Goal: Information Seeking & Learning: Learn about a topic

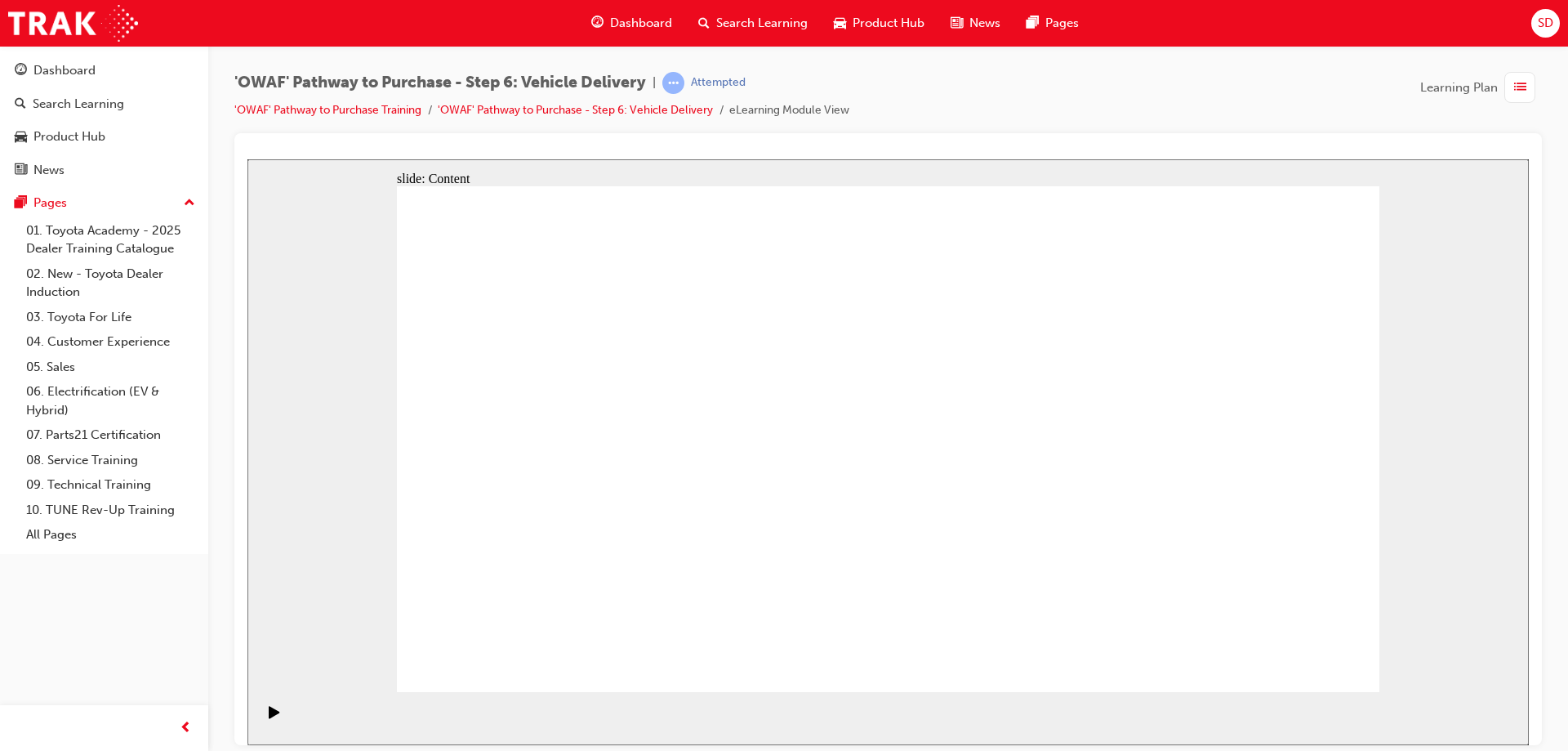
drag, startPoint x: 1018, startPoint y: 271, endPoint x: 1018, endPoint y: 363, distance: 92.0
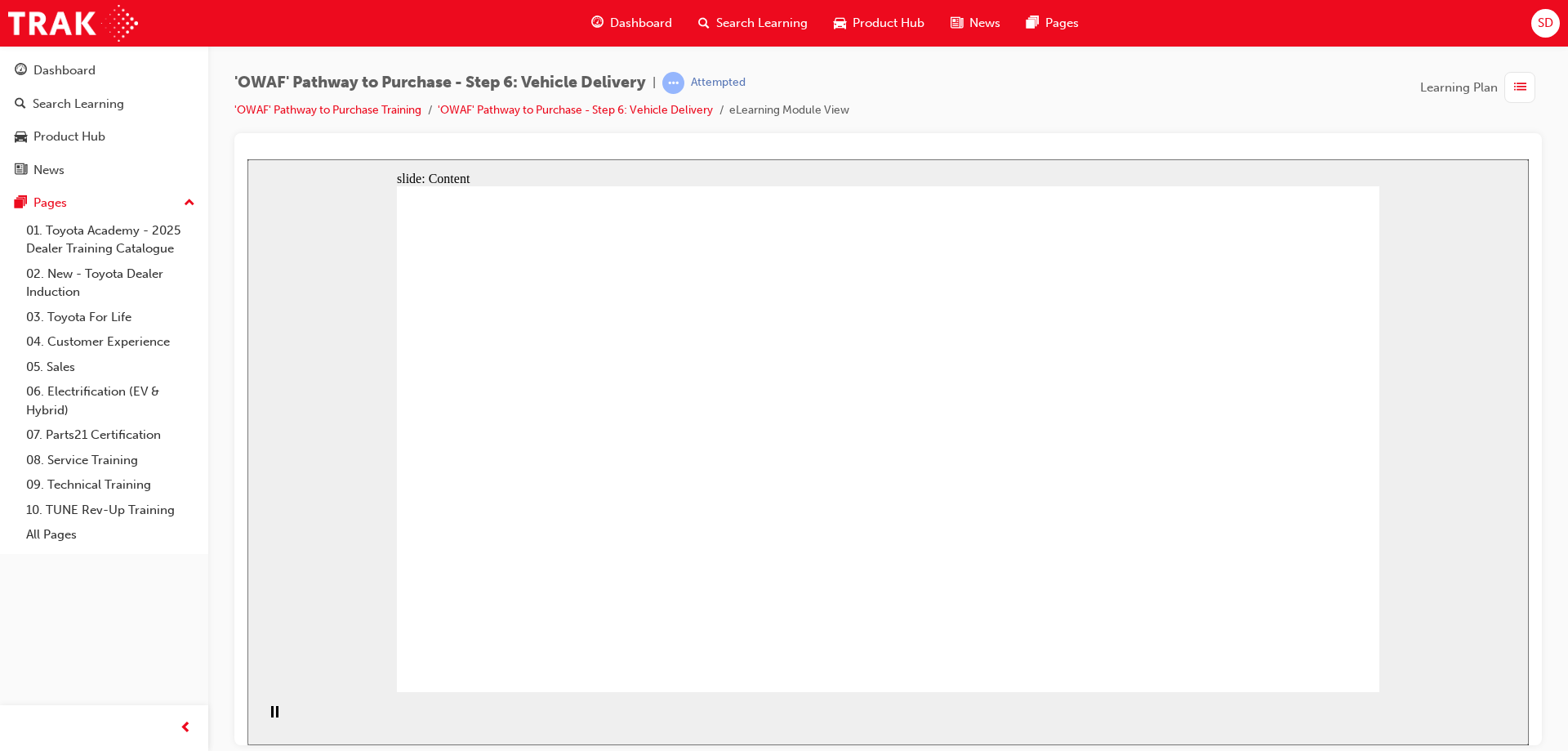
drag, startPoint x: 1020, startPoint y: 483, endPoint x: 1020, endPoint y: 536, distance: 53.0
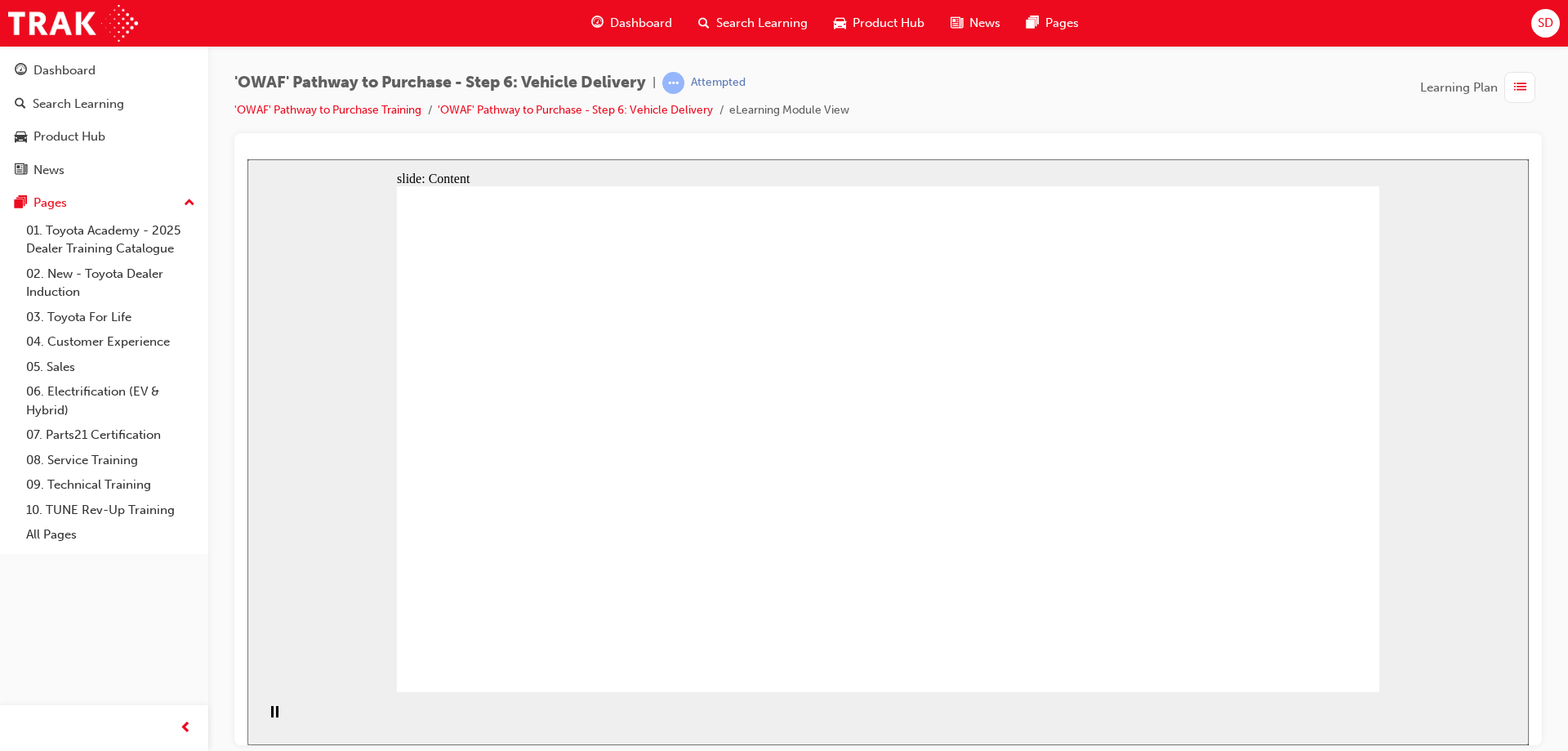
drag, startPoint x: 1019, startPoint y: 324, endPoint x: 1215, endPoint y: 334, distance: 196.3
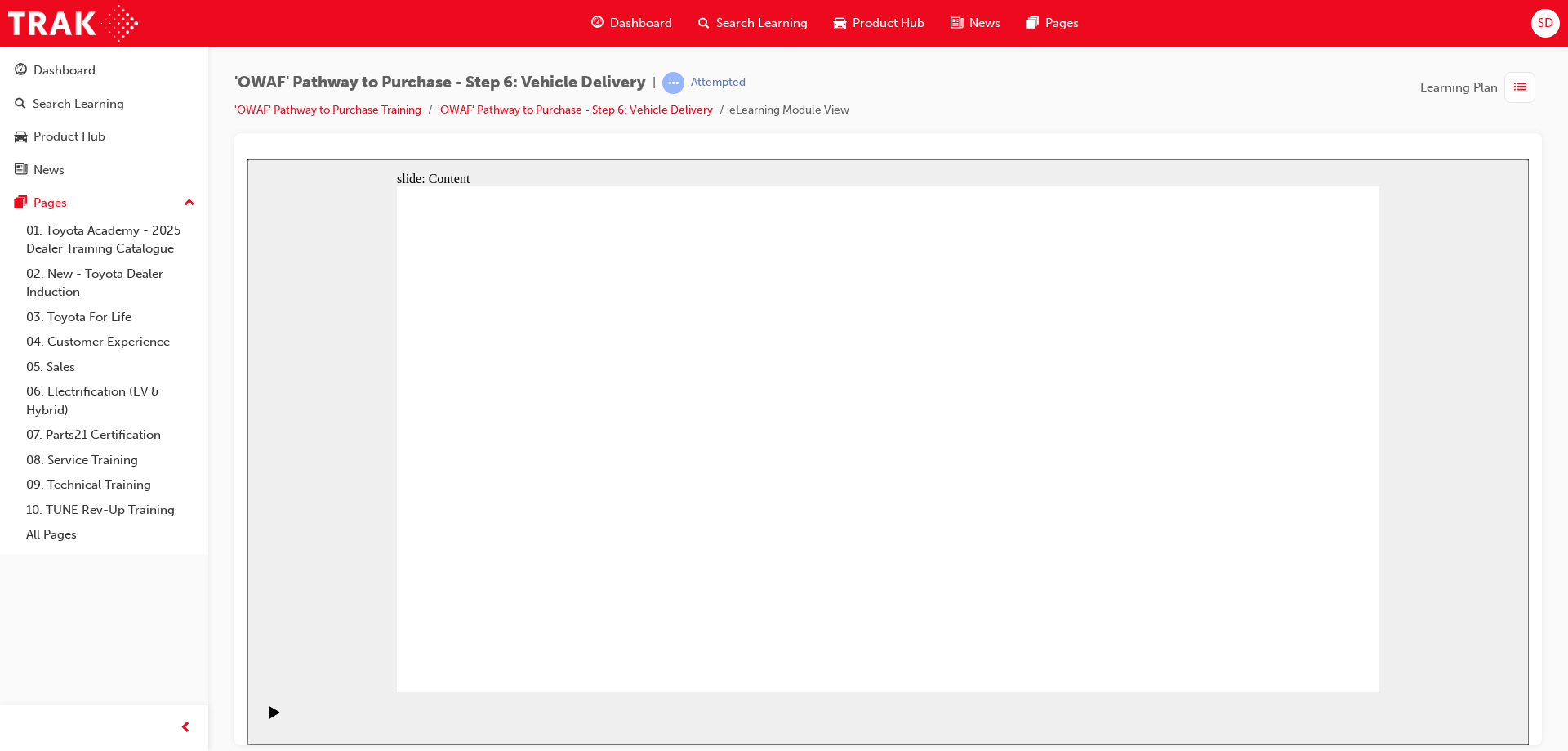
drag, startPoint x: 1038, startPoint y: 330, endPoint x: 1207, endPoint y: 335, distance: 169.1
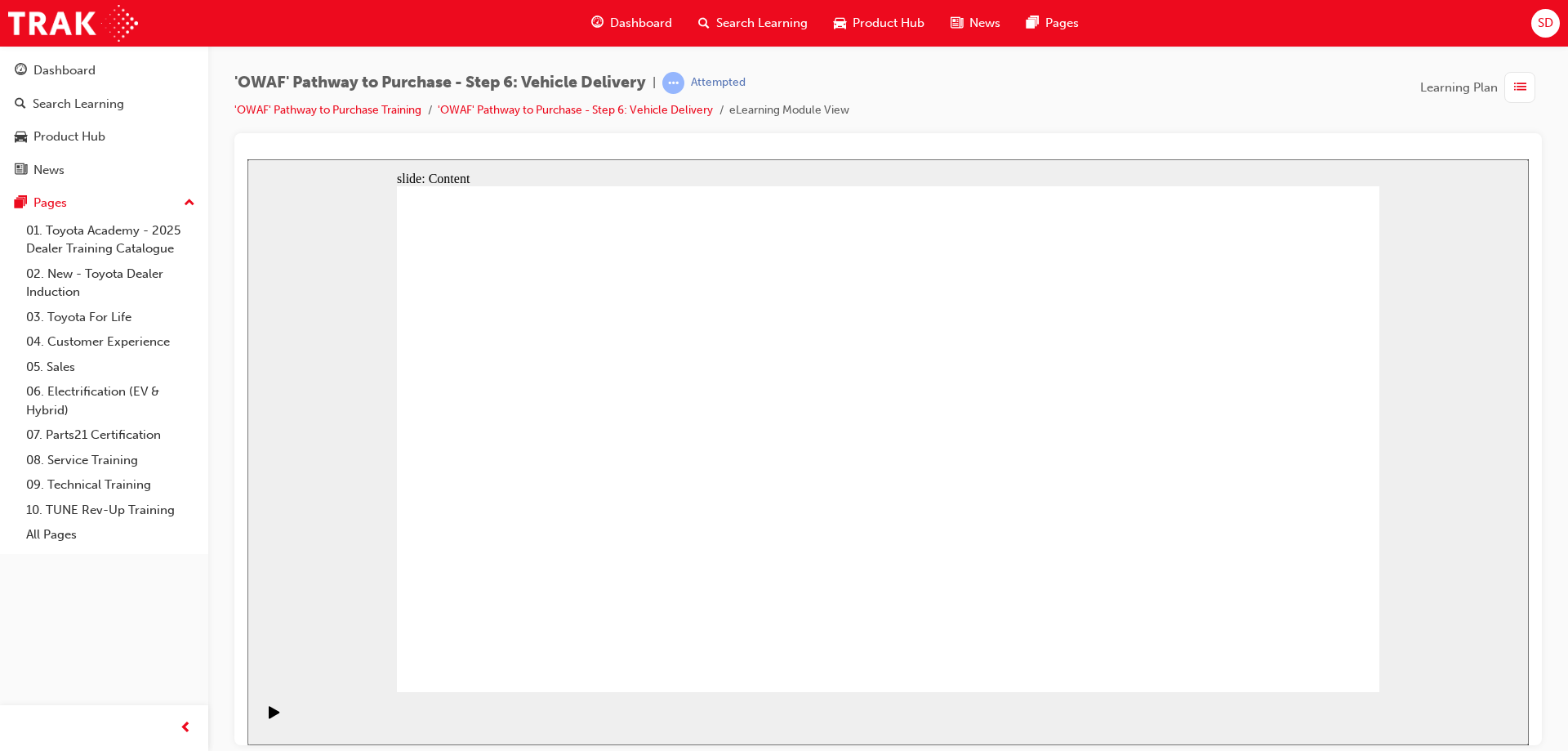
drag, startPoint x: 753, startPoint y: 498, endPoint x: 902, endPoint y: 489, distance: 149.3
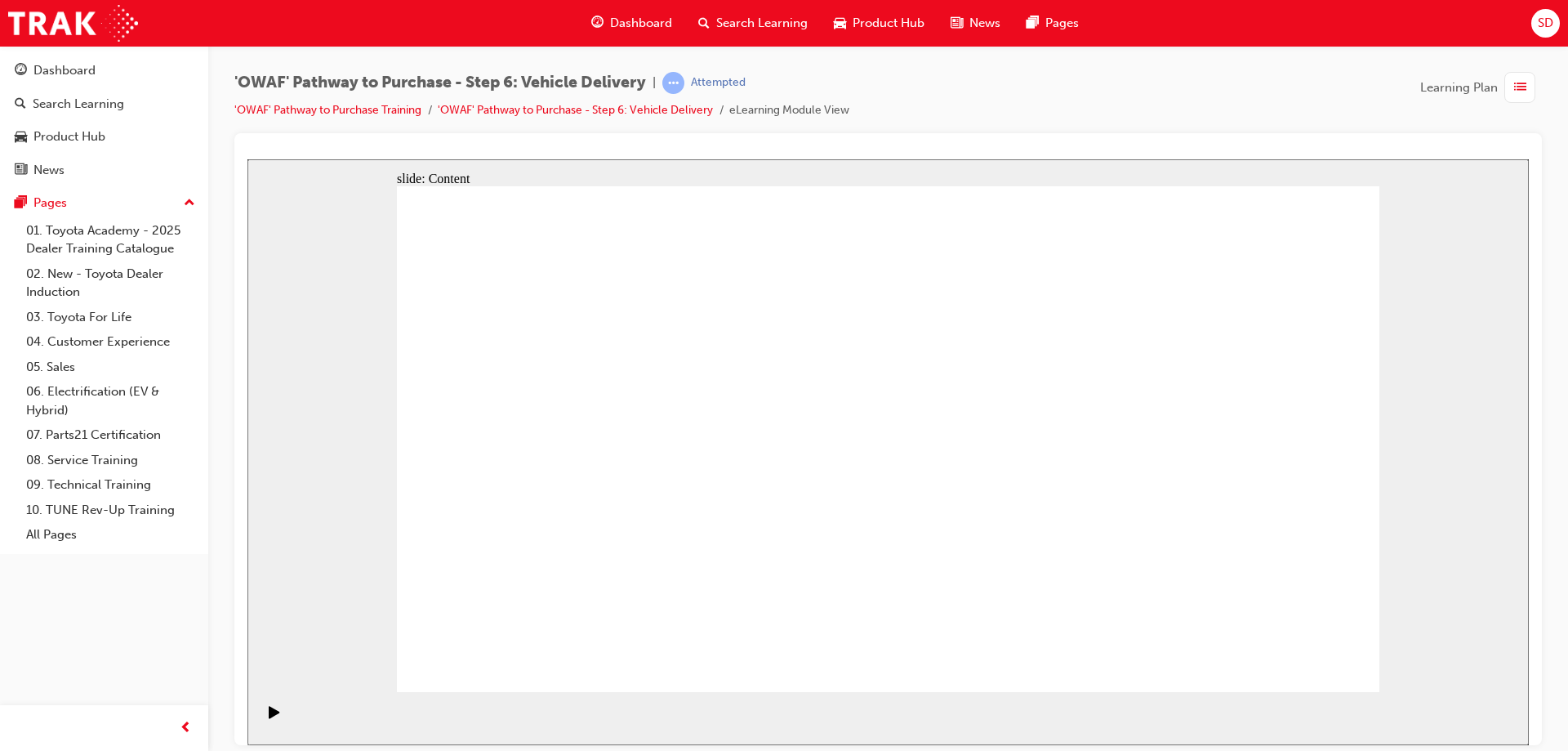
drag, startPoint x: 1202, startPoint y: 475, endPoint x: 1290, endPoint y: 272, distance: 221.3
drag, startPoint x: 1290, startPoint y: 271, endPoint x: 1001, endPoint y: 470, distance: 350.9
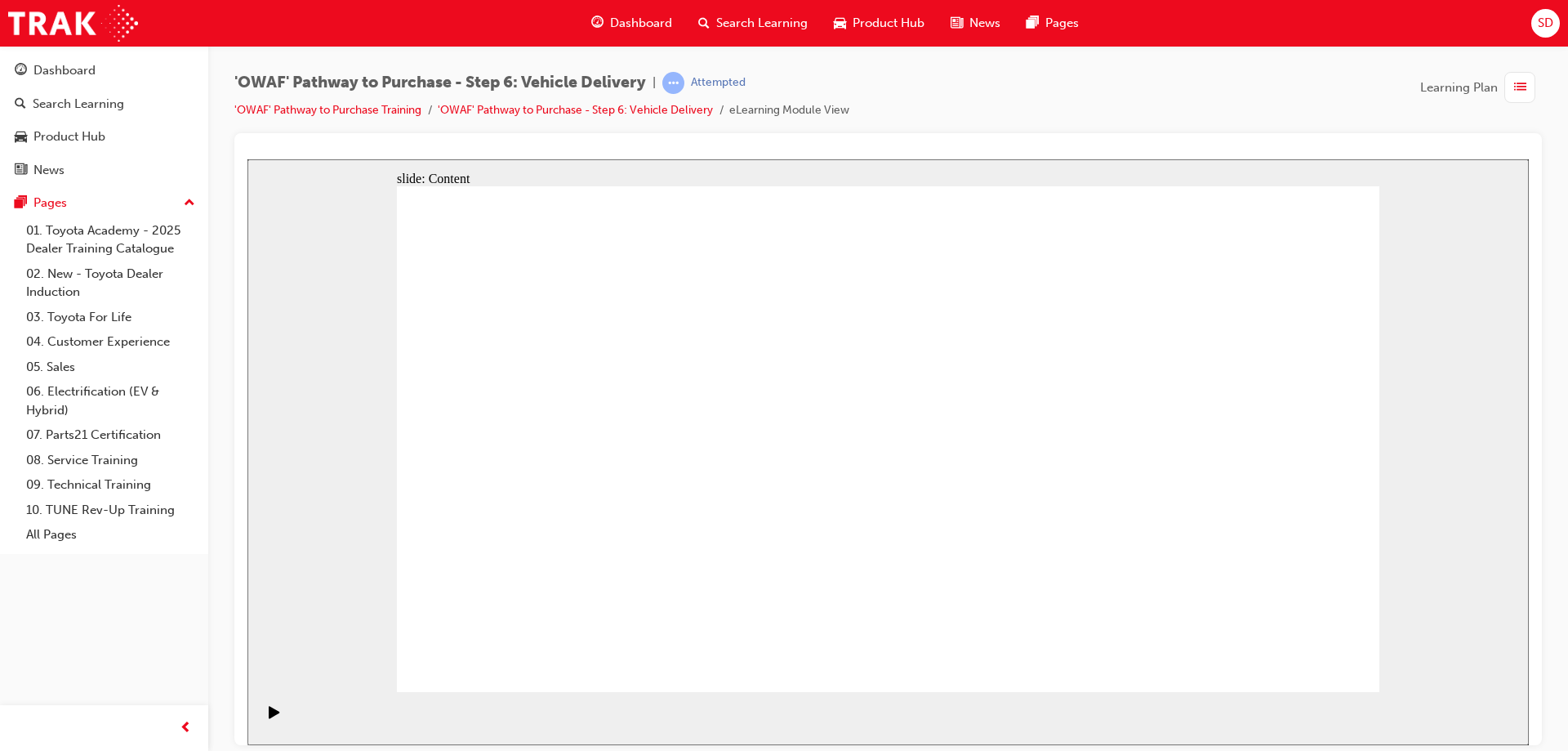
drag, startPoint x: 833, startPoint y: 506, endPoint x: 956, endPoint y: 502, distance: 123.1
drag, startPoint x: 995, startPoint y: 508, endPoint x: 1075, endPoint y: 504, distance: 80.1
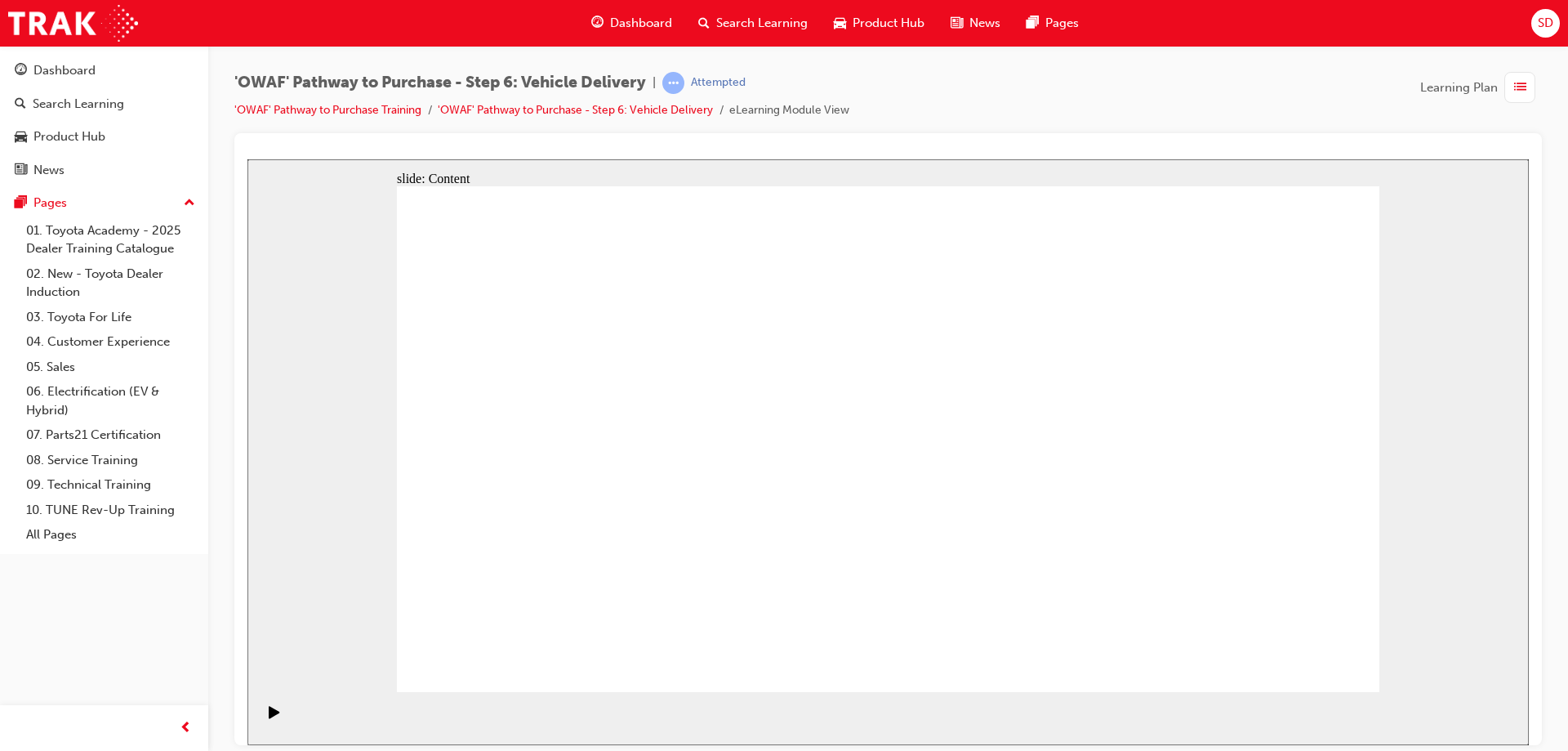
drag, startPoint x: 1075, startPoint y: 504, endPoint x: 1161, endPoint y: 492, distance: 86.8
drag, startPoint x: 1169, startPoint y: 490, endPoint x: 810, endPoint y: 683, distance: 407.6
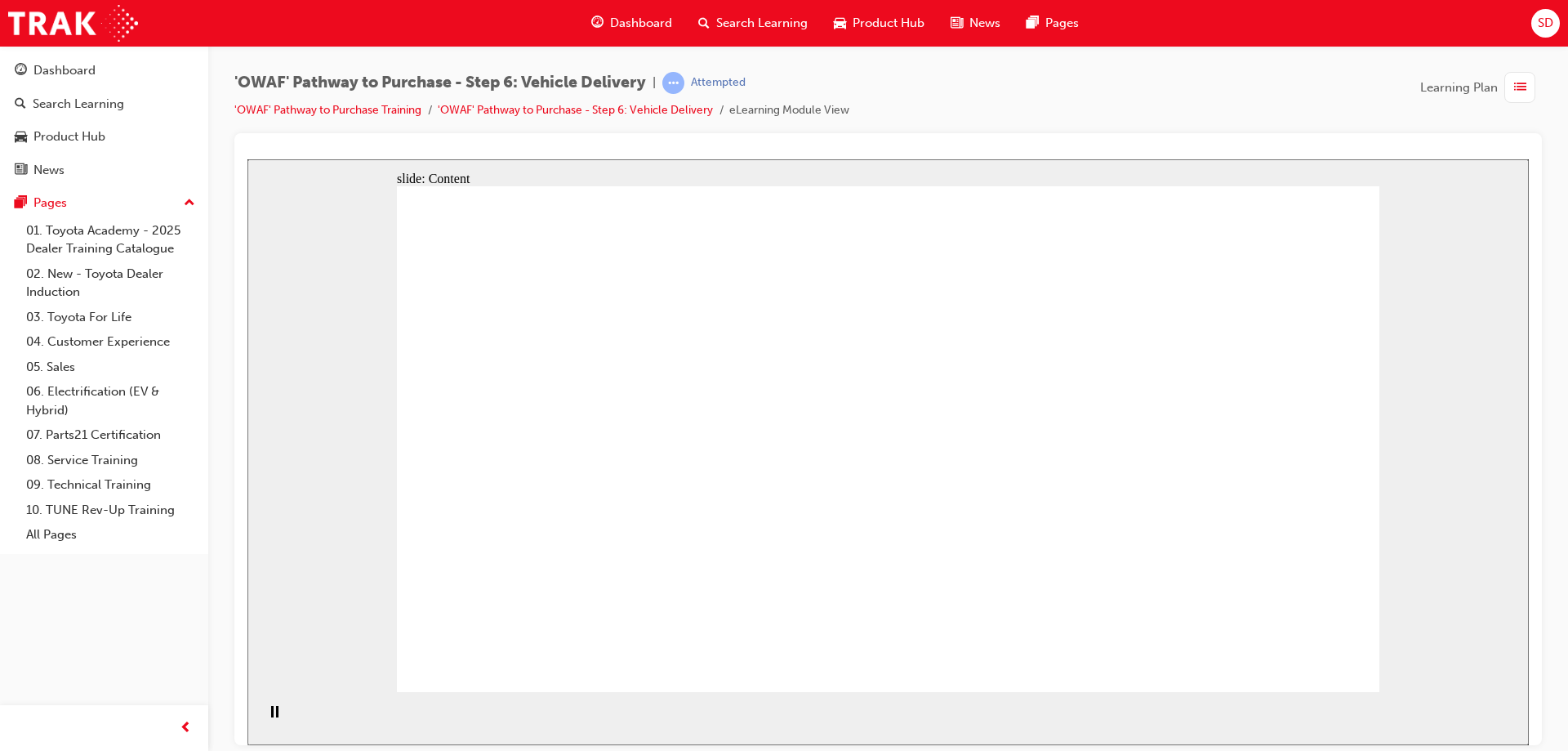
drag, startPoint x: 933, startPoint y: 558, endPoint x: 1013, endPoint y: 558, distance: 80.0
drag, startPoint x: 1067, startPoint y: 559, endPoint x: 1160, endPoint y: 552, distance: 93.3
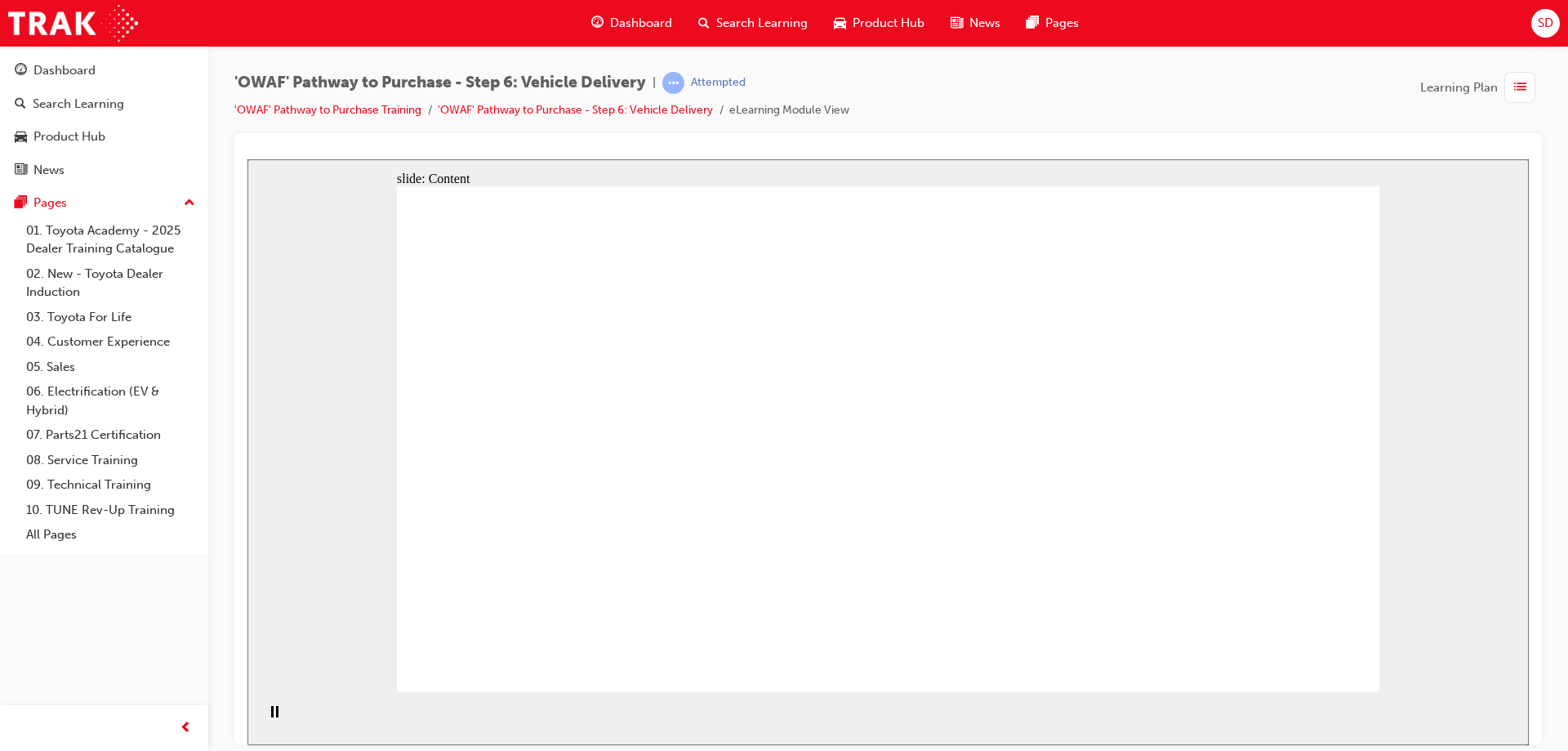
drag, startPoint x: 1078, startPoint y: 223, endPoint x: 1113, endPoint y: 262, distance: 52.4
drag, startPoint x: 1176, startPoint y: 431, endPoint x: 1157, endPoint y: 473, distance: 46.1
drag, startPoint x: 1146, startPoint y: 502, endPoint x: 929, endPoint y: 533, distance: 219.2
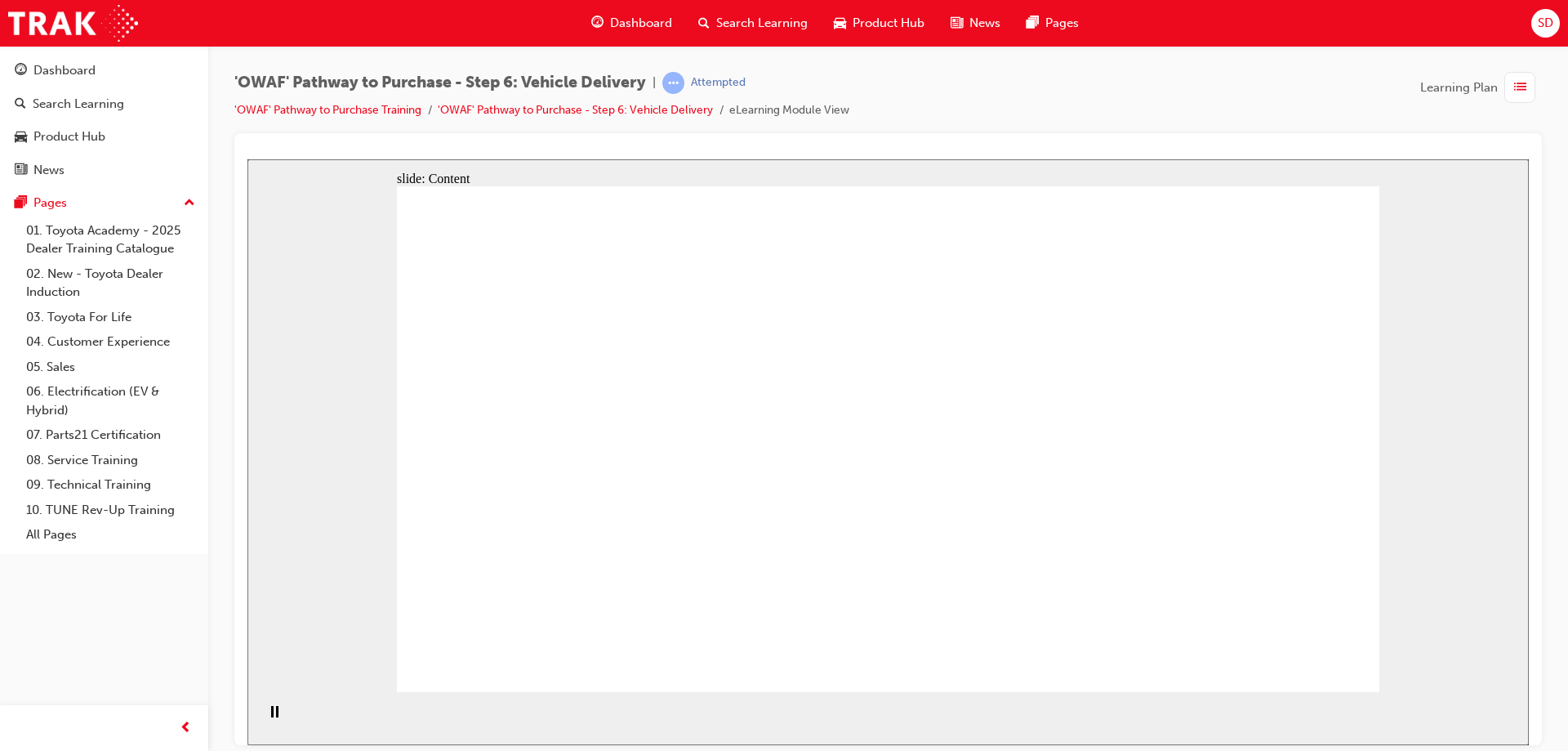
drag, startPoint x: 850, startPoint y: 317, endPoint x: 898, endPoint y: 340, distance: 53.2
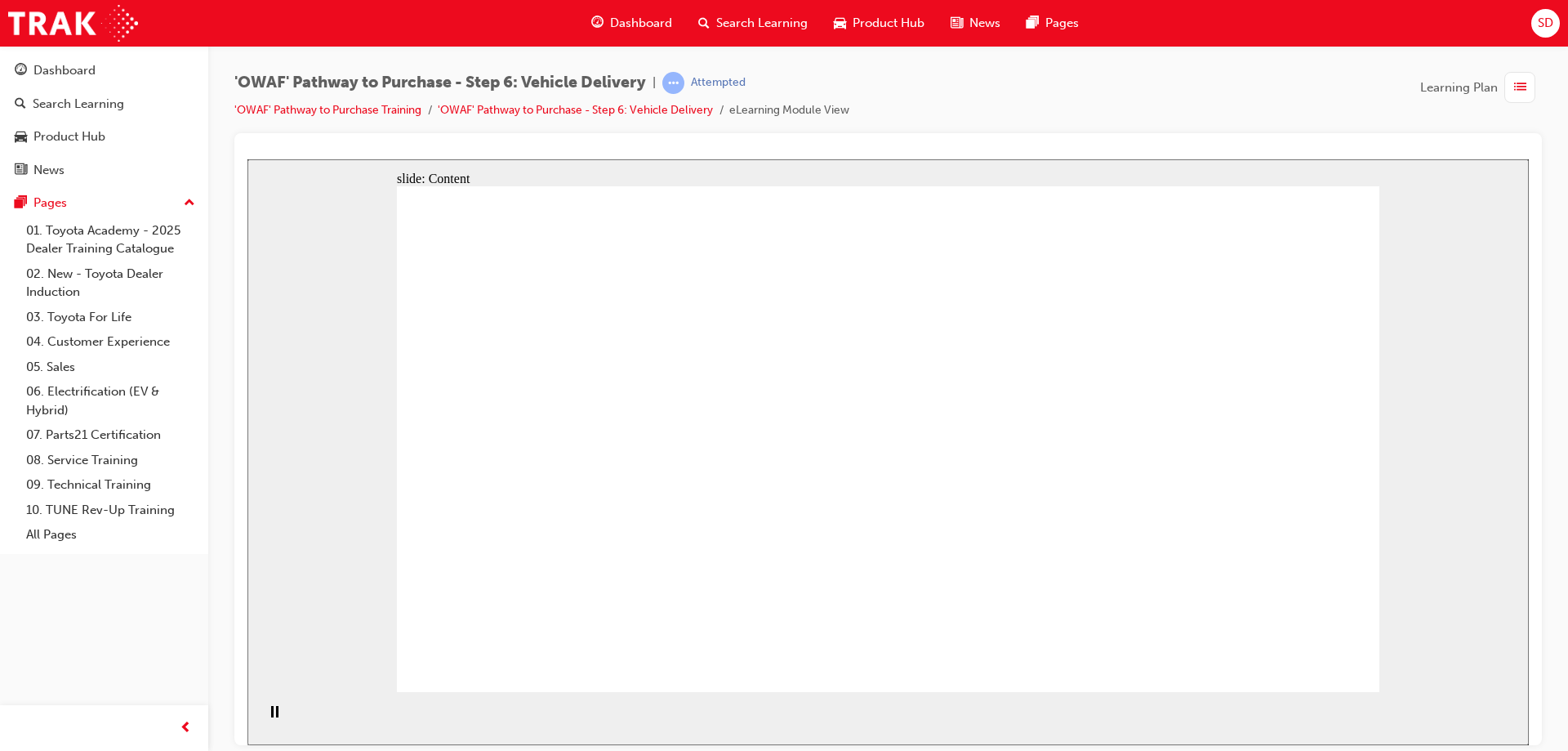
drag, startPoint x: 925, startPoint y: 426, endPoint x: 926, endPoint y: 452, distance: 26.0
drag, startPoint x: 926, startPoint y: 452, endPoint x: 923, endPoint y: 462, distance: 10.4
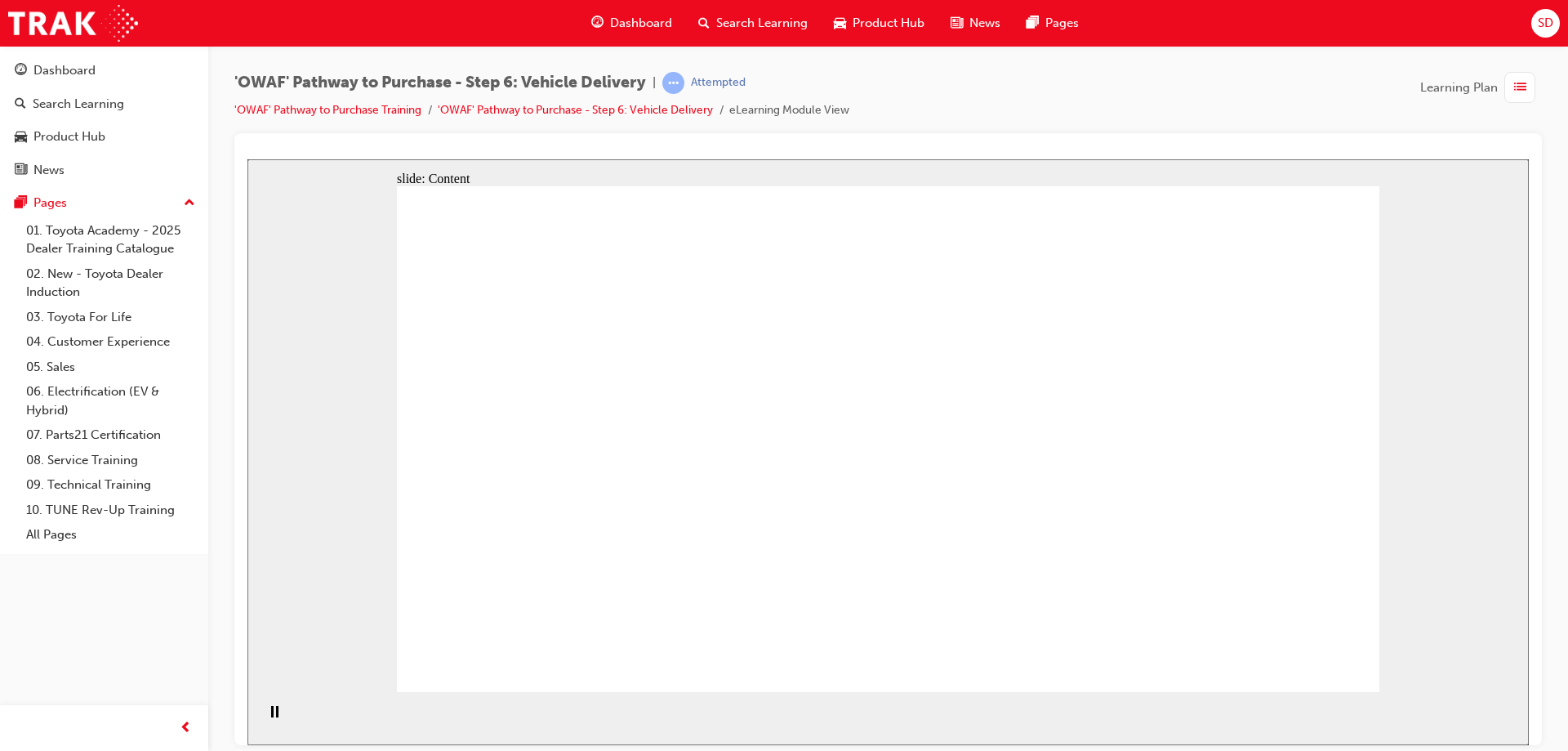
drag, startPoint x: 923, startPoint y: 462, endPoint x: 920, endPoint y: 473, distance: 11.4
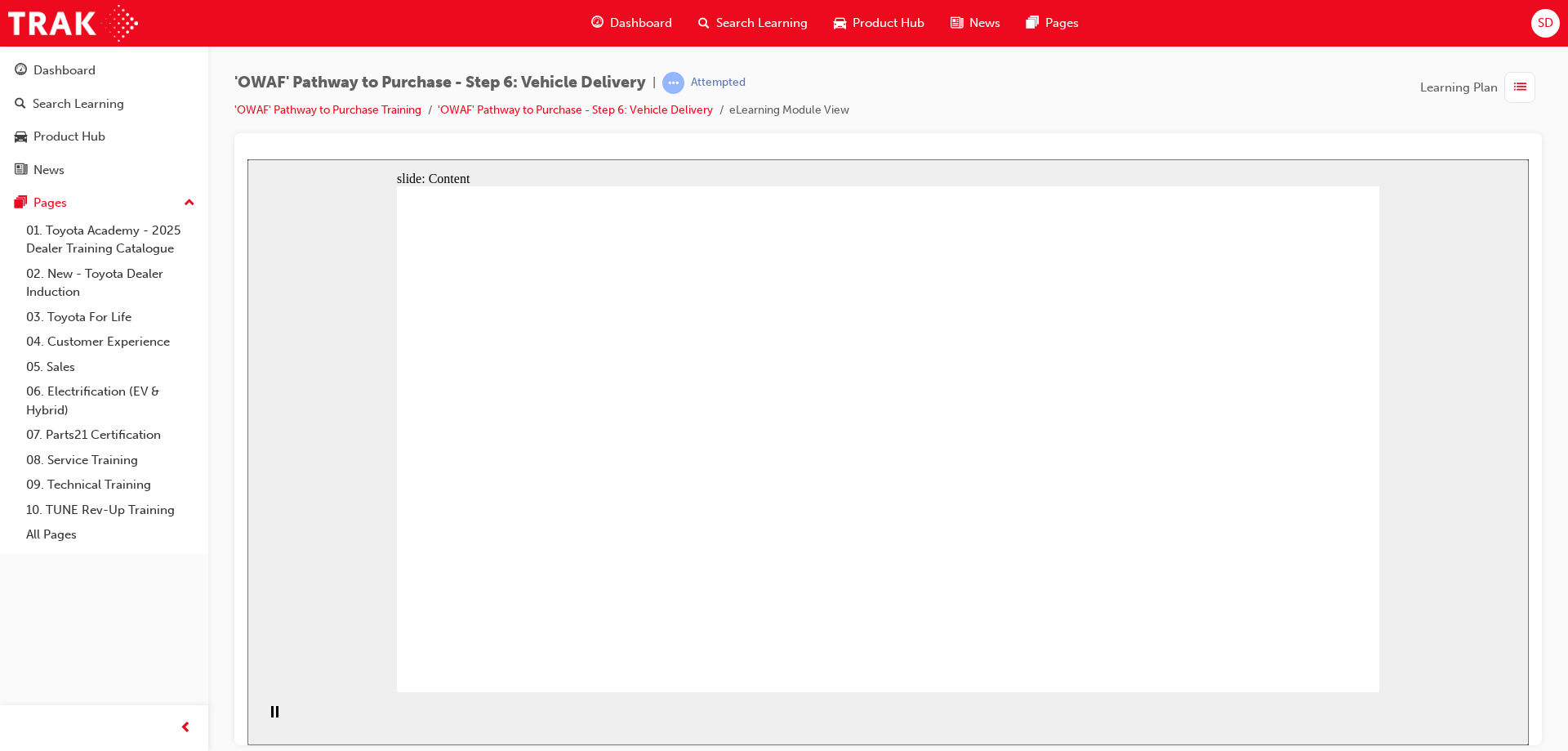
drag, startPoint x: 1289, startPoint y: 401, endPoint x: 1226, endPoint y: 537, distance: 149.9
drag, startPoint x: 1224, startPoint y: 542, endPoint x: 1214, endPoint y: 548, distance: 11.7
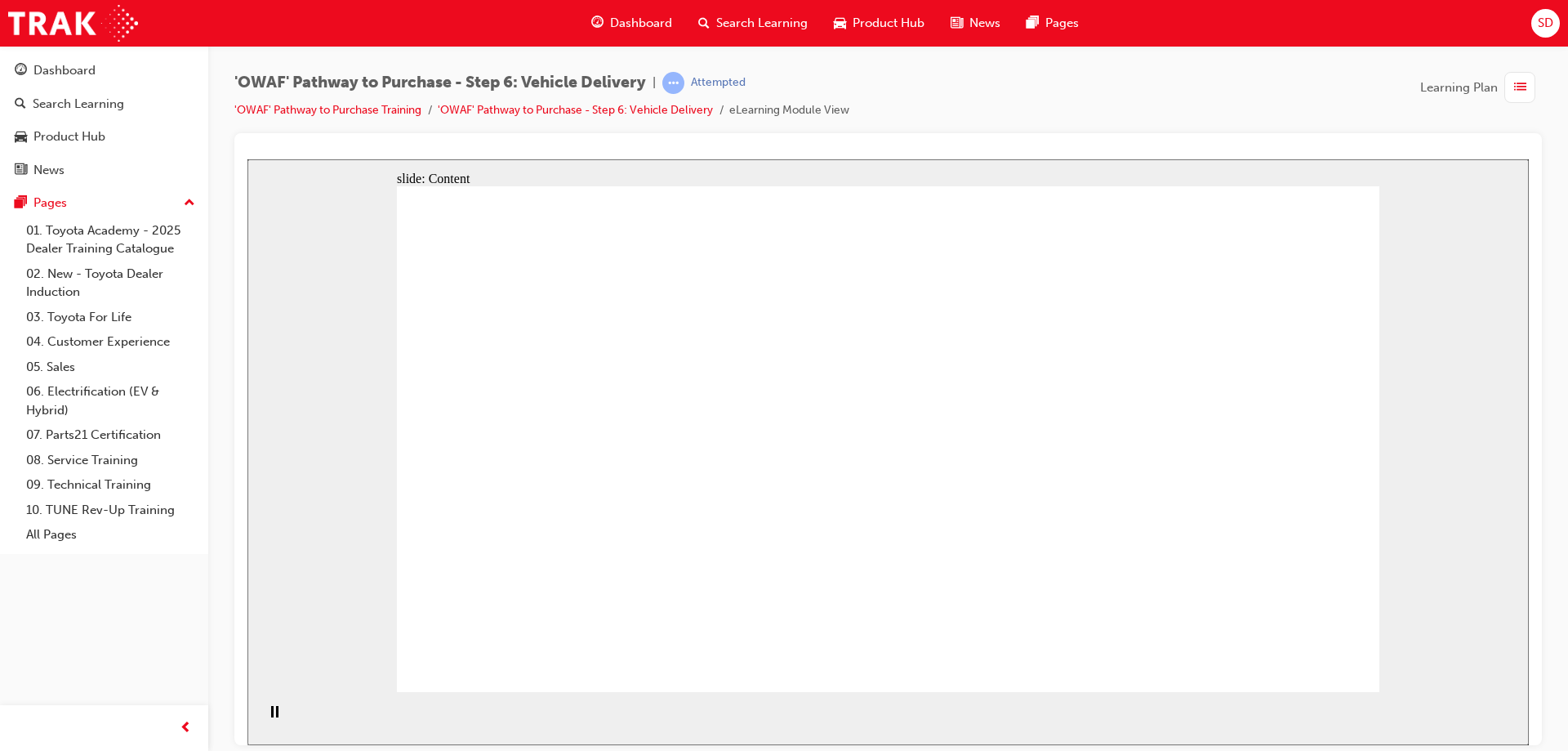
drag, startPoint x: 805, startPoint y: 545, endPoint x: 805, endPoint y: 480, distance: 65.0
drag, startPoint x: 812, startPoint y: 454, endPoint x: 824, endPoint y: 426, distance: 30.5
drag, startPoint x: 832, startPoint y: 370, endPoint x: 856, endPoint y: 361, distance: 25.6
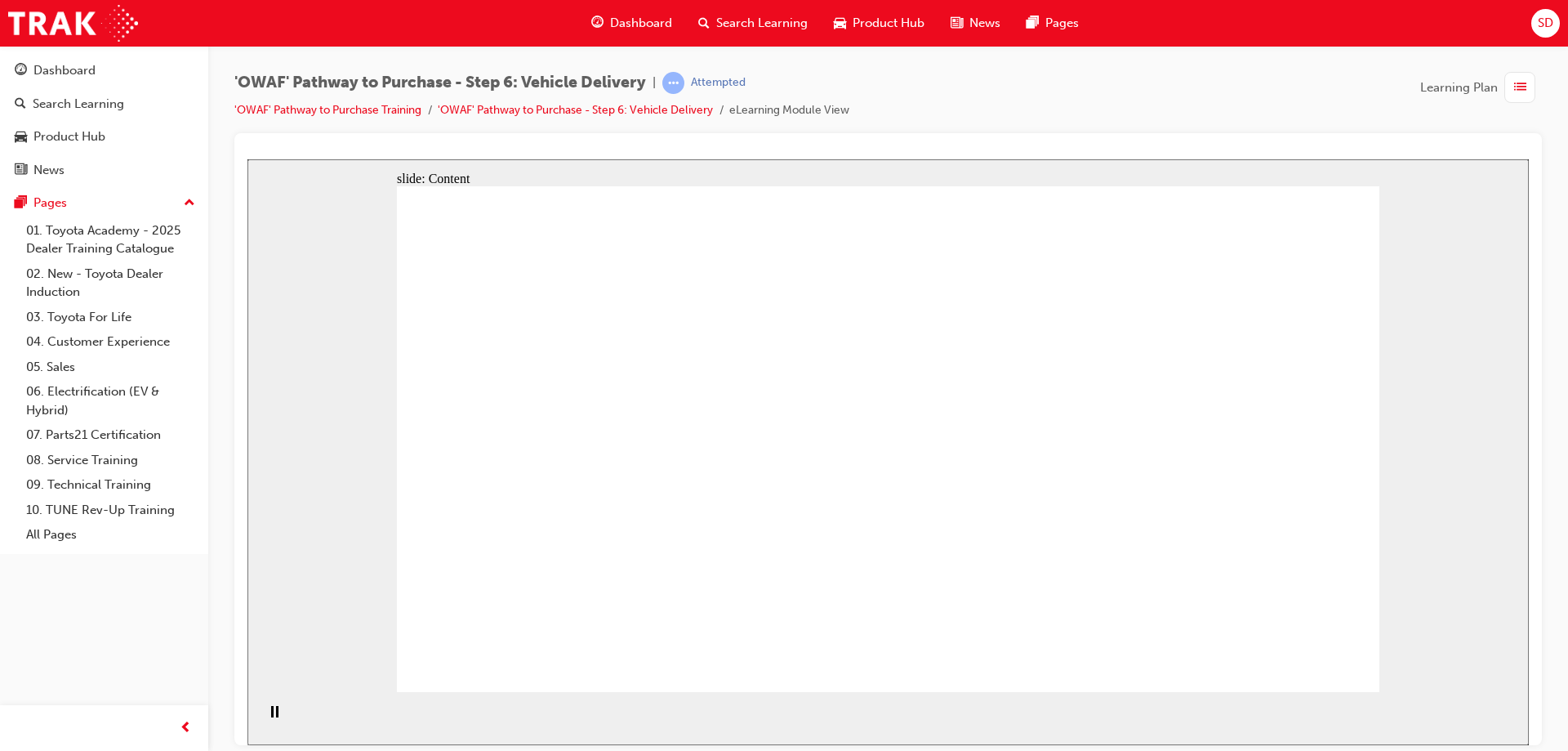
drag, startPoint x: 1018, startPoint y: 356, endPoint x: 1018, endPoint y: 366, distance: 10.0
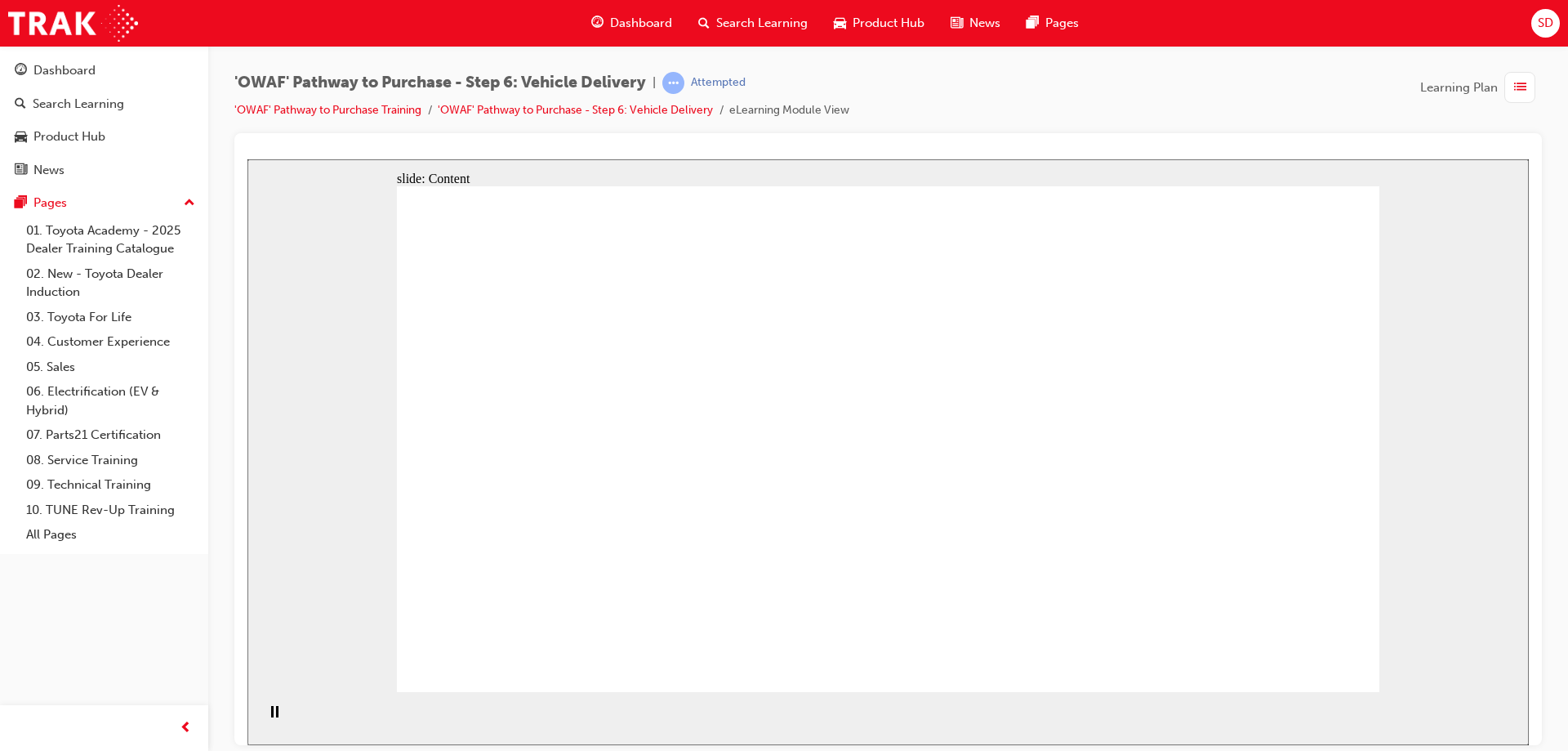
drag, startPoint x: 1156, startPoint y: 446, endPoint x: 1114, endPoint y: 623, distance: 181.9
drag, startPoint x: 1108, startPoint y: 621, endPoint x: 1001, endPoint y: 582, distance: 113.9
drag, startPoint x: 1001, startPoint y: 582, endPoint x: 992, endPoint y: 550, distance: 33.2
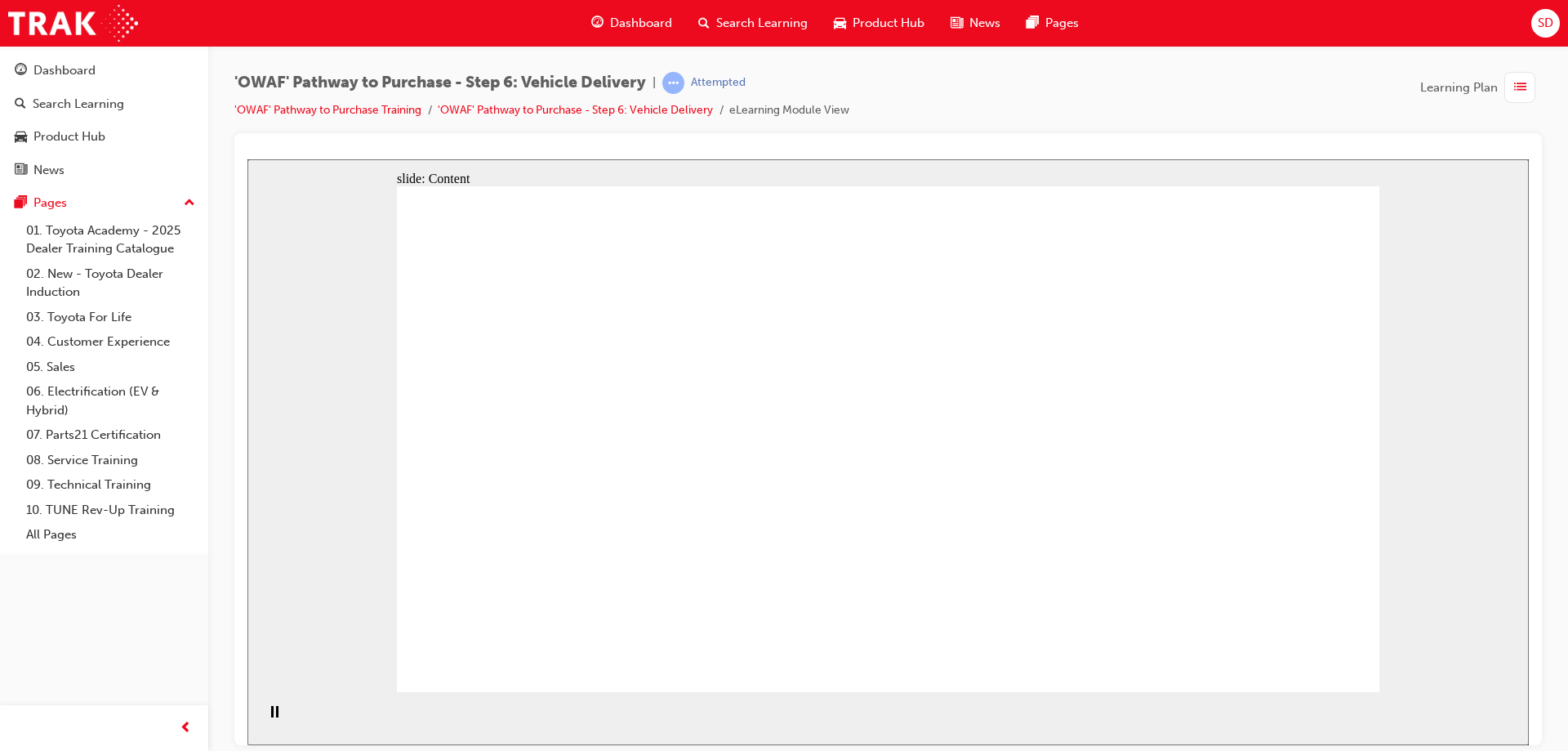
drag, startPoint x: 937, startPoint y: 355, endPoint x: 997, endPoint y: 318, distance: 70.5
drag, startPoint x: 997, startPoint y: 318, endPoint x: 1280, endPoint y: 238, distance: 294.1
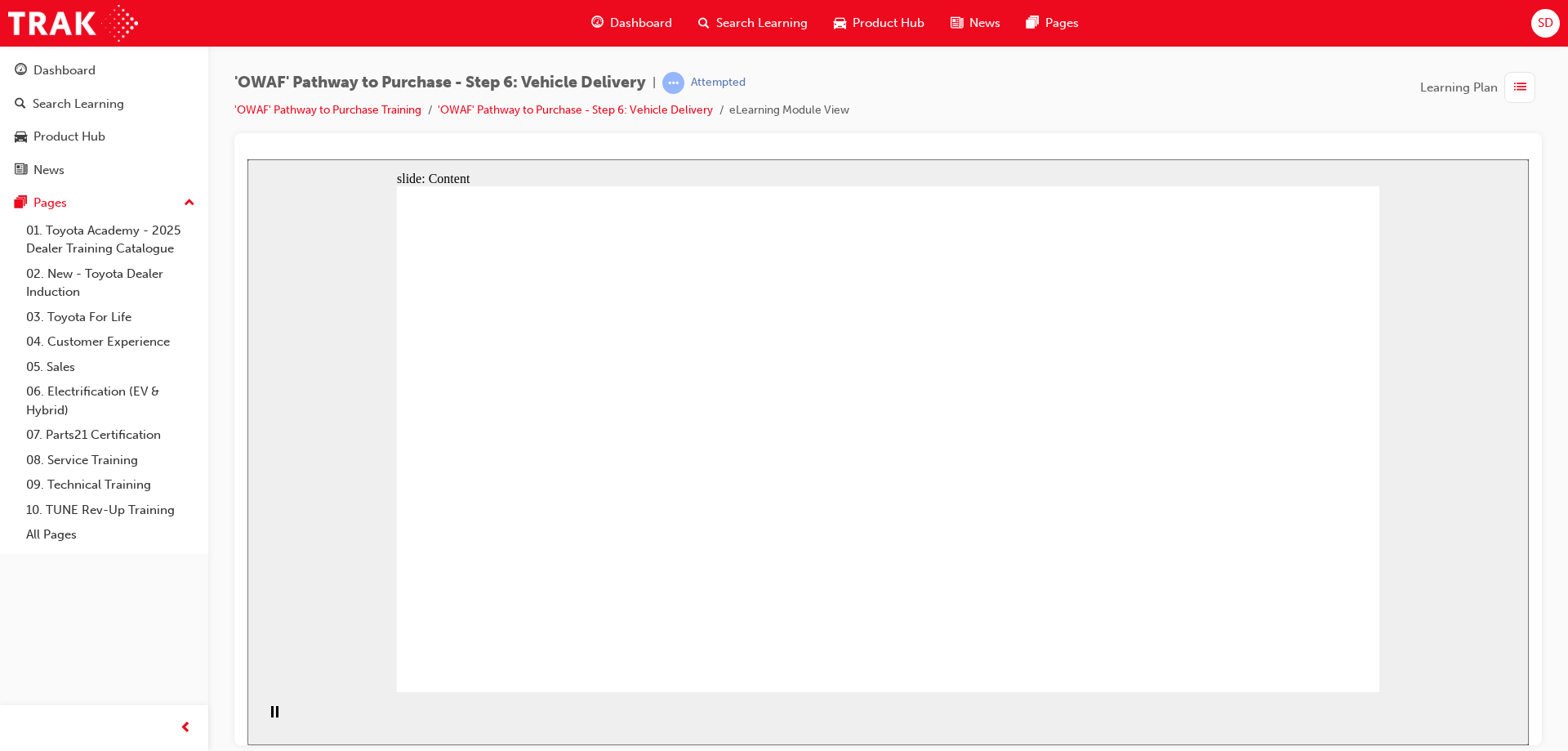
drag, startPoint x: 1280, startPoint y: 238, endPoint x: 1266, endPoint y: 371, distance: 133.7
drag, startPoint x: 1266, startPoint y: 371, endPoint x: 1264, endPoint y: 384, distance: 13.2
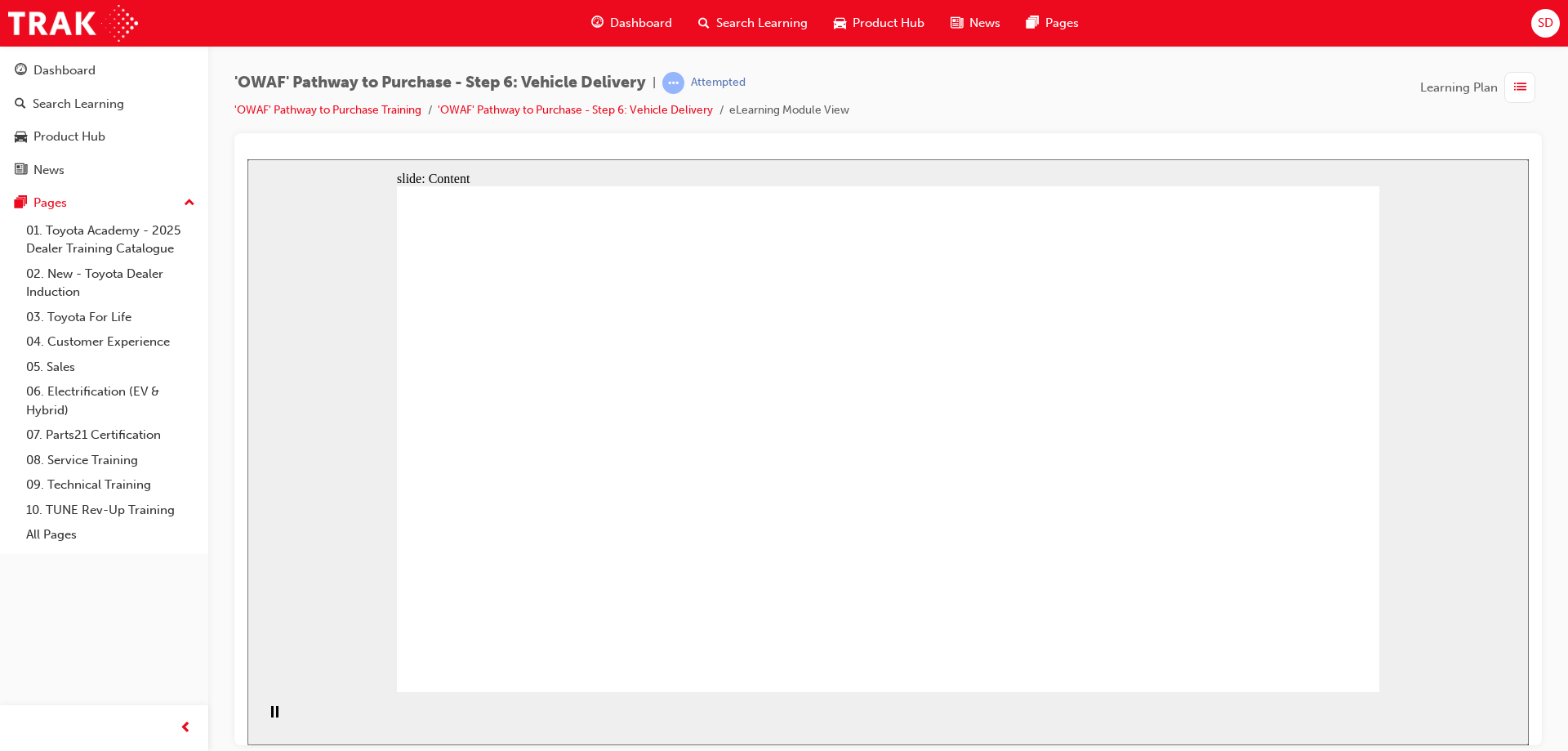
drag, startPoint x: 1250, startPoint y: 433, endPoint x: 1245, endPoint y: 473, distance: 40.3
drag, startPoint x: 1155, startPoint y: 469, endPoint x: 962, endPoint y: 495, distance: 194.7
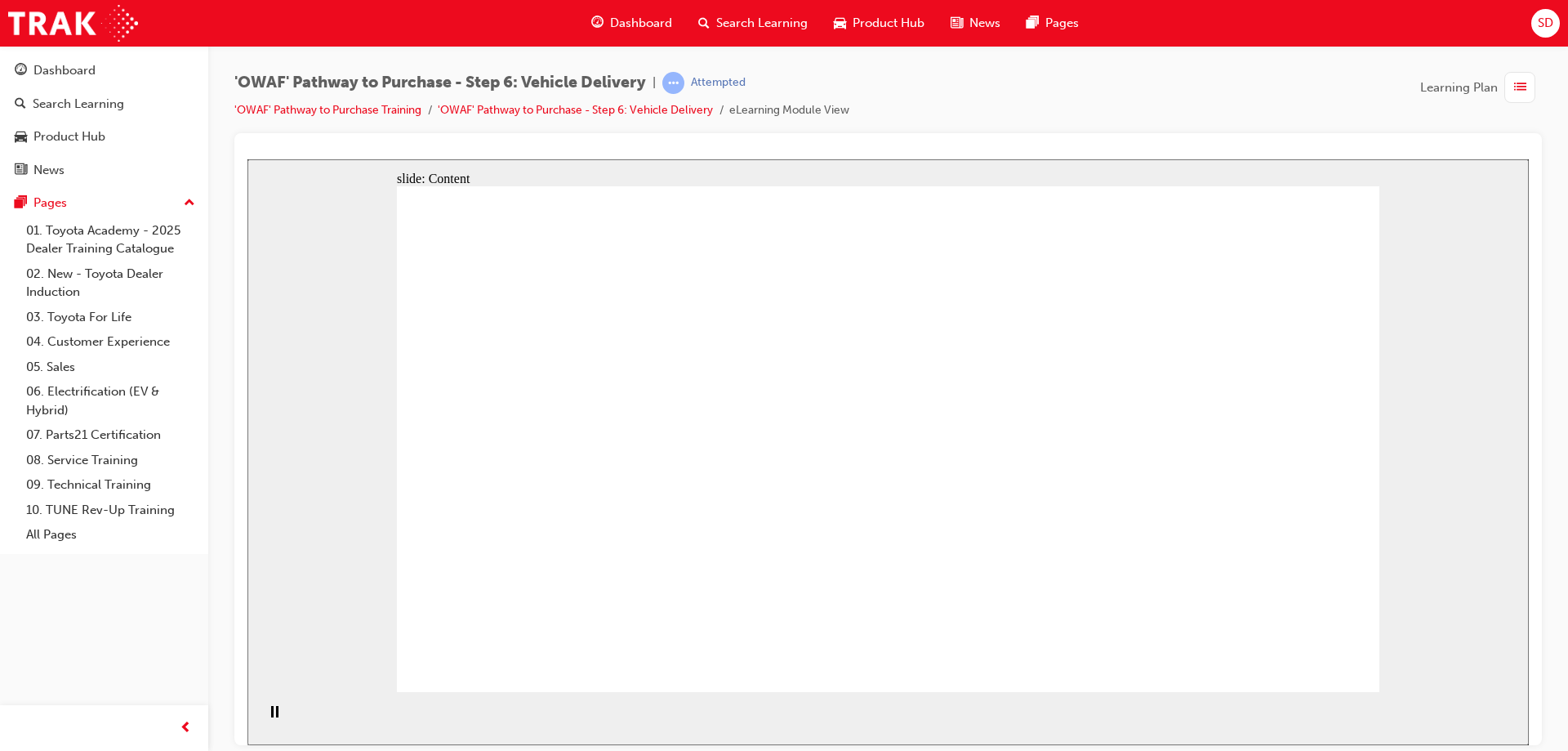
drag, startPoint x: 931, startPoint y: 482, endPoint x: 775, endPoint y: 450, distance: 159.2
drag, startPoint x: 729, startPoint y: 423, endPoint x: 619, endPoint y: 418, distance: 110.1
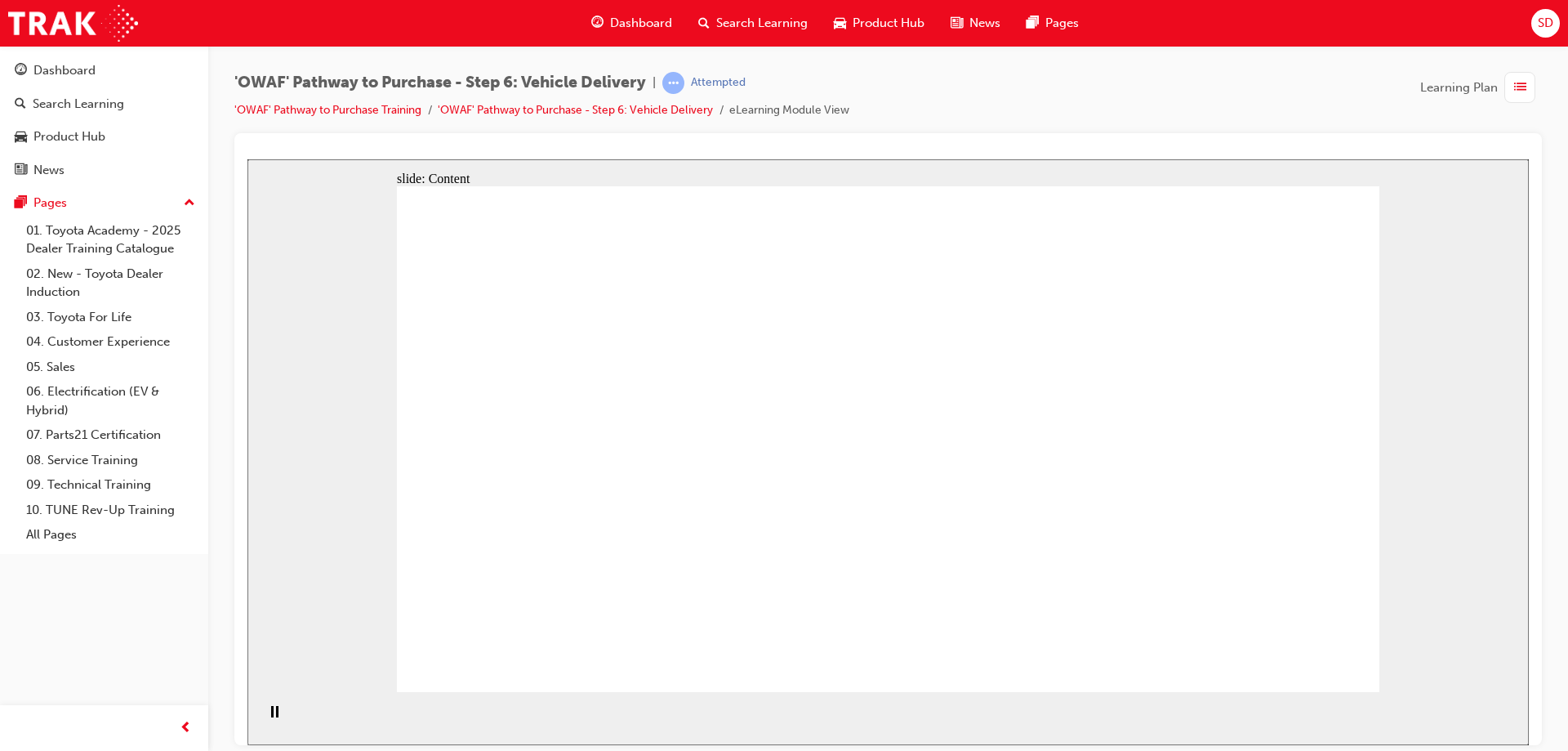
drag, startPoint x: 614, startPoint y: 418, endPoint x: 579, endPoint y: 443, distance: 43.0
drag, startPoint x: 579, startPoint y: 443, endPoint x: 575, endPoint y: 464, distance: 21.4
drag, startPoint x: 590, startPoint y: 324, endPoint x: 626, endPoint y: 267, distance: 67.4
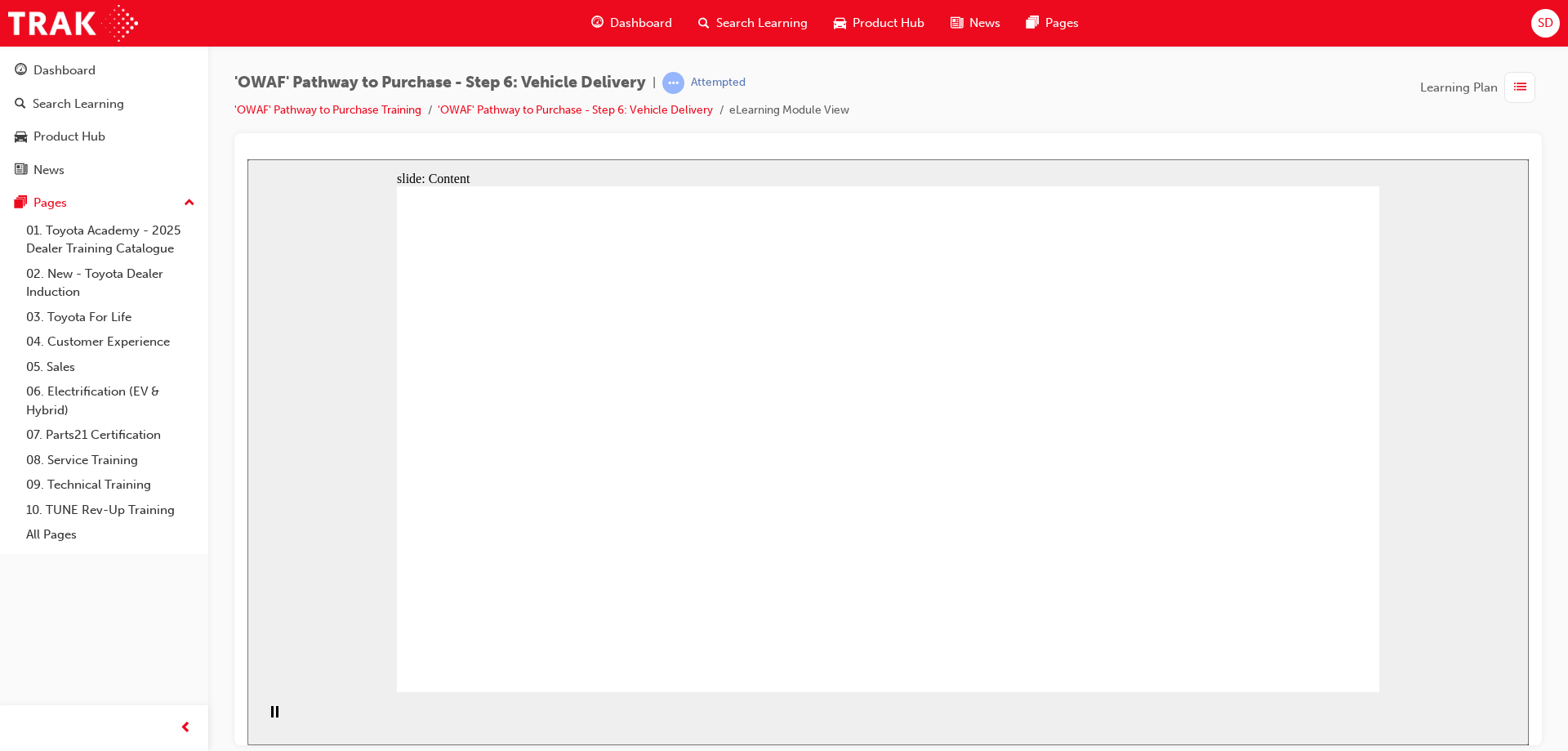
drag, startPoint x: 646, startPoint y: 244, endPoint x: 881, endPoint y: 235, distance: 235.2
drag, startPoint x: 1024, startPoint y: 268, endPoint x: 1156, endPoint y: 293, distance: 134.3
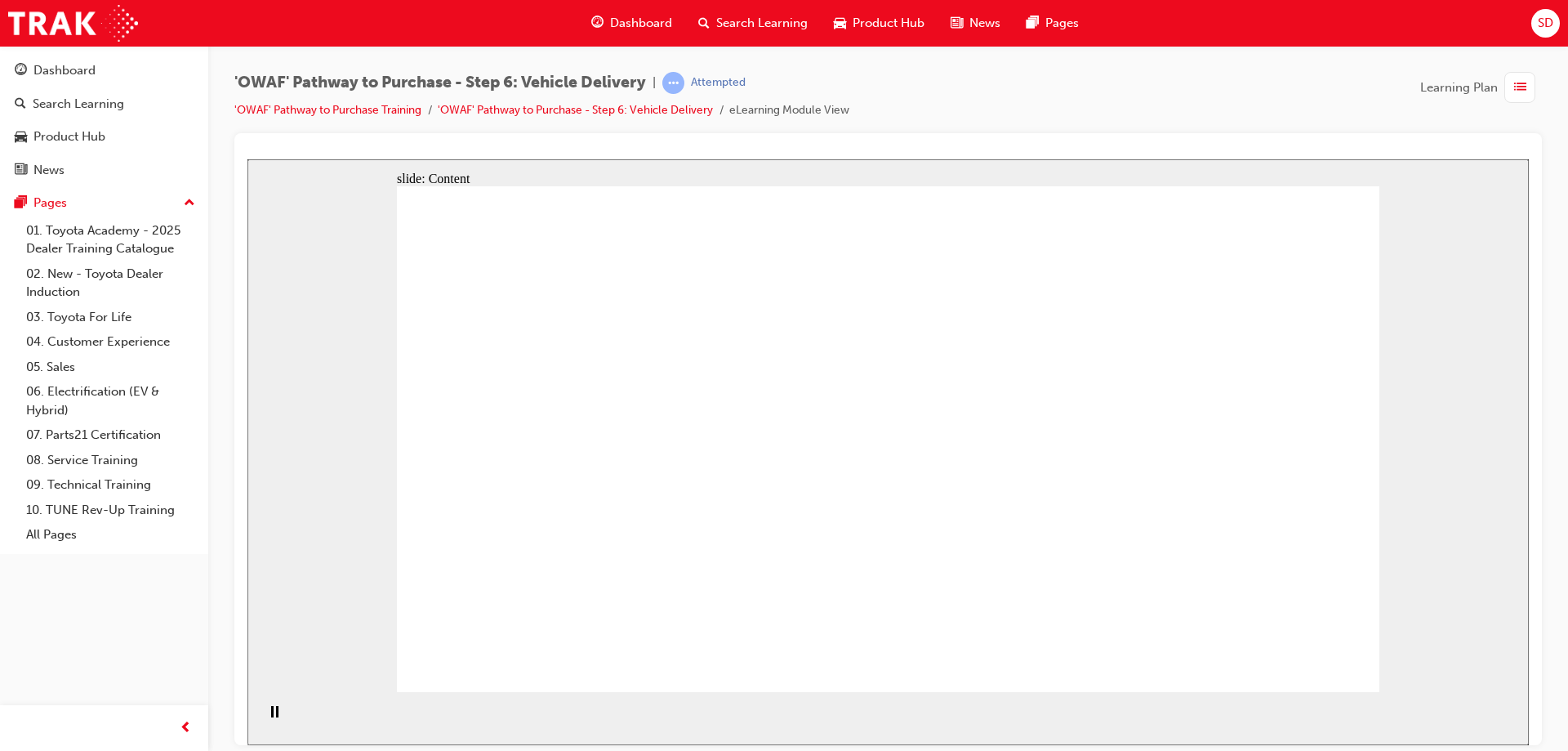
drag, startPoint x: 1199, startPoint y: 318, endPoint x: 1210, endPoint y: 364, distance: 47.3
drag
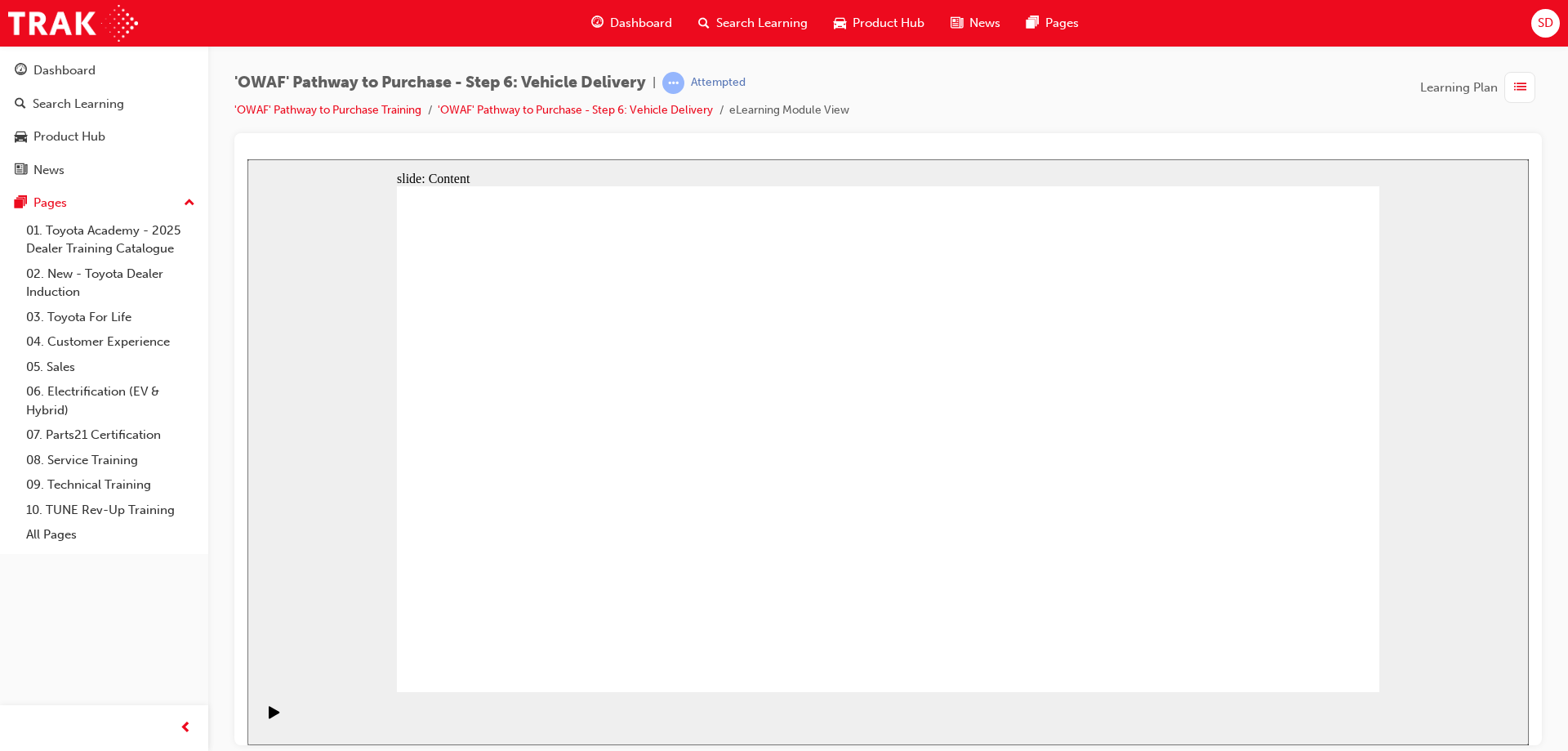
drag, startPoint x: 1006, startPoint y: 558, endPoint x: 998, endPoint y: 532, distance: 27.2
drag, startPoint x: 985, startPoint y: 375, endPoint x: 1124, endPoint y: 302, distance: 157.0
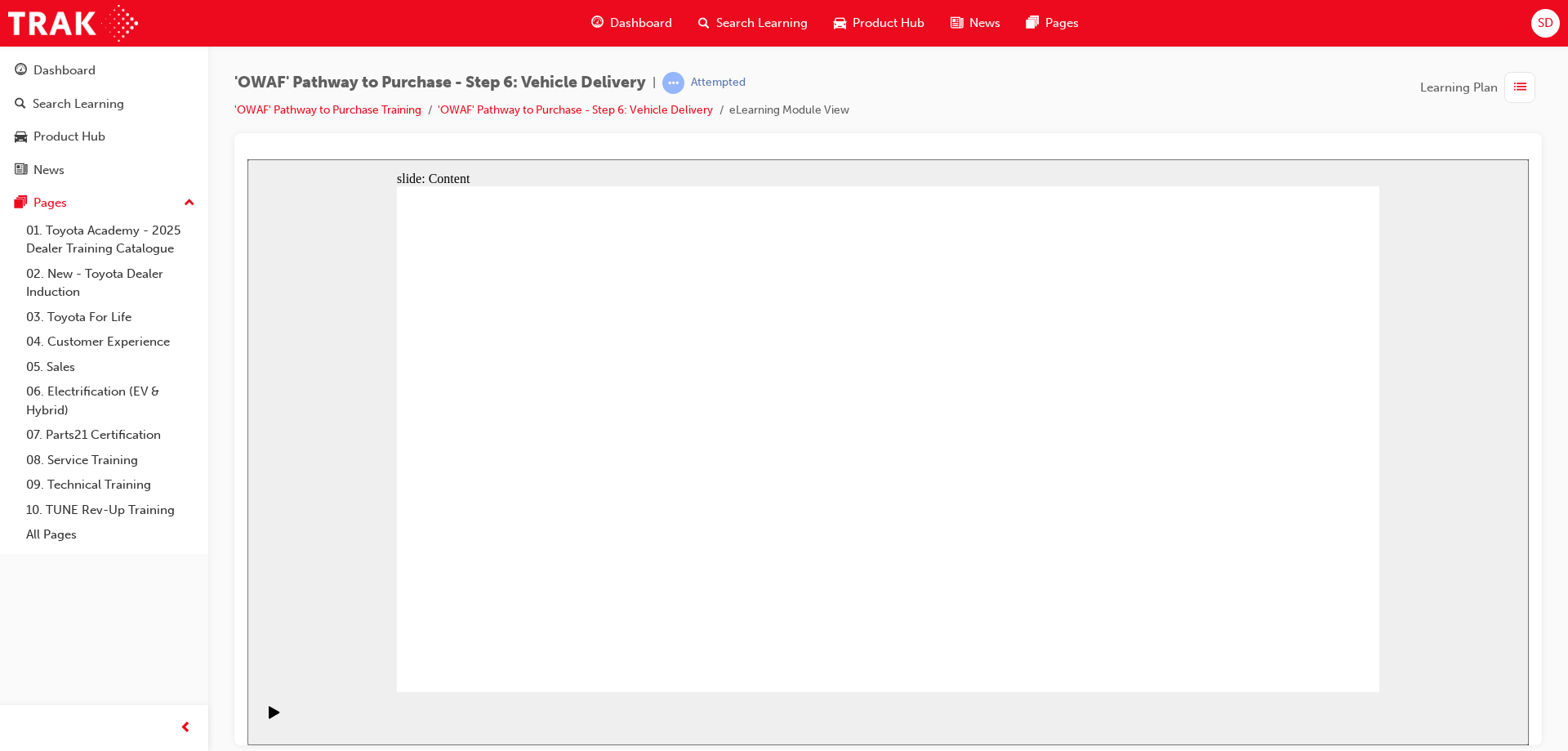
drag, startPoint x: 1131, startPoint y: 299, endPoint x: 1160, endPoint y: 379, distance: 85.1
drag, startPoint x: 1174, startPoint y: 429, endPoint x: 1181, endPoint y: 435, distance: 9.2
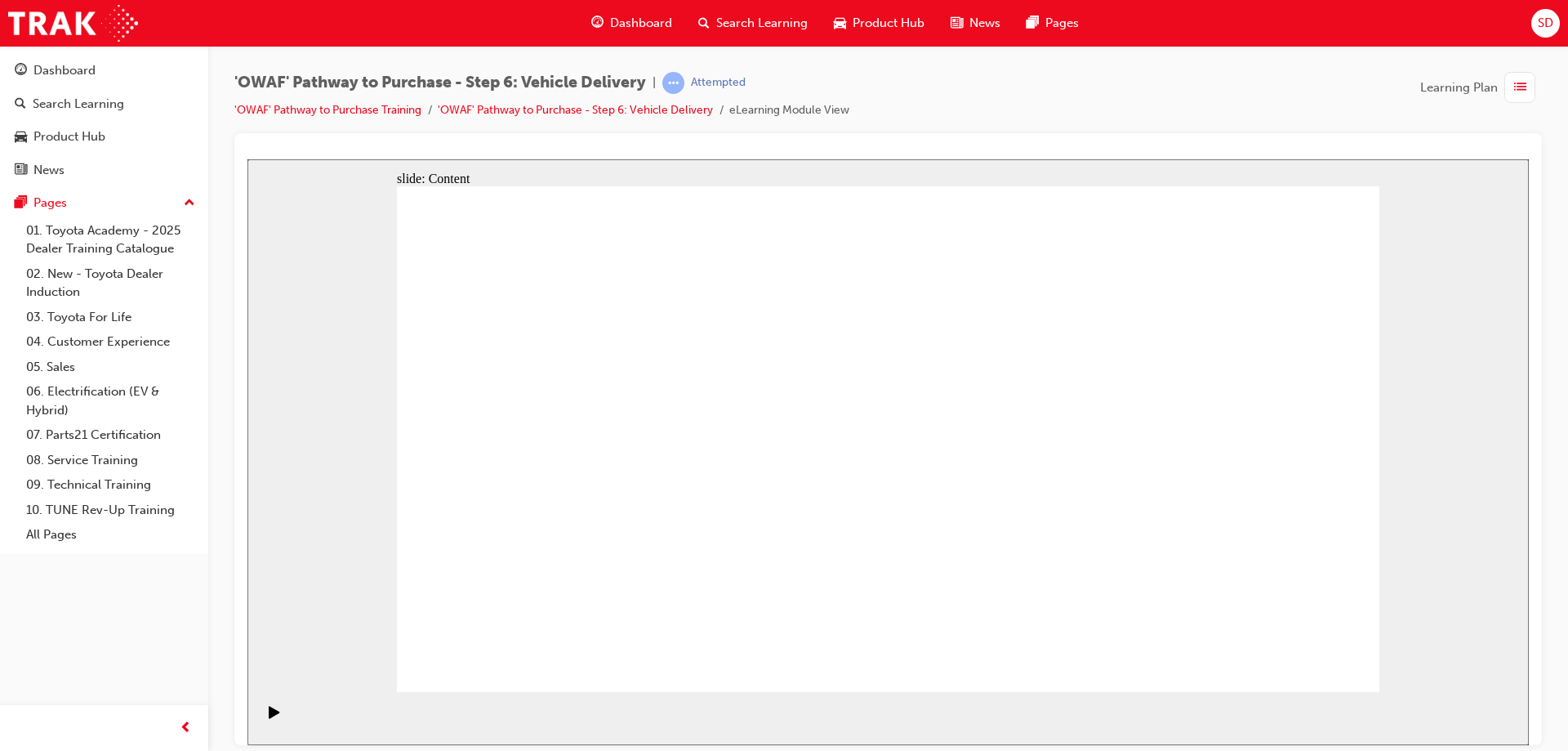
drag, startPoint x: 1052, startPoint y: 576, endPoint x: 1124, endPoint y: 552, distance: 75.9
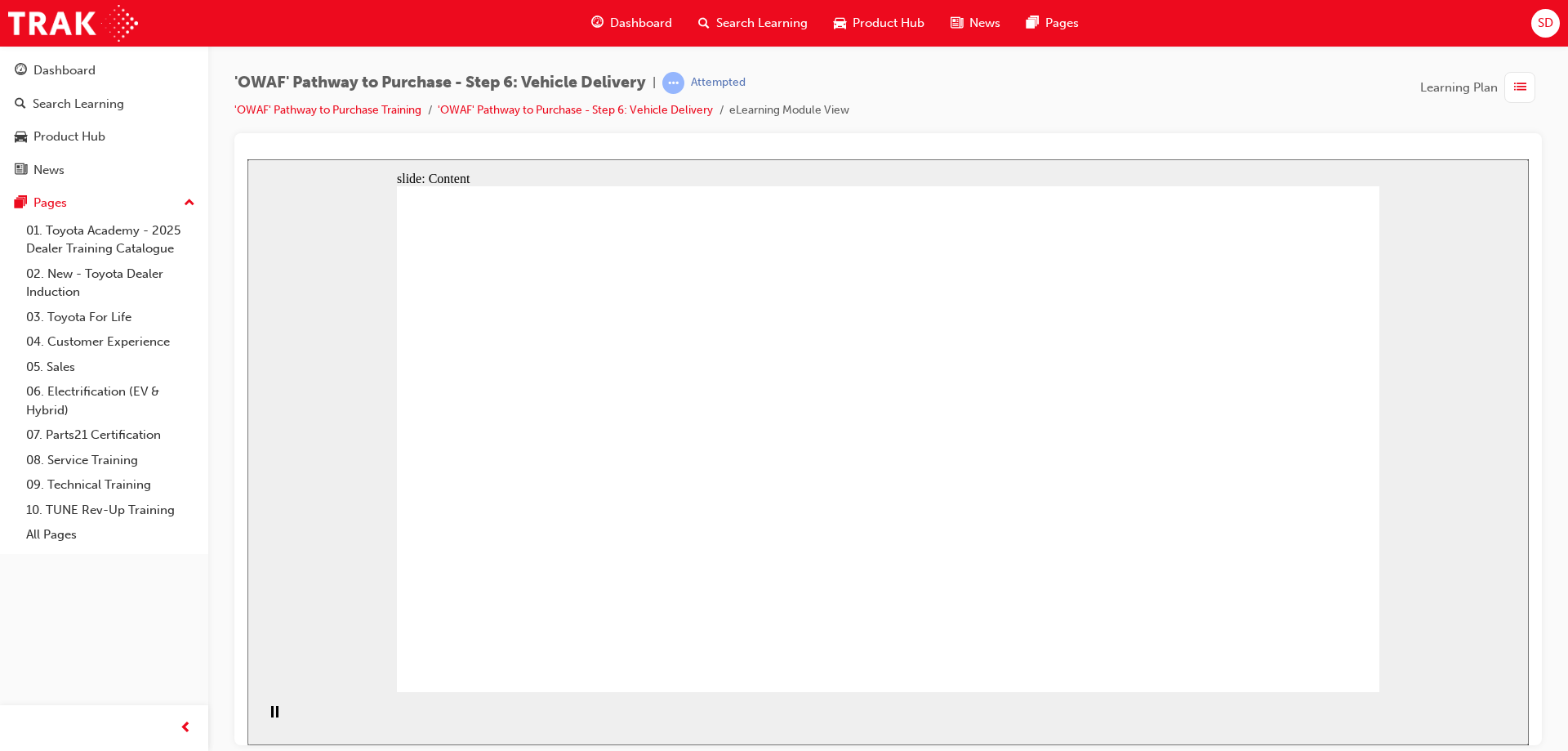
drag, startPoint x: 714, startPoint y: 379, endPoint x: 739, endPoint y: 346, distance: 41.4
drag, startPoint x: 818, startPoint y: 260, endPoint x: 868, endPoint y: 251, distance: 50.8
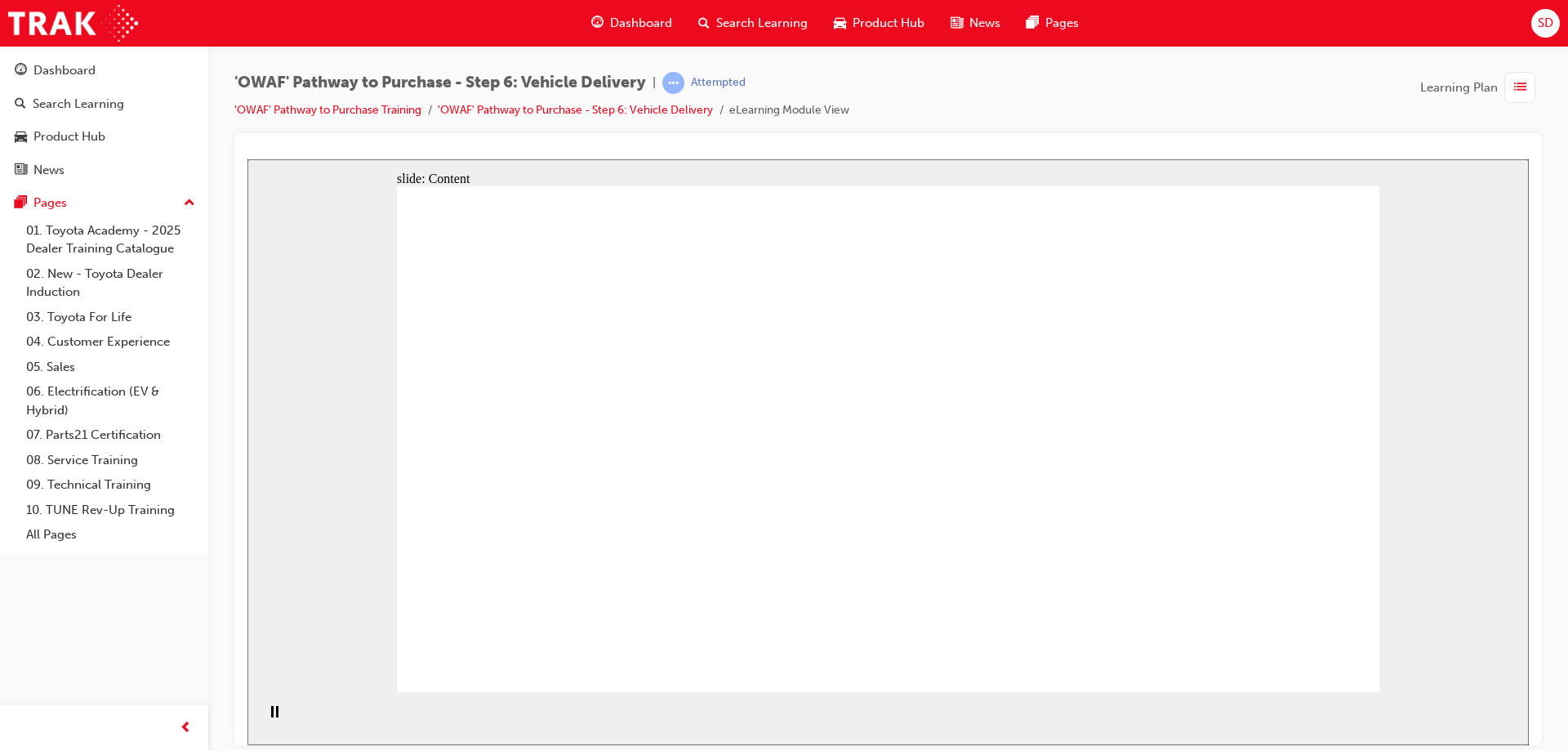
drag, startPoint x: 950, startPoint y: 239, endPoint x: 983, endPoint y: 249, distance: 34.5
drag, startPoint x: 1025, startPoint y: 270, endPoint x: 1039, endPoint y: 287, distance: 22.0
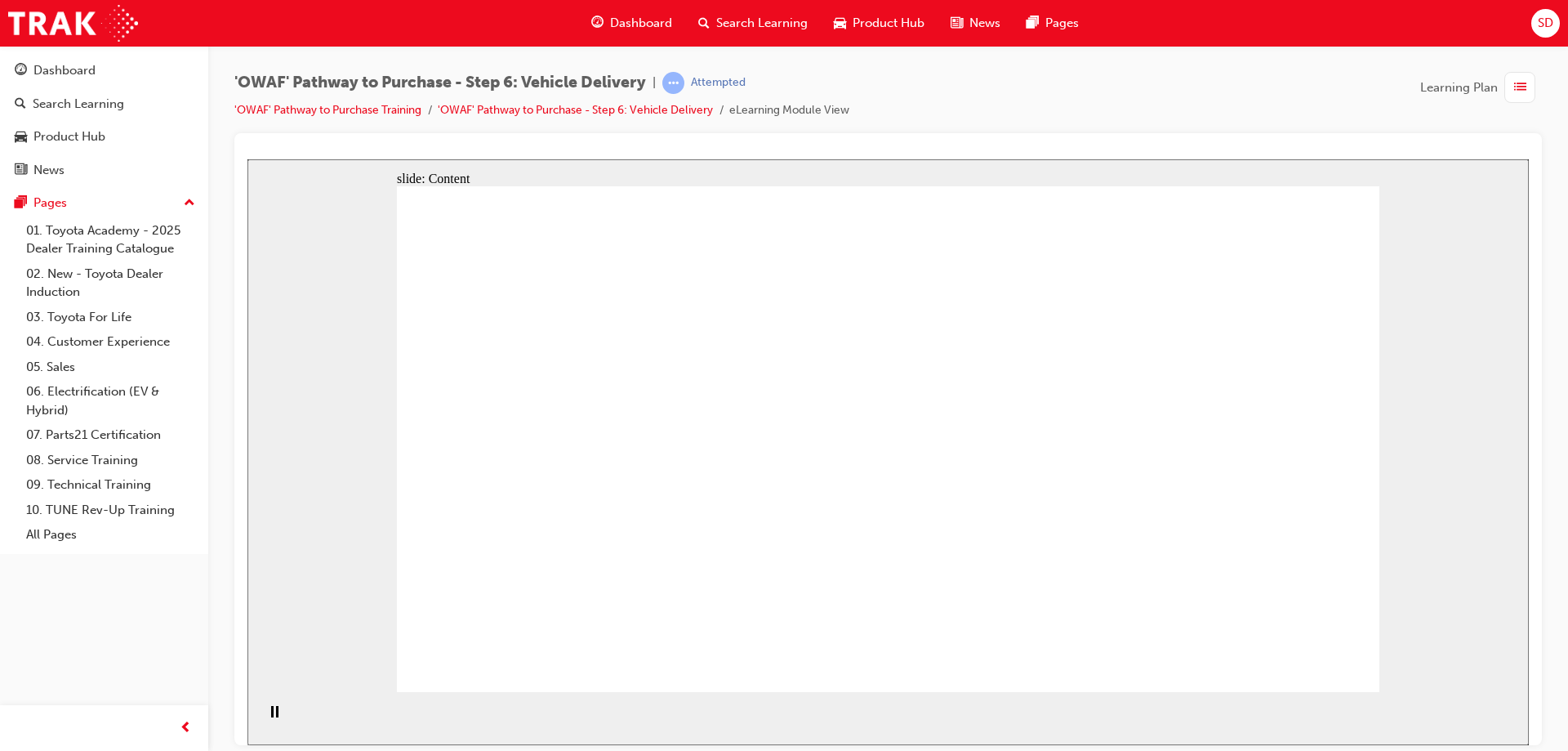
drag, startPoint x: 1082, startPoint y: 392, endPoint x: 1272, endPoint y: 396, distance: 190.0
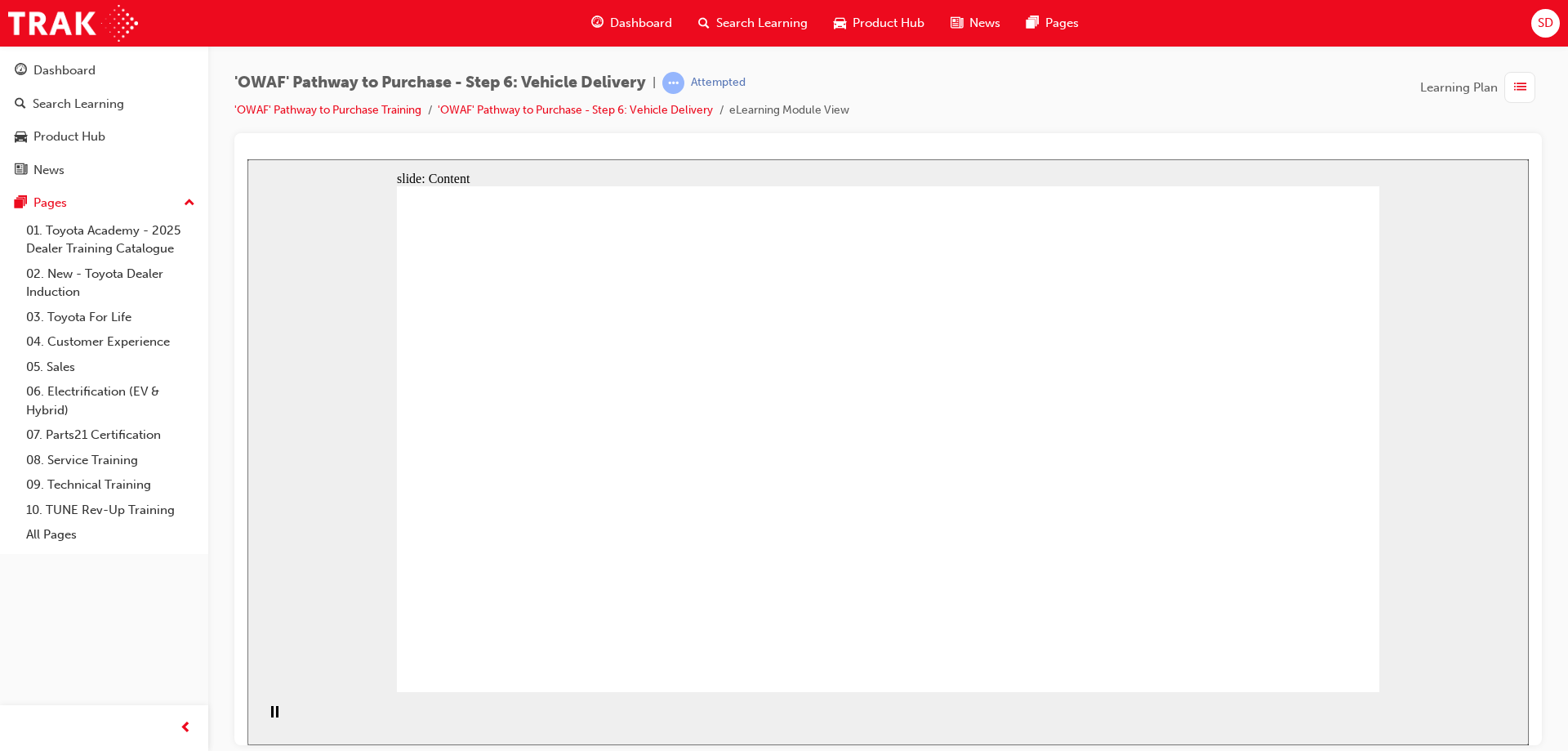
drag, startPoint x: 1281, startPoint y: 398, endPoint x: 1170, endPoint y: 443, distance: 119.8
drag, startPoint x: 577, startPoint y: 539, endPoint x: 714, endPoint y: 522, distance: 138.1
drag, startPoint x: 756, startPoint y: 518, endPoint x: 872, endPoint y: 518, distance: 116.0
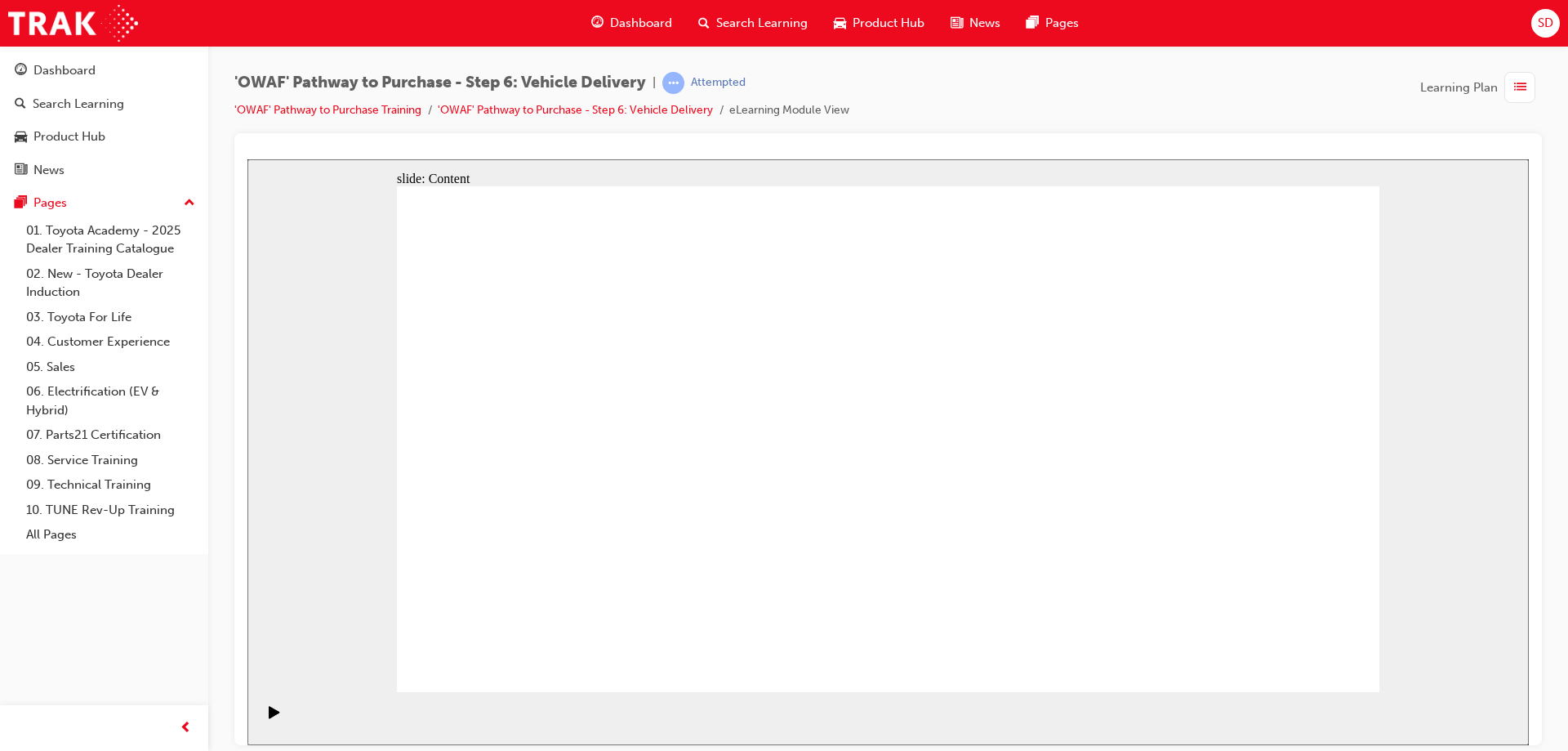
drag, startPoint x: 1022, startPoint y: 411, endPoint x: 1069, endPoint y: 408, distance: 47.1
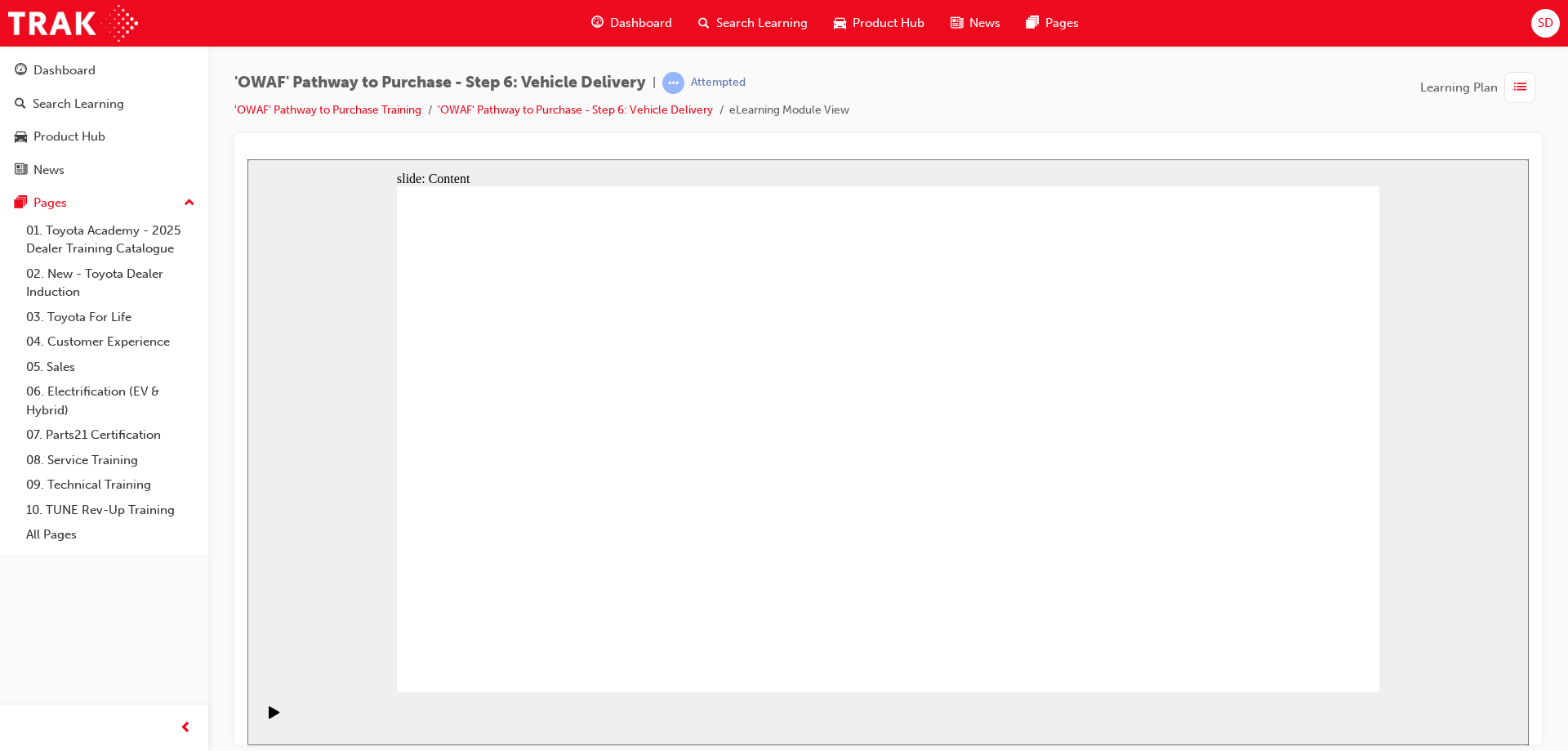
drag, startPoint x: 526, startPoint y: 407, endPoint x: 571, endPoint y: 407, distance: 45.0
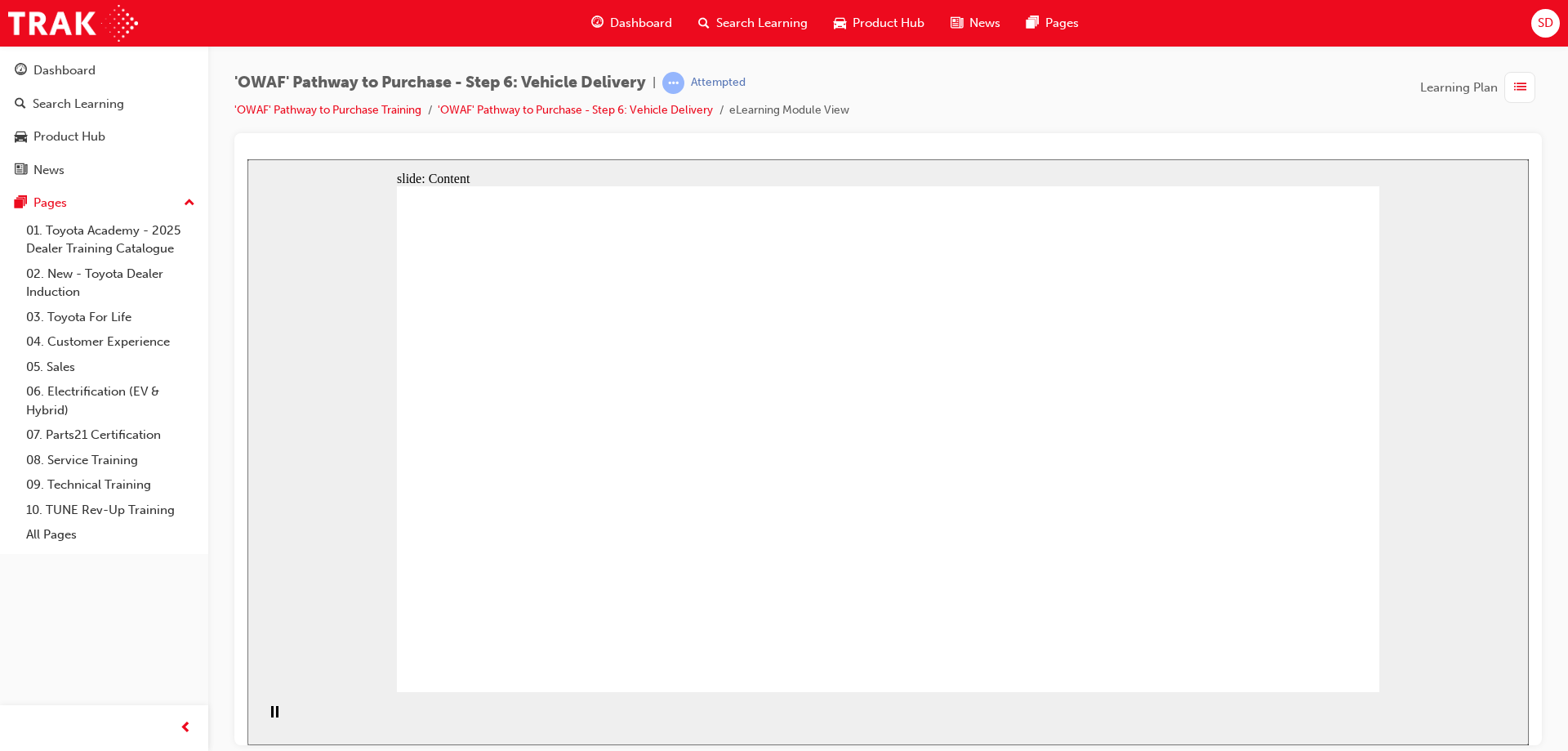
drag, startPoint x: 568, startPoint y: 423, endPoint x: 863, endPoint y: 402, distance: 295.7
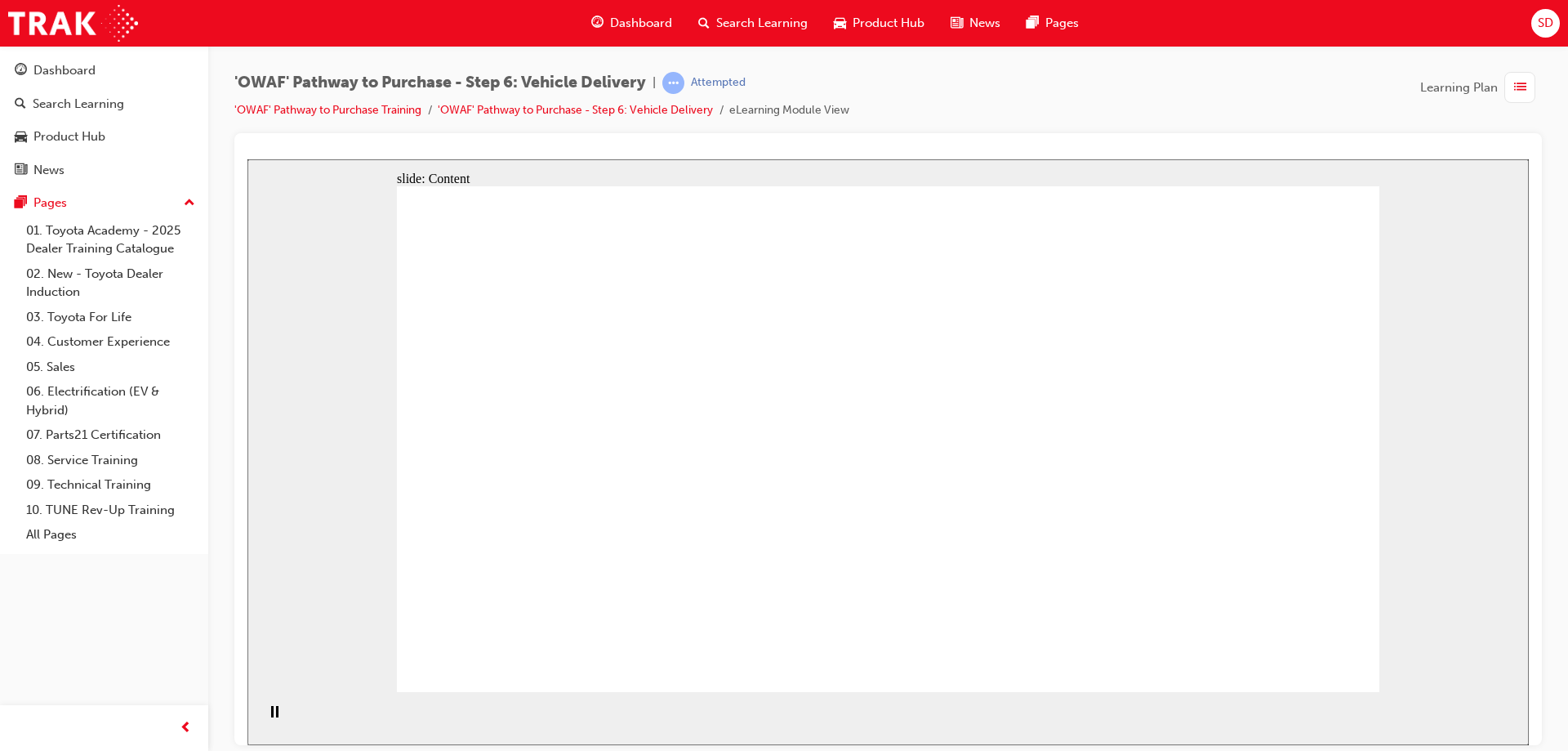
drag, startPoint x: 937, startPoint y: 403, endPoint x: 961, endPoint y: 412, distance: 25.6
drag, startPoint x: 969, startPoint y: 412, endPoint x: 972, endPoint y: 459, distance: 47.1
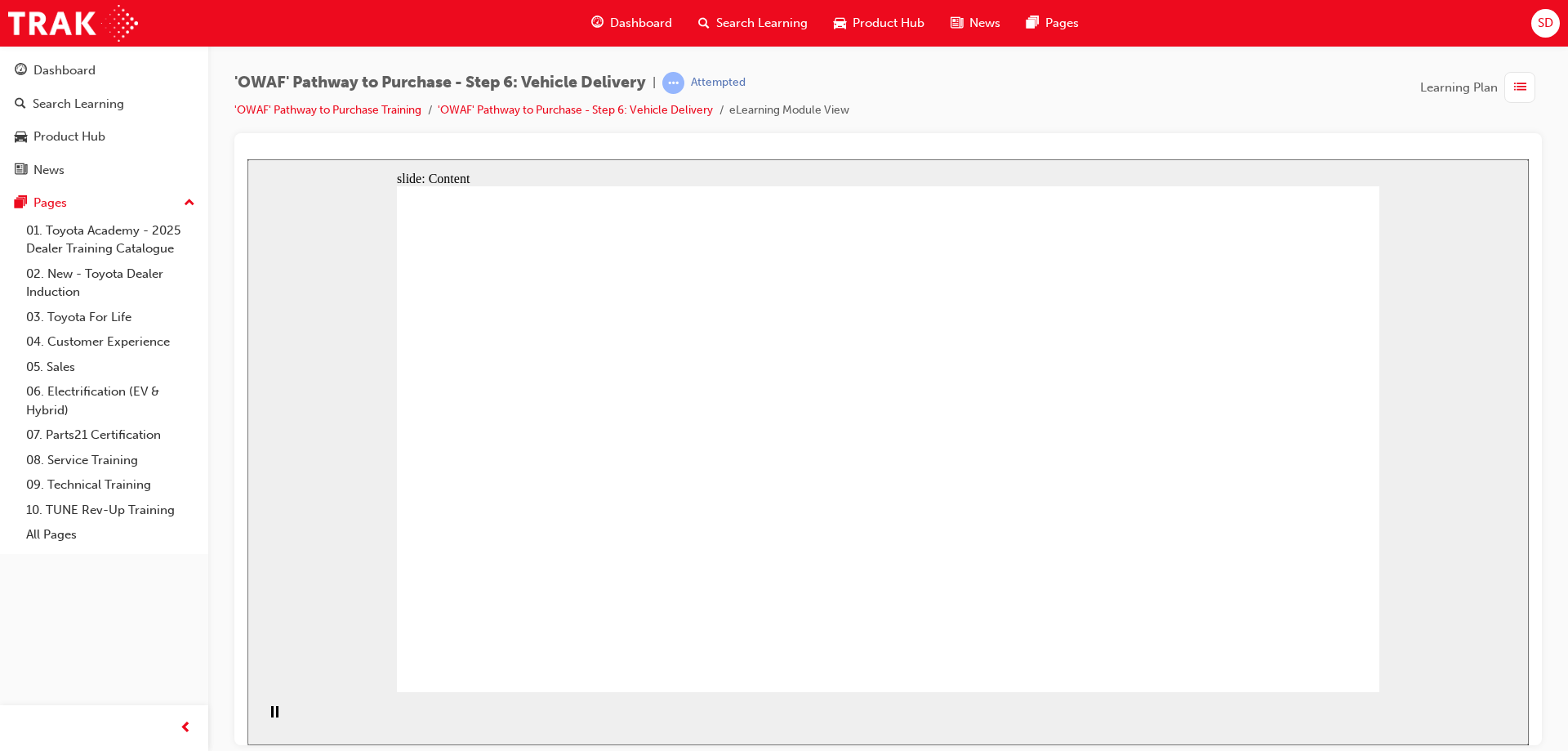
drag, startPoint x: 1125, startPoint y: 462, endPoint x: 1179, endPoint y: 512, distance: 73.6
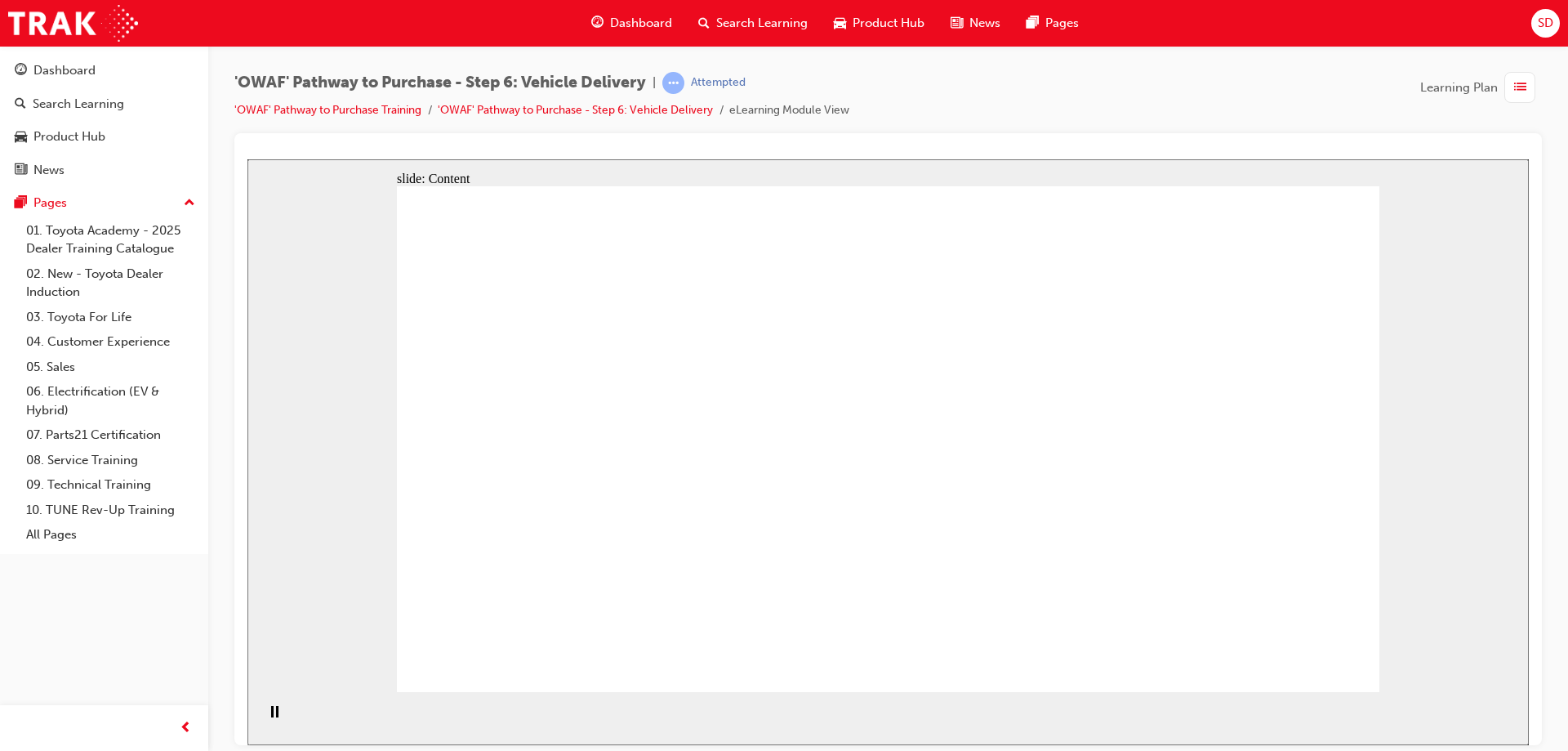
drag, startPoint x: 1101, startPoint y: 622, endPoint x: 1028, endPoint y: 625, distance: 73.1
drag, startPoint x: 1027, startPoint y: 625, endPoint x: 1004, endPoint y: 629, distance: 23.3
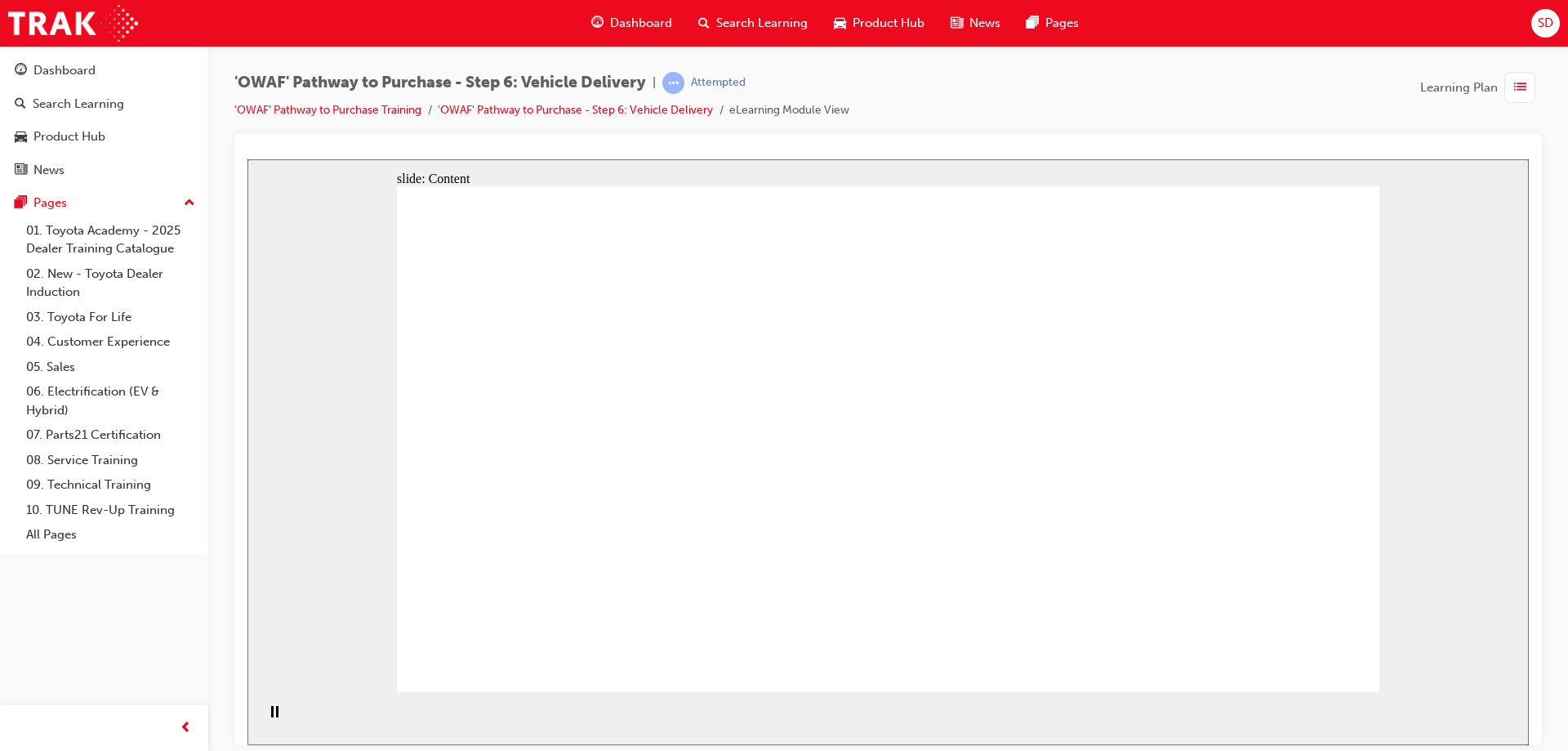
drag, startPoint x: 943, startPoint y: 607, endPoint x: 880, endPoint y: 584, distance: 67.1
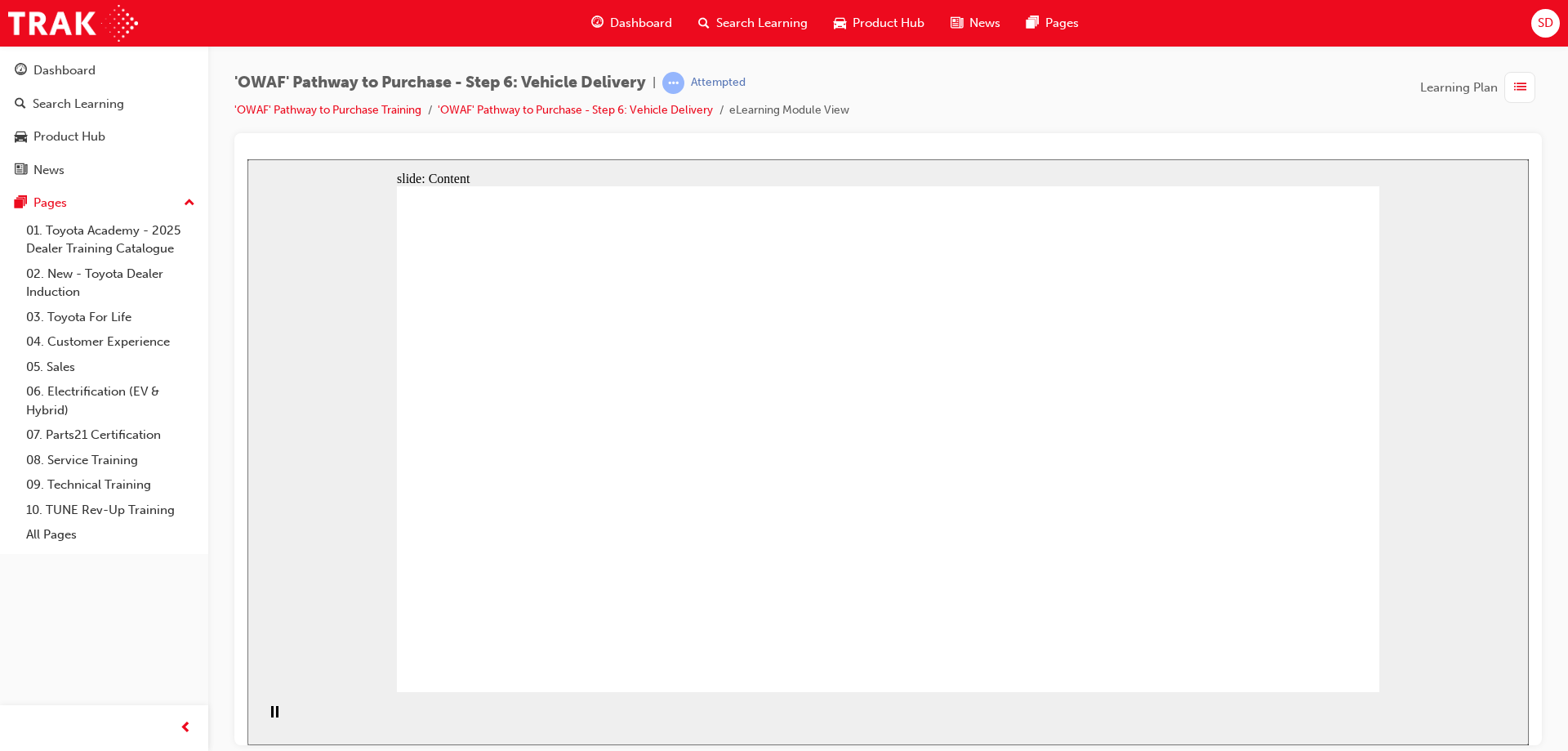
drag, startPoint x: 1202, startPoint y: 609, endPoint x: 1203, endPoint y: 631, distance: 22.0
drag, startPoint x: 1203, startPoint y: 642, endPoint x: 1076, endPoint y: 690, distance: 135.8
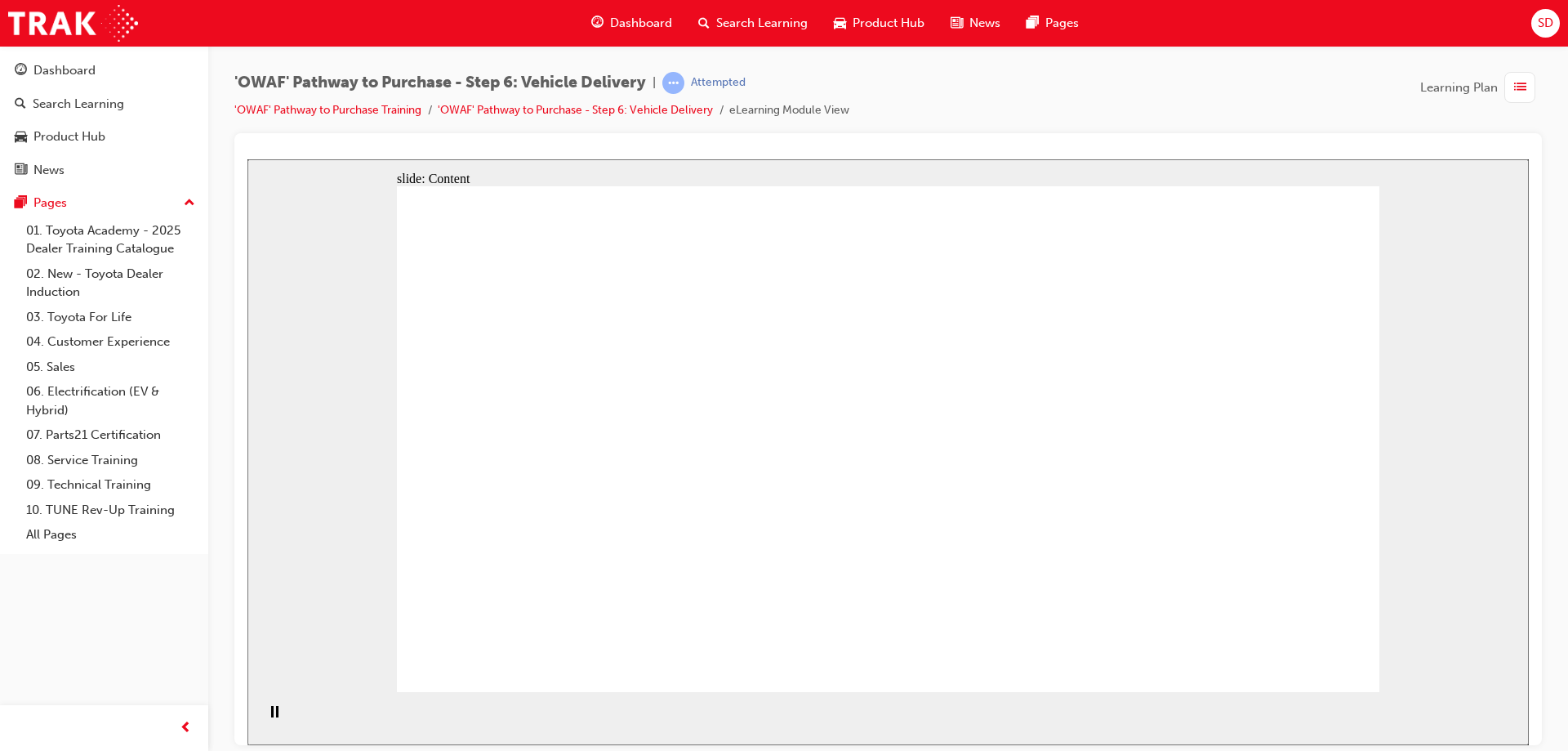
drag, startPoint x: 929, startPoint y: 567, endPoint x: 709, endPoint y: 524, distance: 224.2
drag, startPoint x: 693, startPoint y: 516, endPoint x: 555, endPoint y: 402, distance: 179.0
drag, startPoint x: 555, startPoint y: 402, endPoint x: 776, endPoint y: 395, distance: 221.1
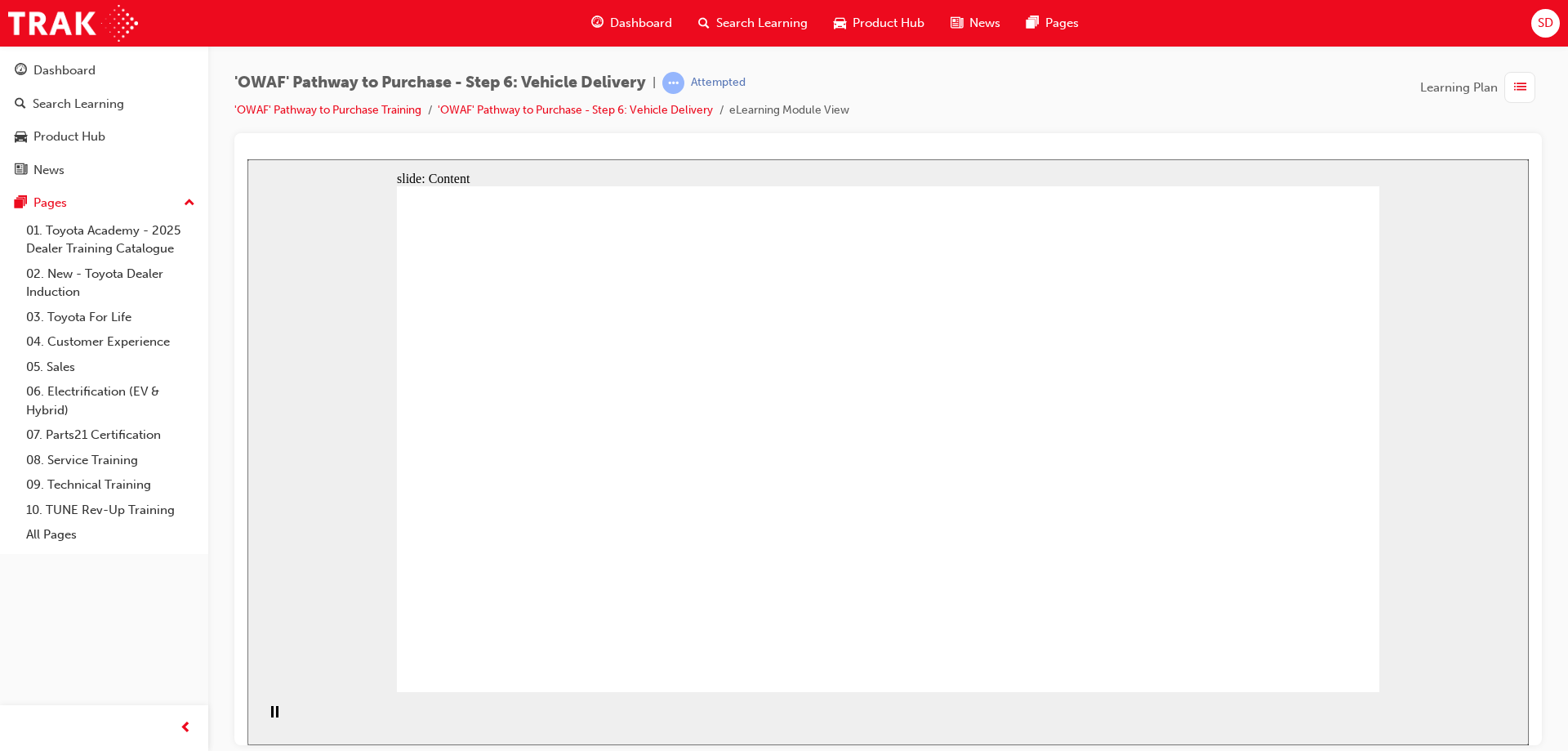
drag, startPoint x: 796, startPoint y: 402, endPoint x: 1117, endPoint y: 410, distance: 321.1
drag, startPoint x: 1117, startPoint y: 410, endPoint x: 1120, endPoint y: 421, distance: 11.4
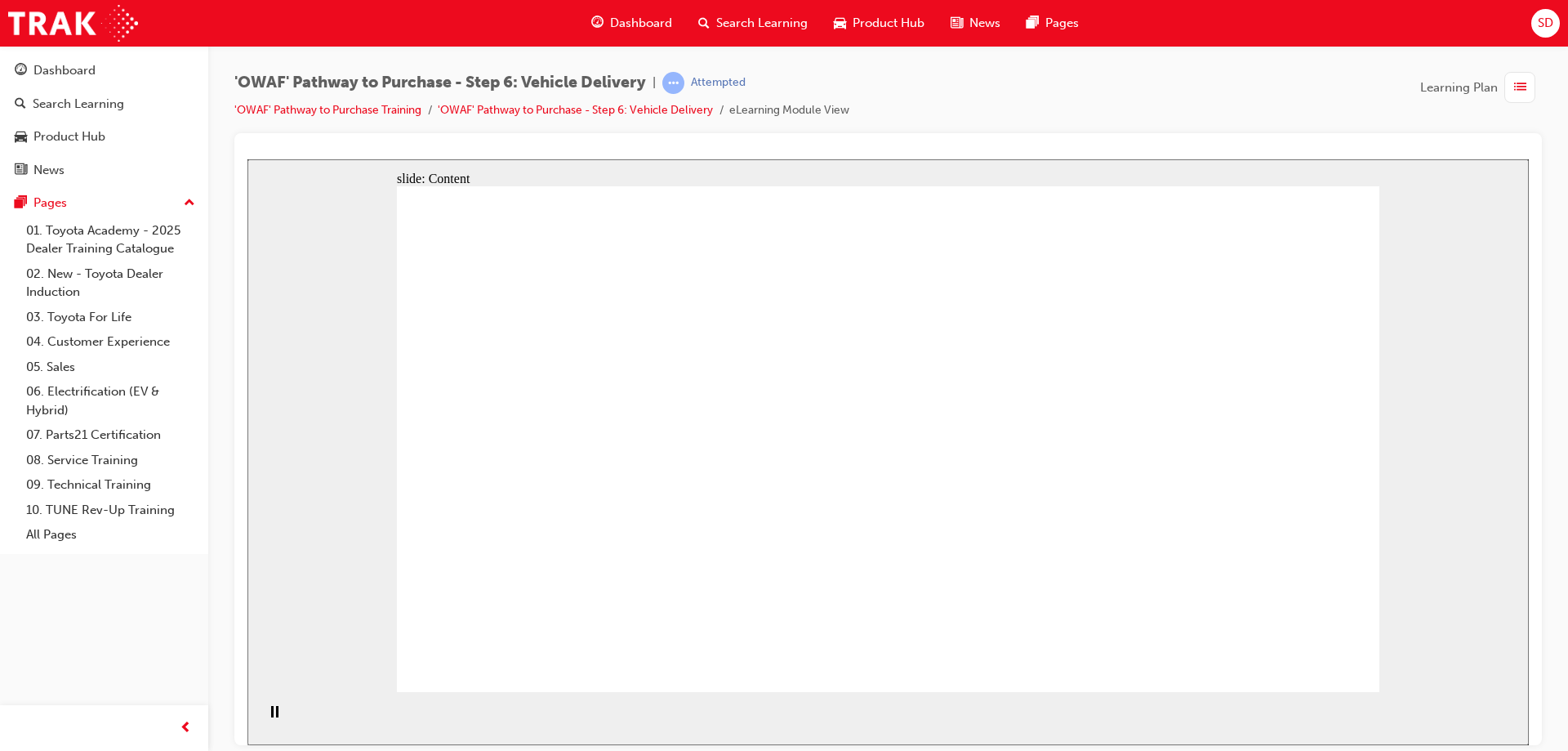
drag, startPoint x: 913, startPoint y: 548, endPoint x: 754, endPoint y: 512, distance: 163.0
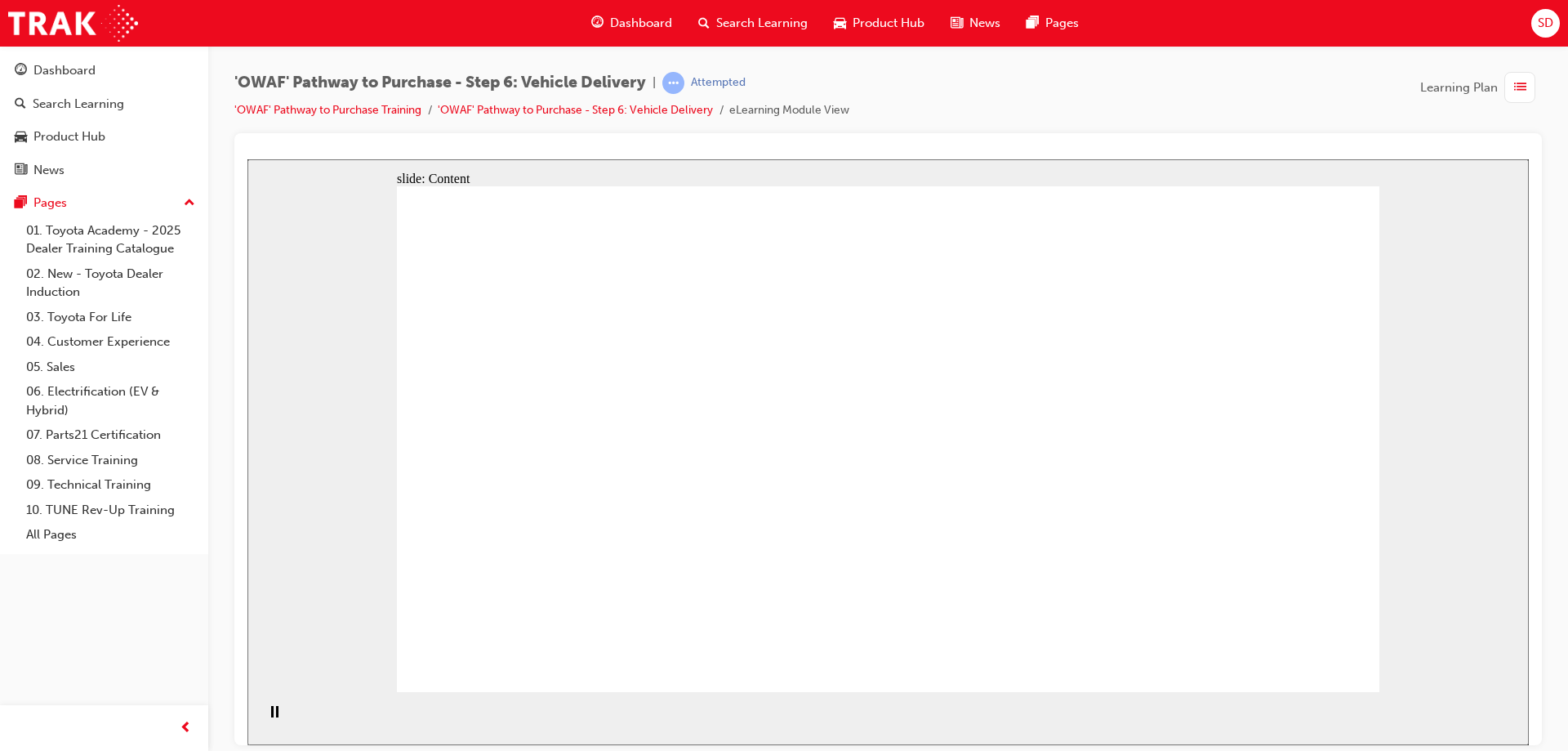
drag, startPoint x: 978, startPoint y: 419, endPoint x: 972, endPoint y: 457, distance: 38.5
drag, startPoint x: 635, startPoint y: 400, endPoint x: 978, endPoint y: 424, distance: 343.8
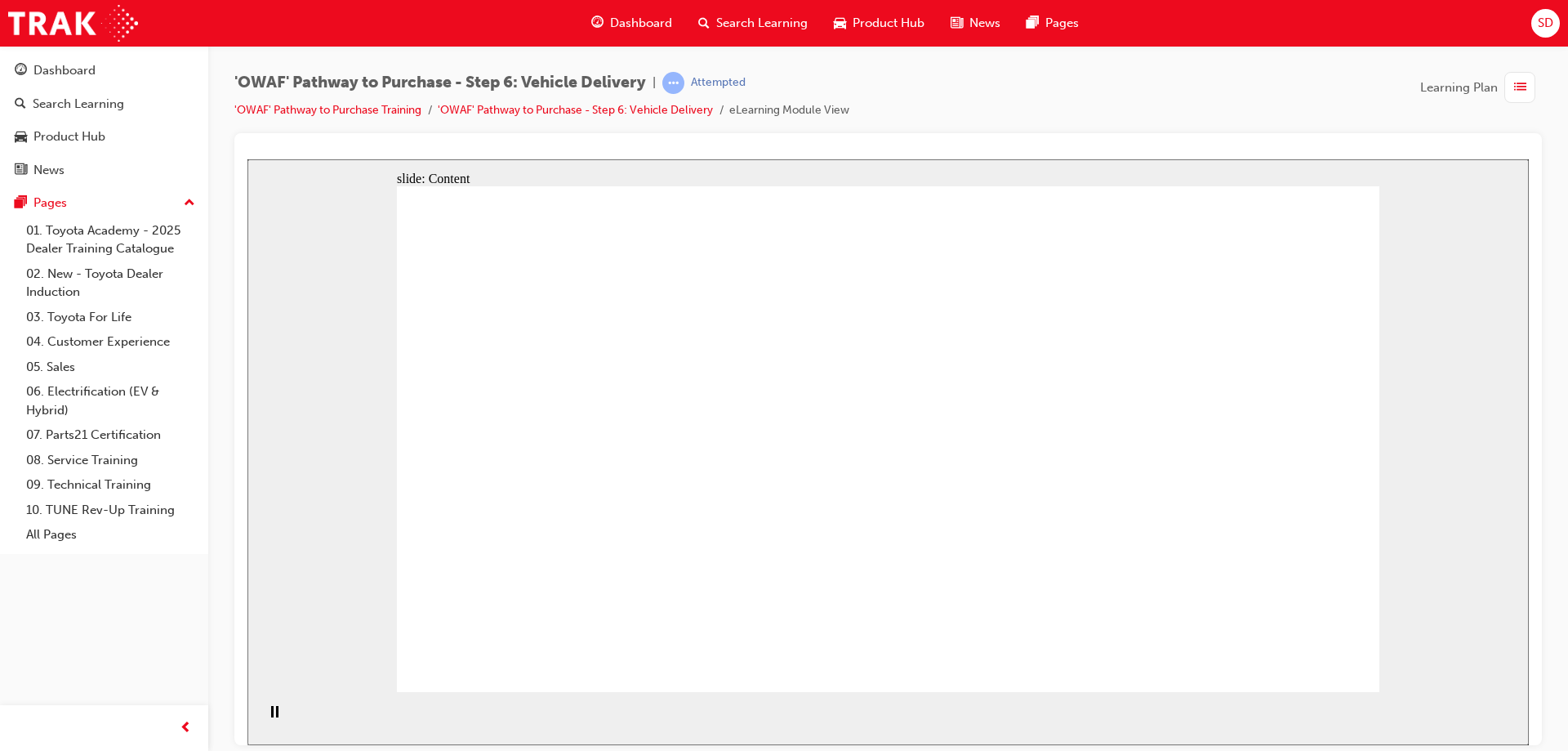
drag, startPoint x: 642, startPoint y: 332, endPoint x: 843, endPoint y: 308, distance: 202.4
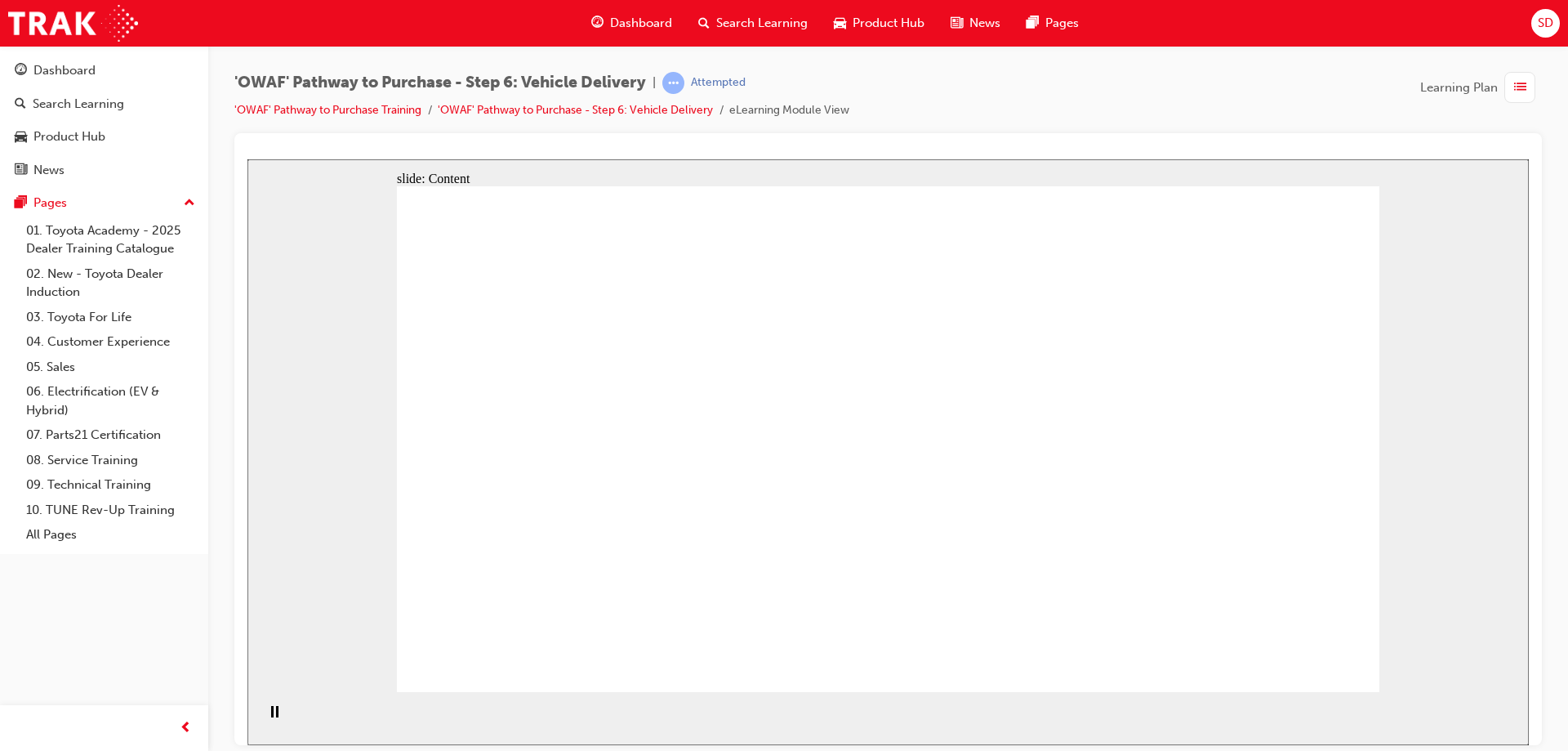
drag, startPoint x: 1068, startPoint y: 377, endPoint x: 1091, endPoint y: 411, distance: 41.0
drag, startPoint x: 1094, startPoint y: 411, endPoint x: 1298, endPoint y: 266, distance: 250.3
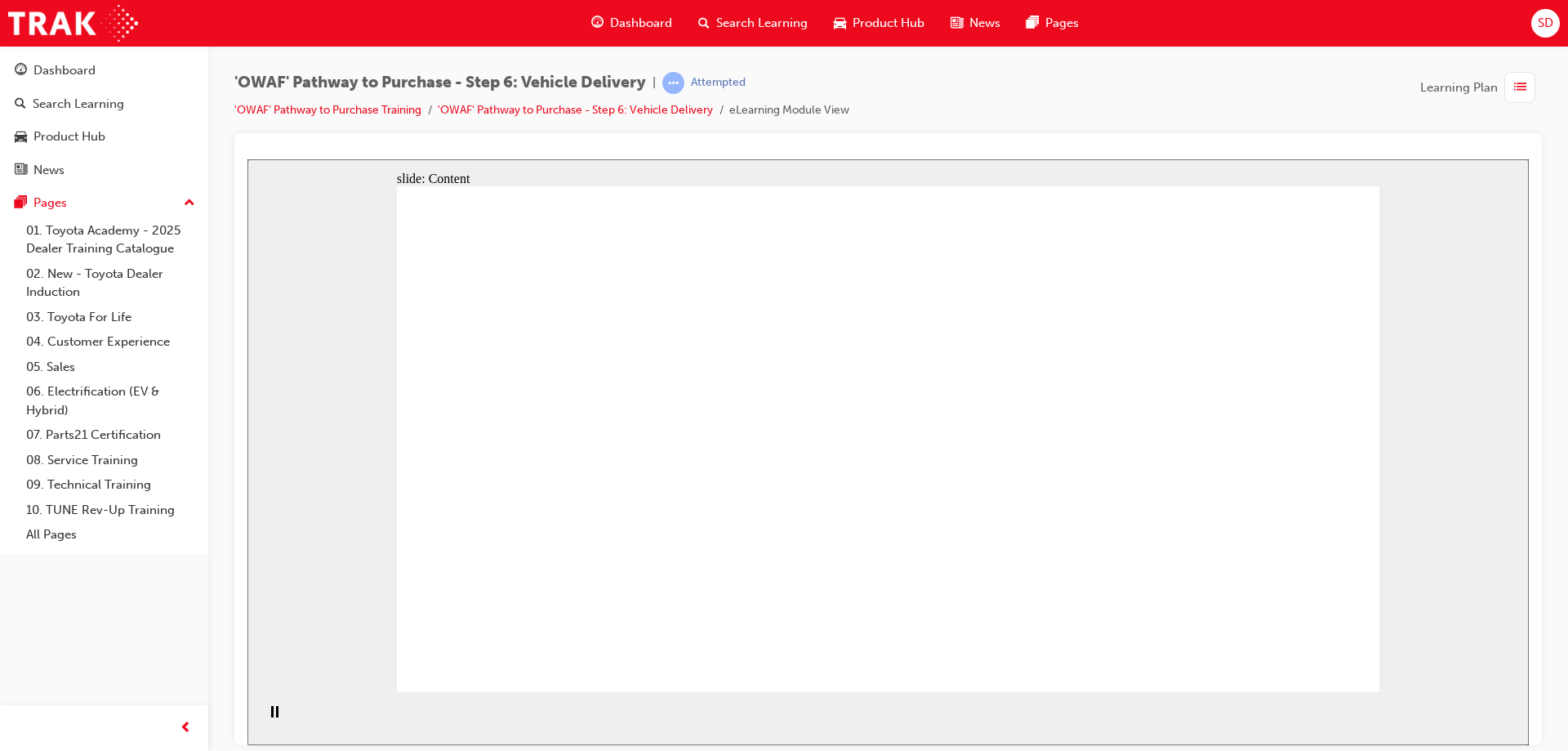
drag, startPoint x: 1197, startPoint y: 652, endPoint x: 1028, endPoint y: 676, distance: 170.7
drag, startPoint x: 1010, startPoint y: 677, endPoint x: 965, endPoint y: 678, distance: 45.0
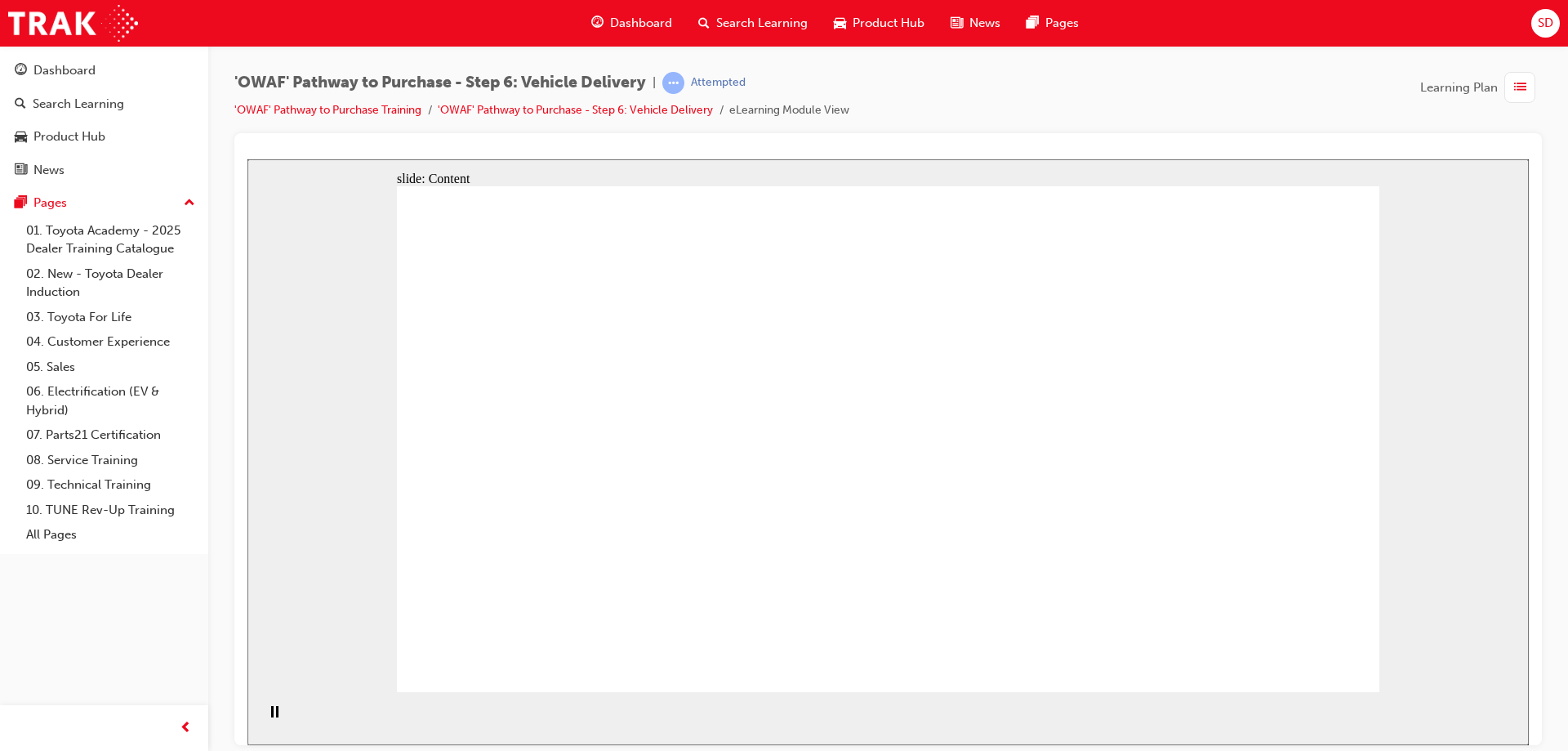
drag, startPoint x: 1167, startPoint y: 471, endPoint x: 1094, endPoint y: 424, distance: 86.8
drag, startPoint x: 1094, startPoint y: 418, endPoint x: 1185, endPoint y: 412, distance: 91.2
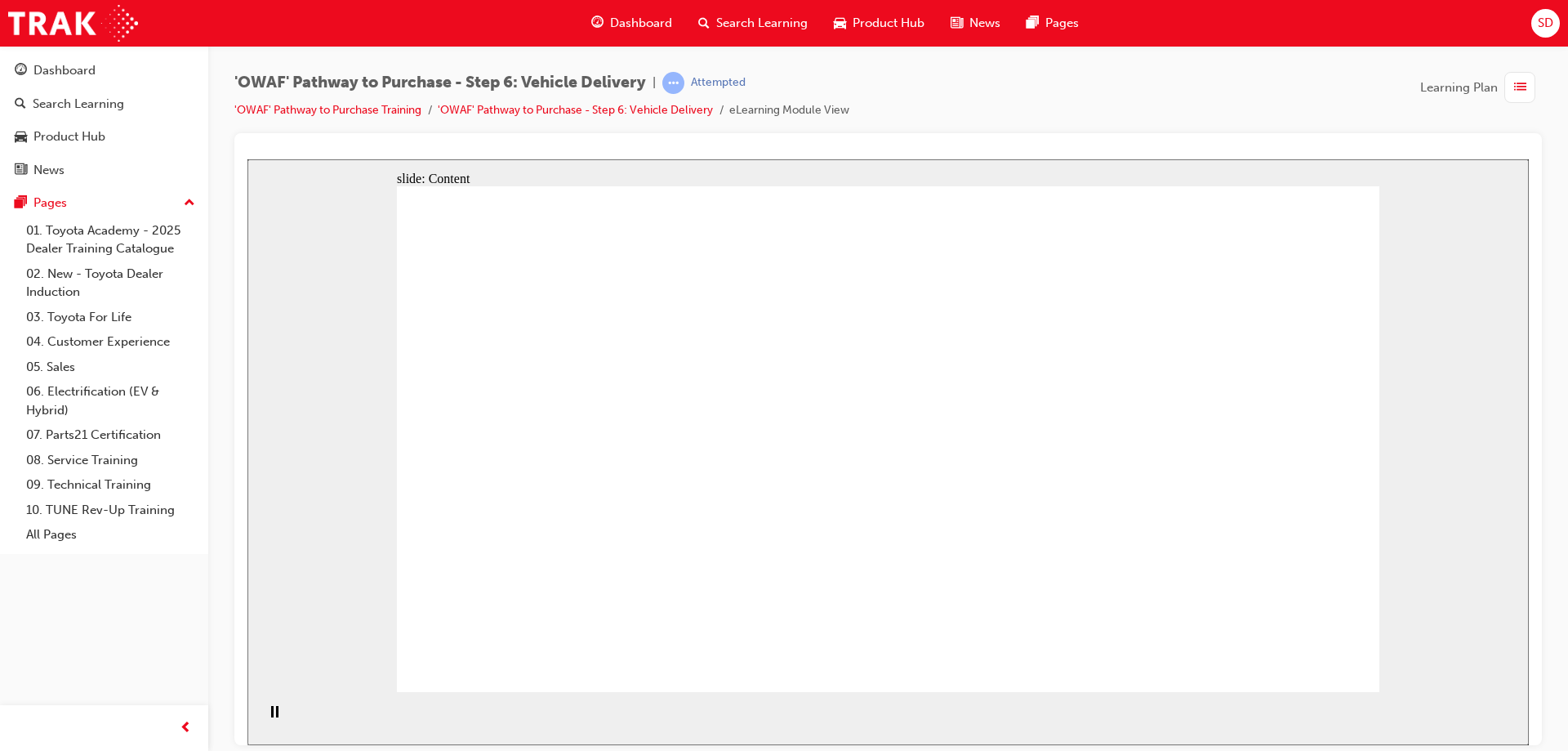
drag, startPoint x: 1111, startPoint y: 520, endPoint x: 1052, endPoint y: 517, distance: 59.1
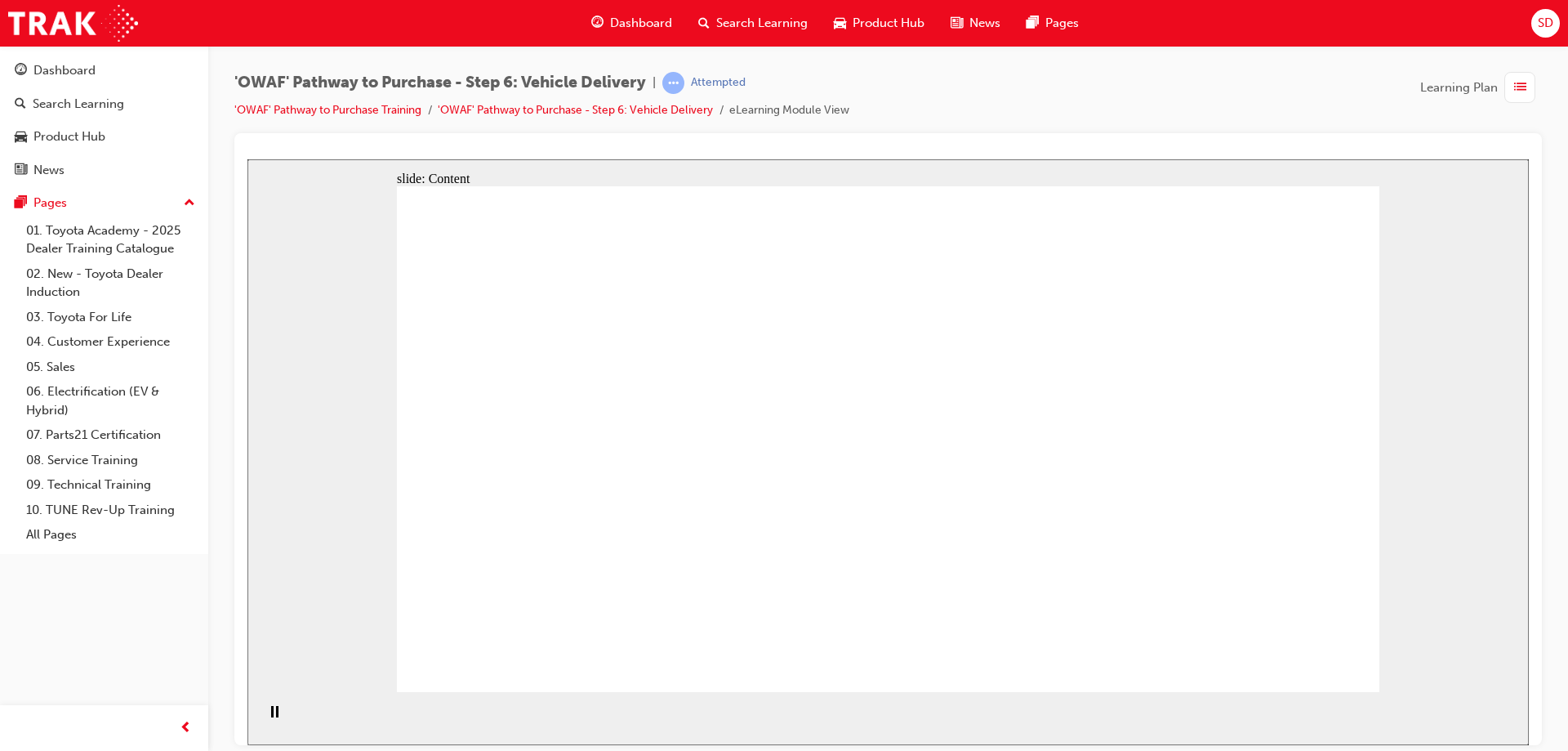
drag, startPoint x: 1120, startPoint y: 396, endPoint x: 1133, endPoint y: 595, distance: 199.4
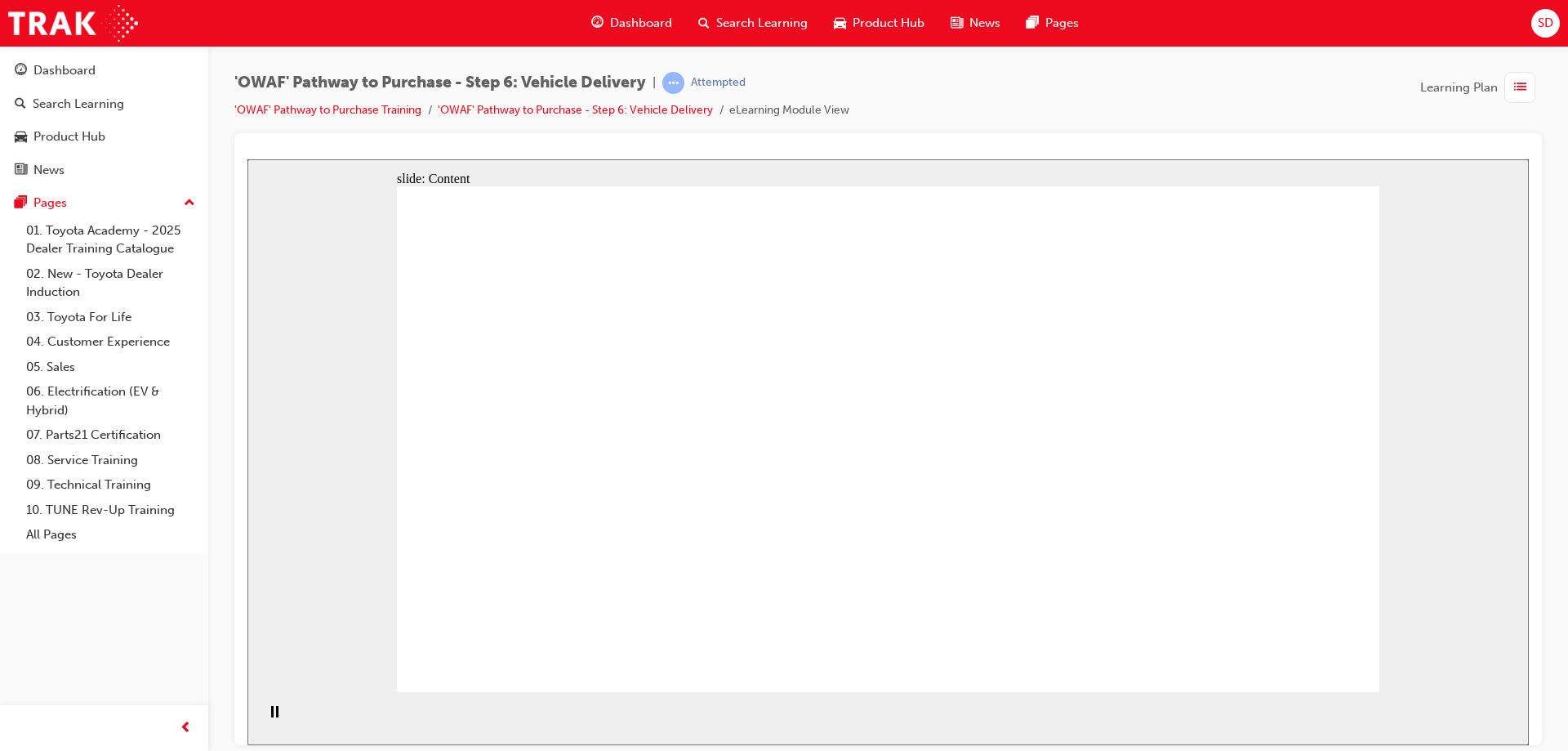
drag, startPoint x: 1118, startPoint y: 610, endPoint x: 1077, endPoint y: 628, distance: 44.8
drag, startPoint x: 1077, startPoint y: 628, endPoint x: 1006, endPoint y: 628, distance: 71.0
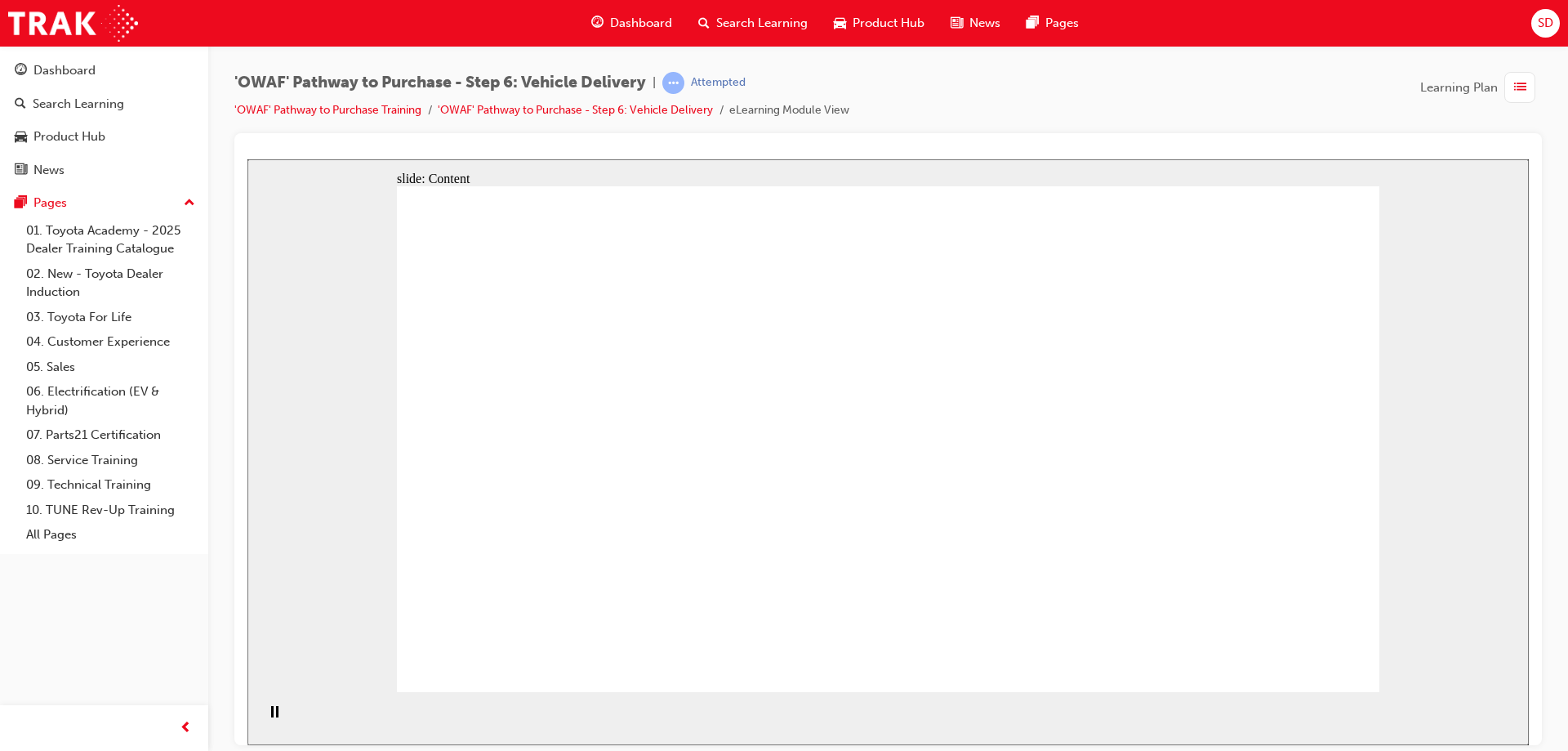
drag, startPoint x: 1006, startPoint y: 628, endPoint x: 965, endPoint y: 625, distance: 41.1
drag, startPoint x: 956, startPoint y: 621, endPoint x: 846, endPoint y: 520, distance: 149.3
drag, startPoint x: 831, startPoint y: 495, endPoint x: 772, endPoint y: 418, distance: 97.0
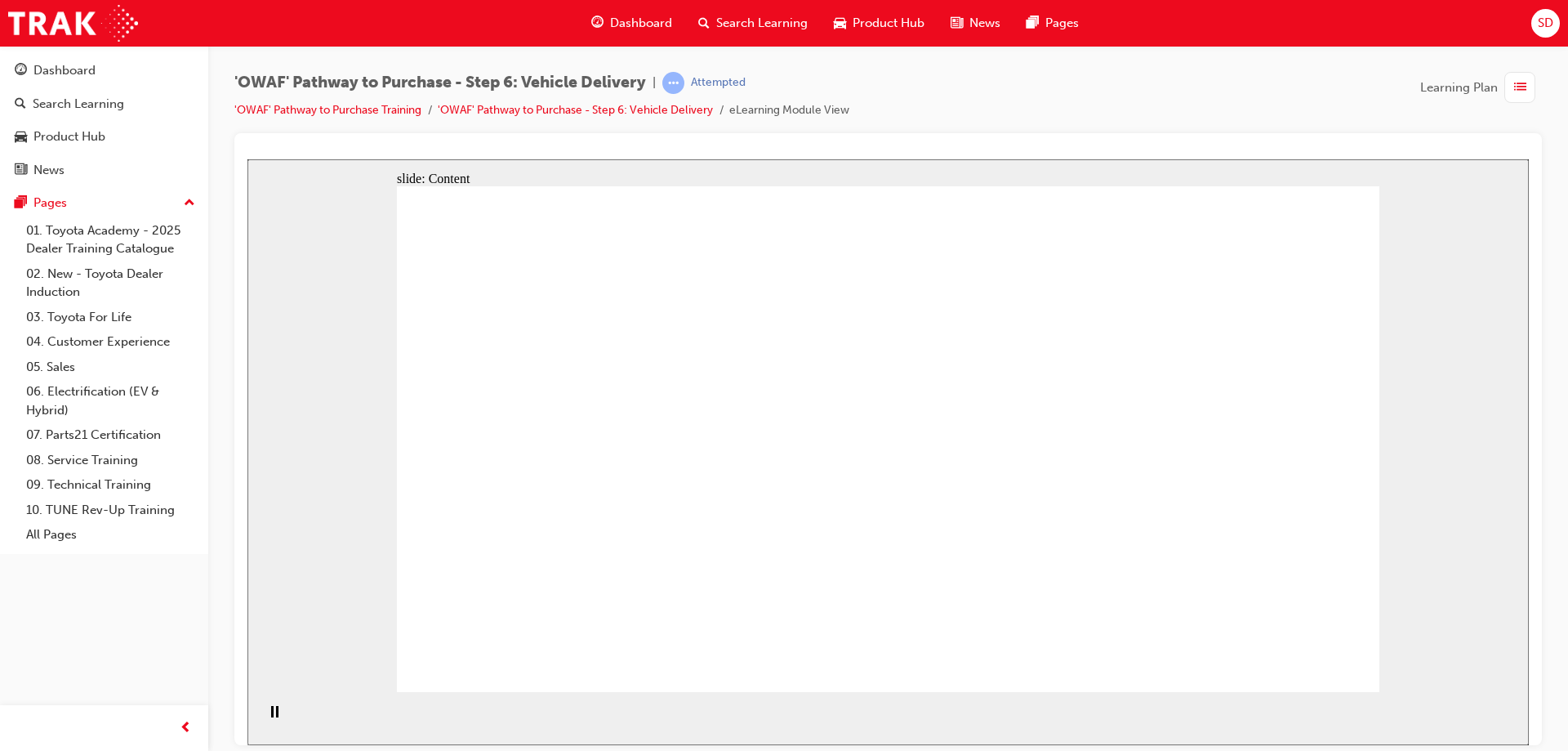
drag, startPoint x: 964, startPoint y: 252, endPoint x: 1211, endPoint y: 195, distance: 253.5
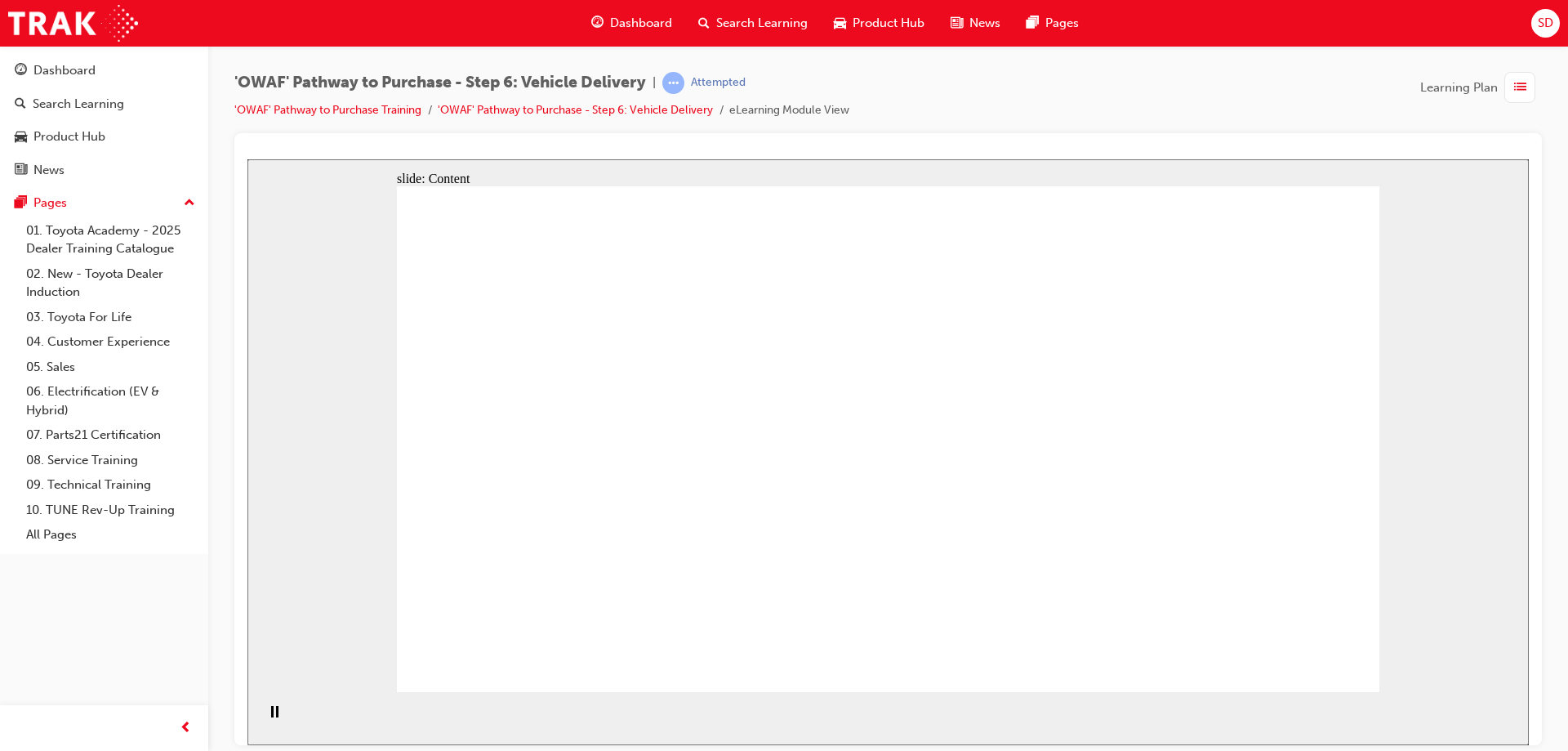
drag, startPoint x: 1248, startPoint y: 205, endPoint x: 1270, endPoint y: 304, distance: 101.4
drag, startPoint x: 1314, startPoint y: 272, endPoint x: 1327, endPoint y: 257, distance: 19.8
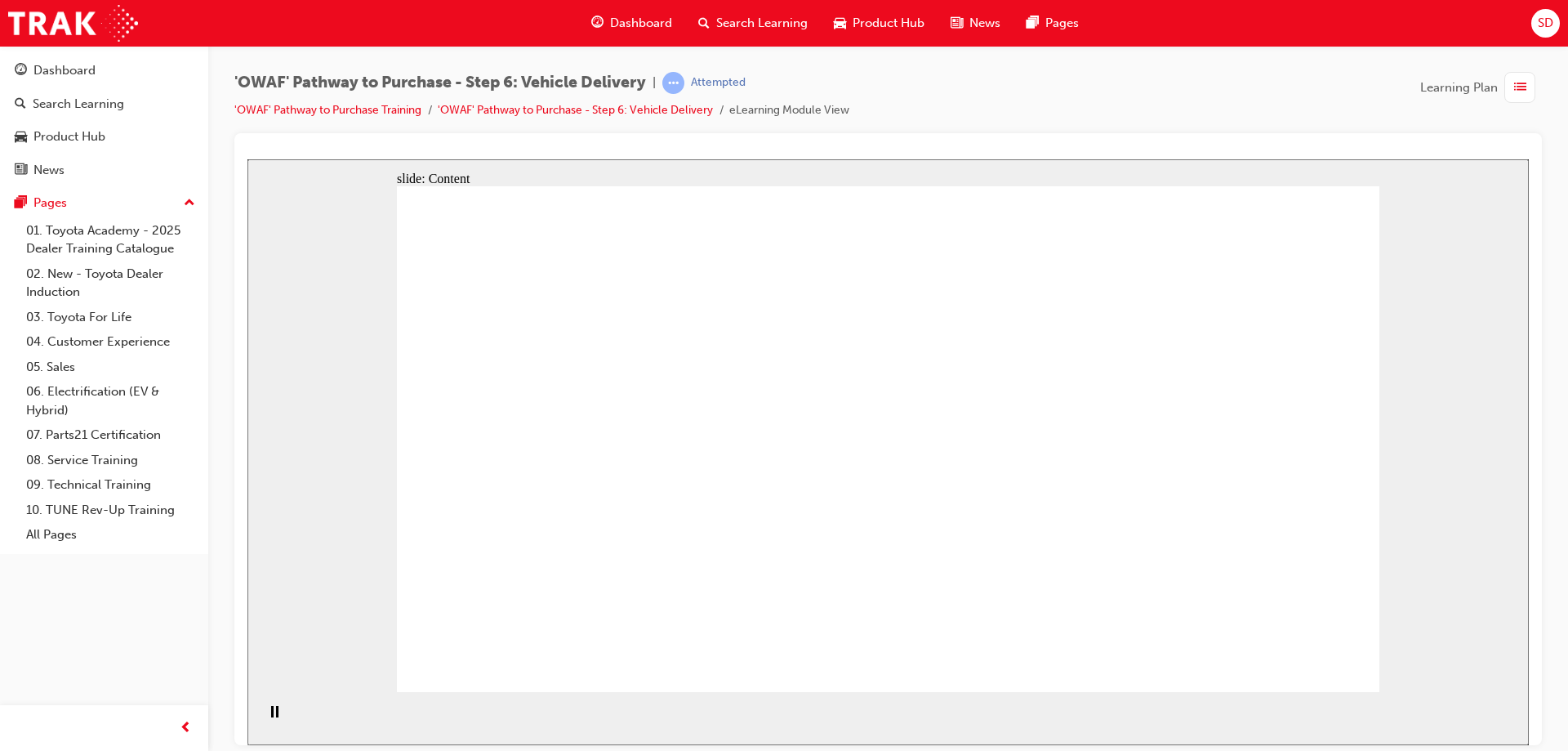
drag, startPoint x: 1327, startPoint y: 257, endPoint x: 1251, endPoint y: 472, distance: 228.0
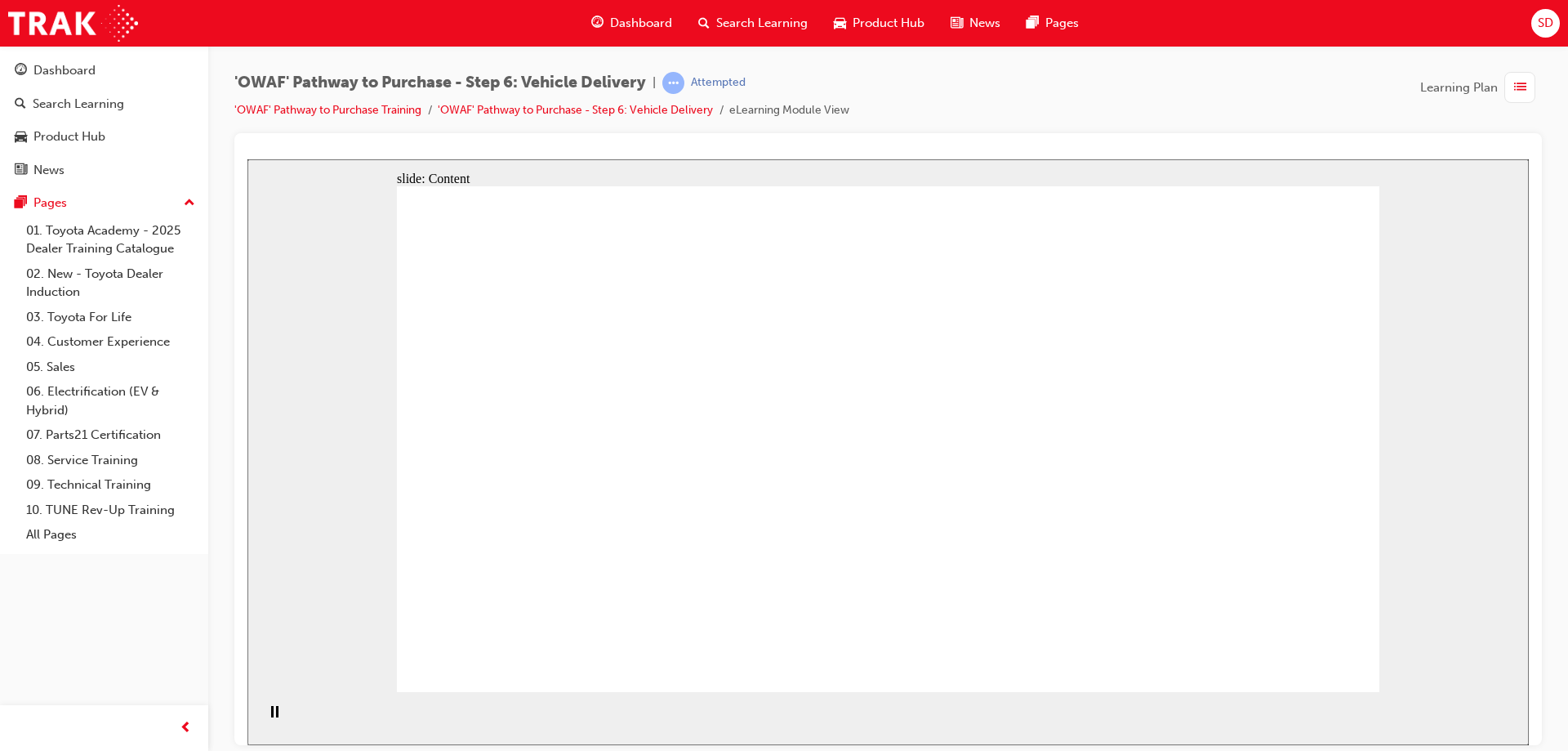
drag, startPoint x: 576, startPoint y: 505, endPoint x: 575, endPoint y: 487, distance: 18.0
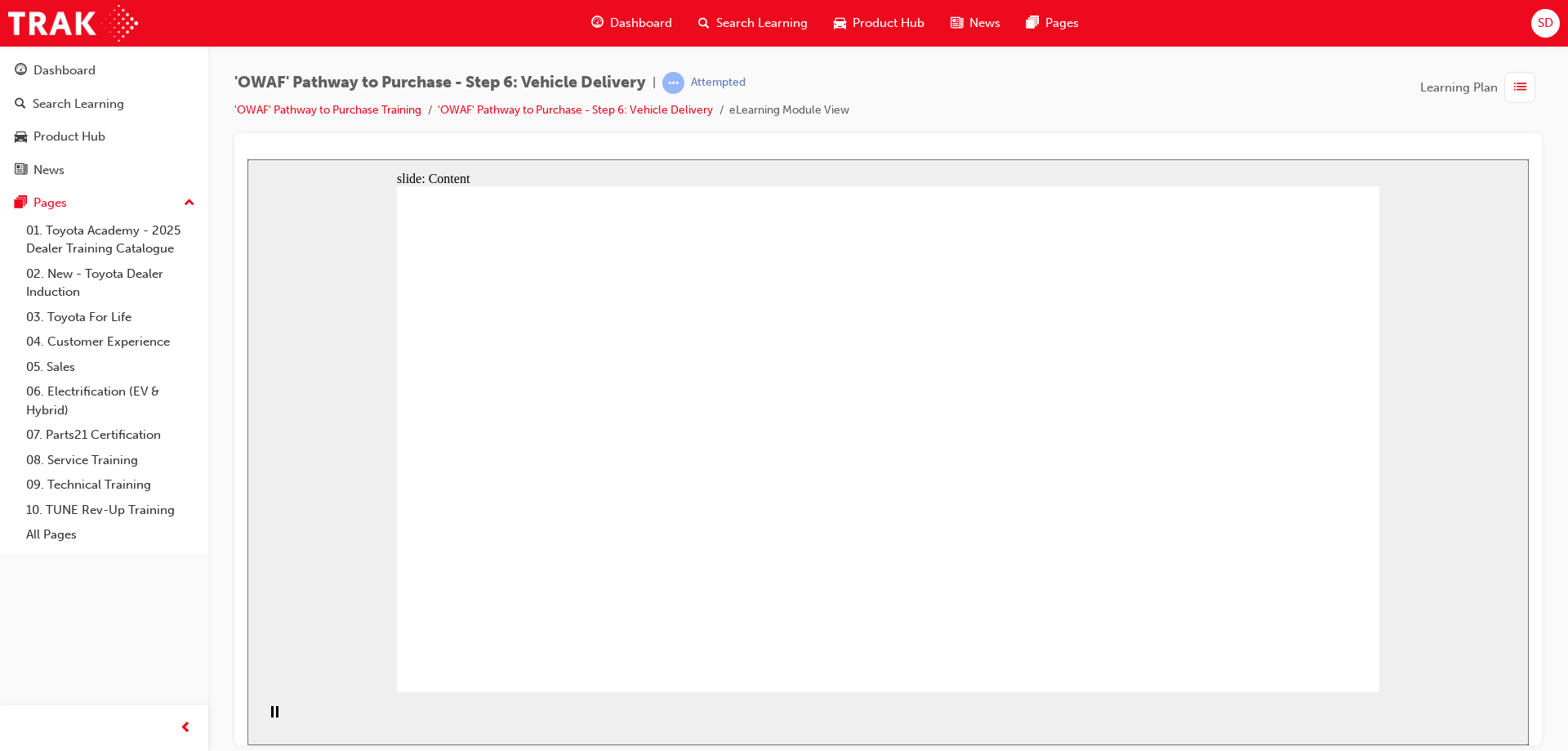
drag, startPoint x: 992, startPoint y: 370, endPoint x: 971, endPoint y: 407, distance: 42.5
drag, startPoint x: 971, startPoint y: 407, endPoint x: 1228, endPoint y: 342, distance: 265.1
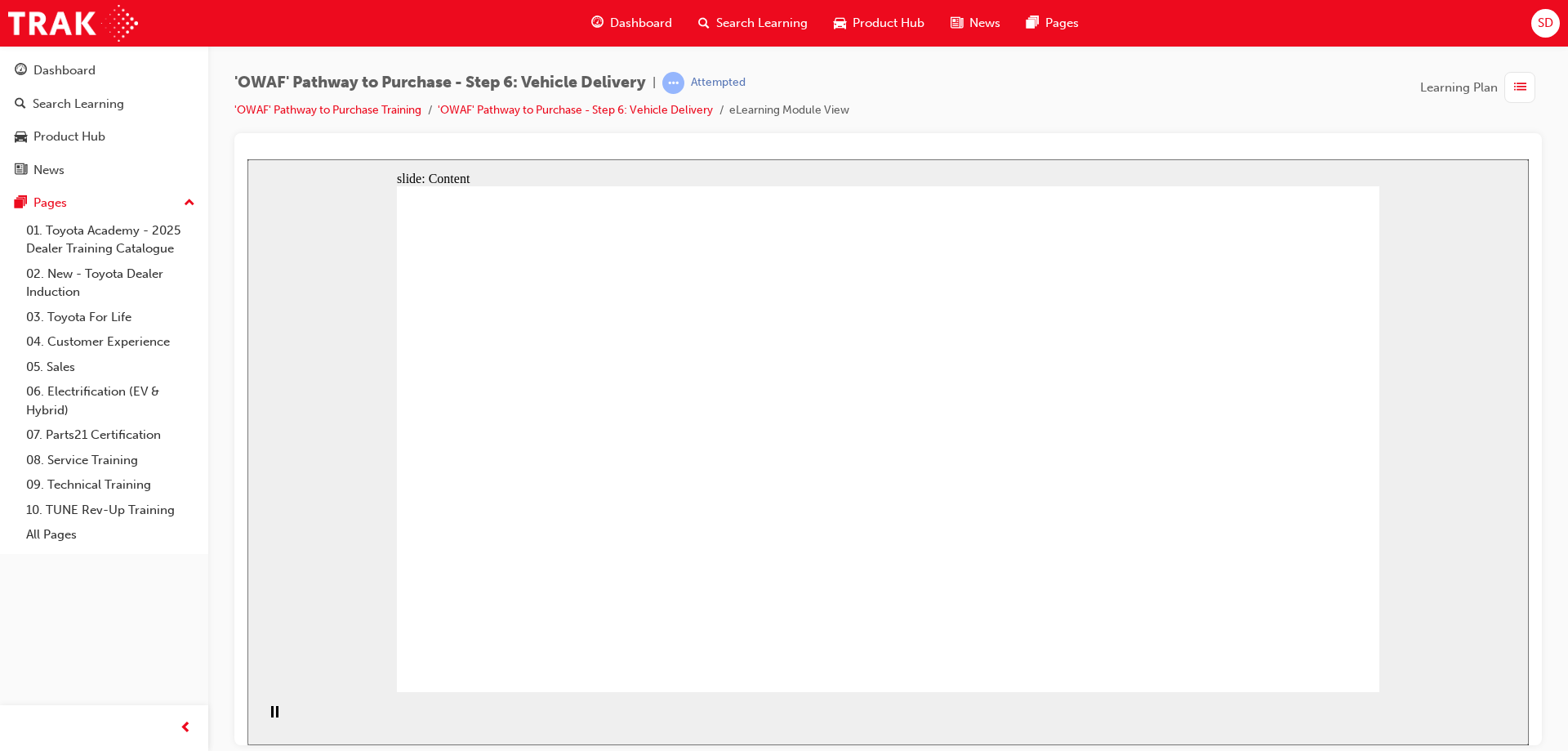
drag, startPoint x: 981, startPoint y: 465, endPoint x: 882, endPoint y: 454, distance: 99.6
drag, startPoint x: 881, startPoint y: 453, endPoint x: 869, endPoint y: 420, distance: 35.1
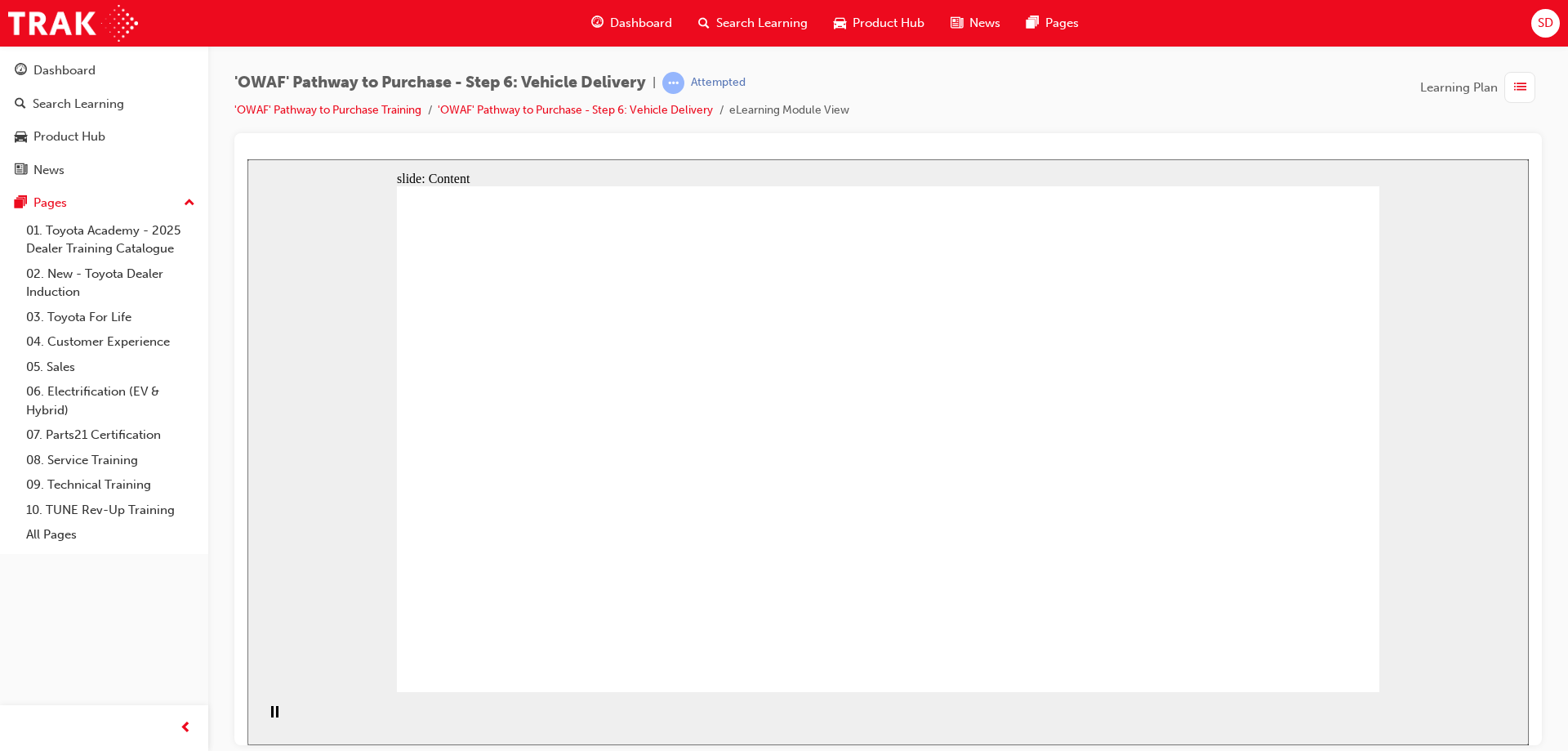
drag, startPoint x: 841, startPoint y: 303, endPoint x: 585, endPoint y: 247, distance: 262.1
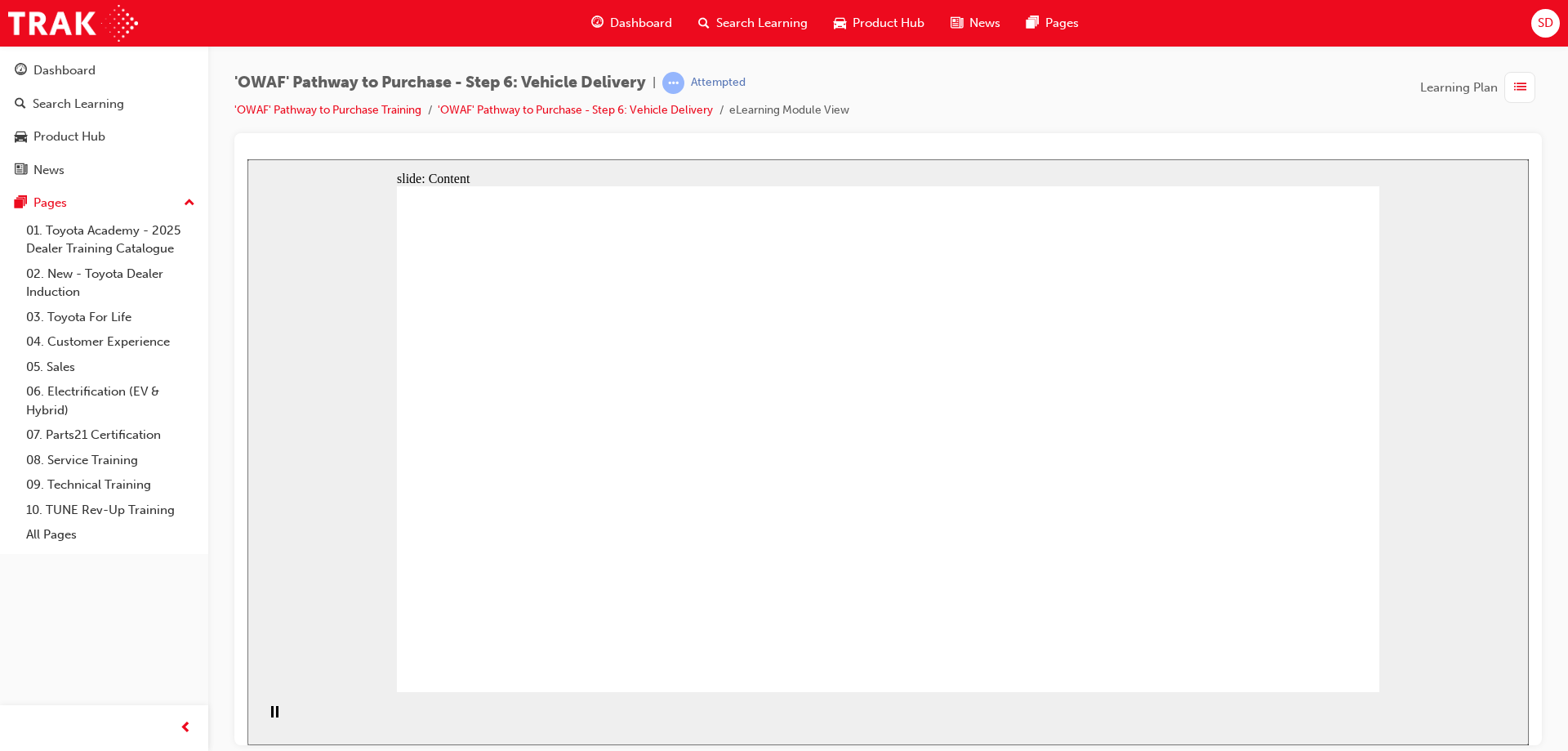
drag, startPoint x: 559, startPoint y: 349, endPoint x: 575, endPoint y: 353, distance: 16.5
drag, startPoint x: 801, startPoint y: 340, endPoint x: 867, endPoint y: 335, distance: 66.2
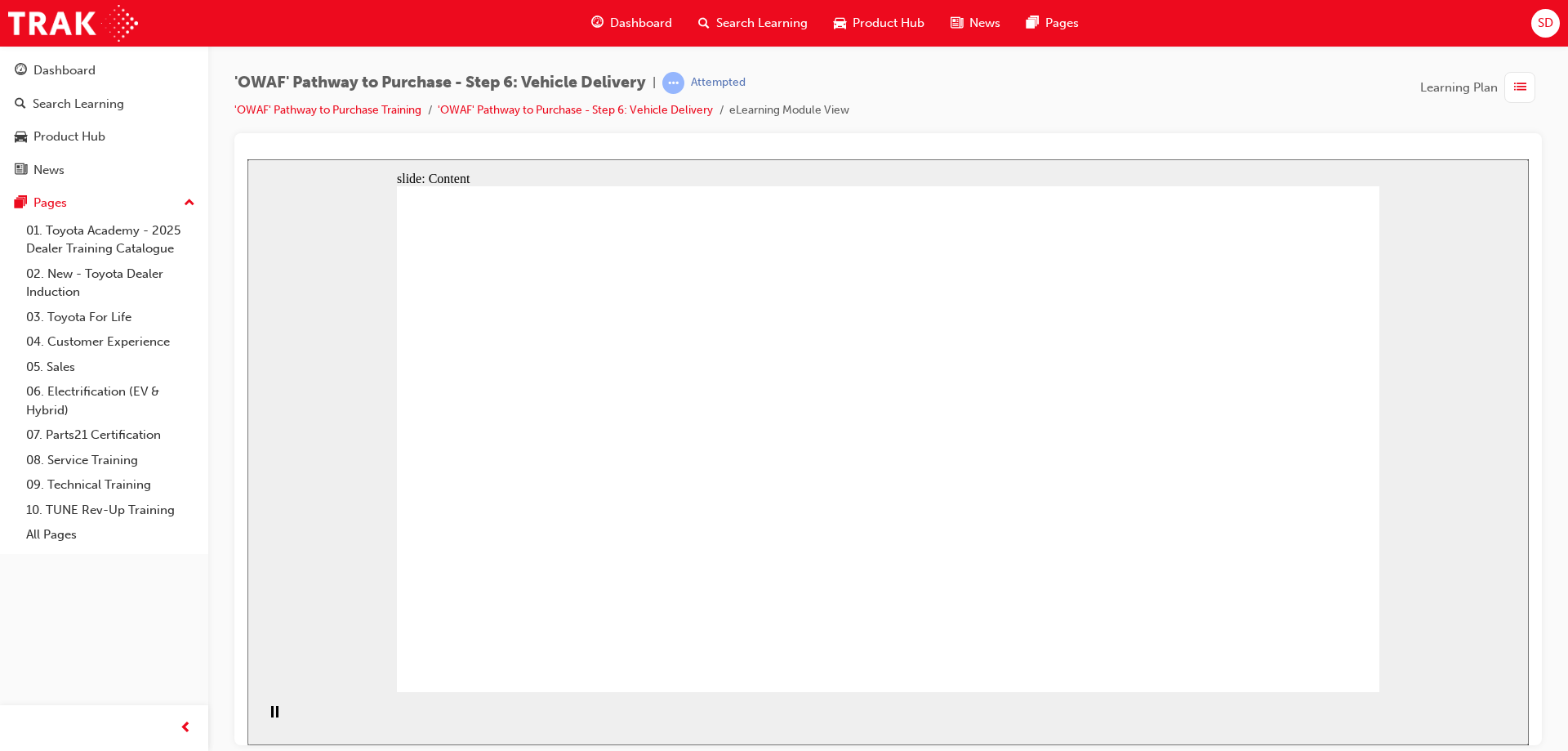
drag, startPoint x: 895, startPoint y: 328, endPoint x: 943, endPoint y: 335, distance: 48.5
drag, startPoint x: 1027, startPoint y: 337, endPoint x: 1188, endPoint y: 336, distance: 161.0
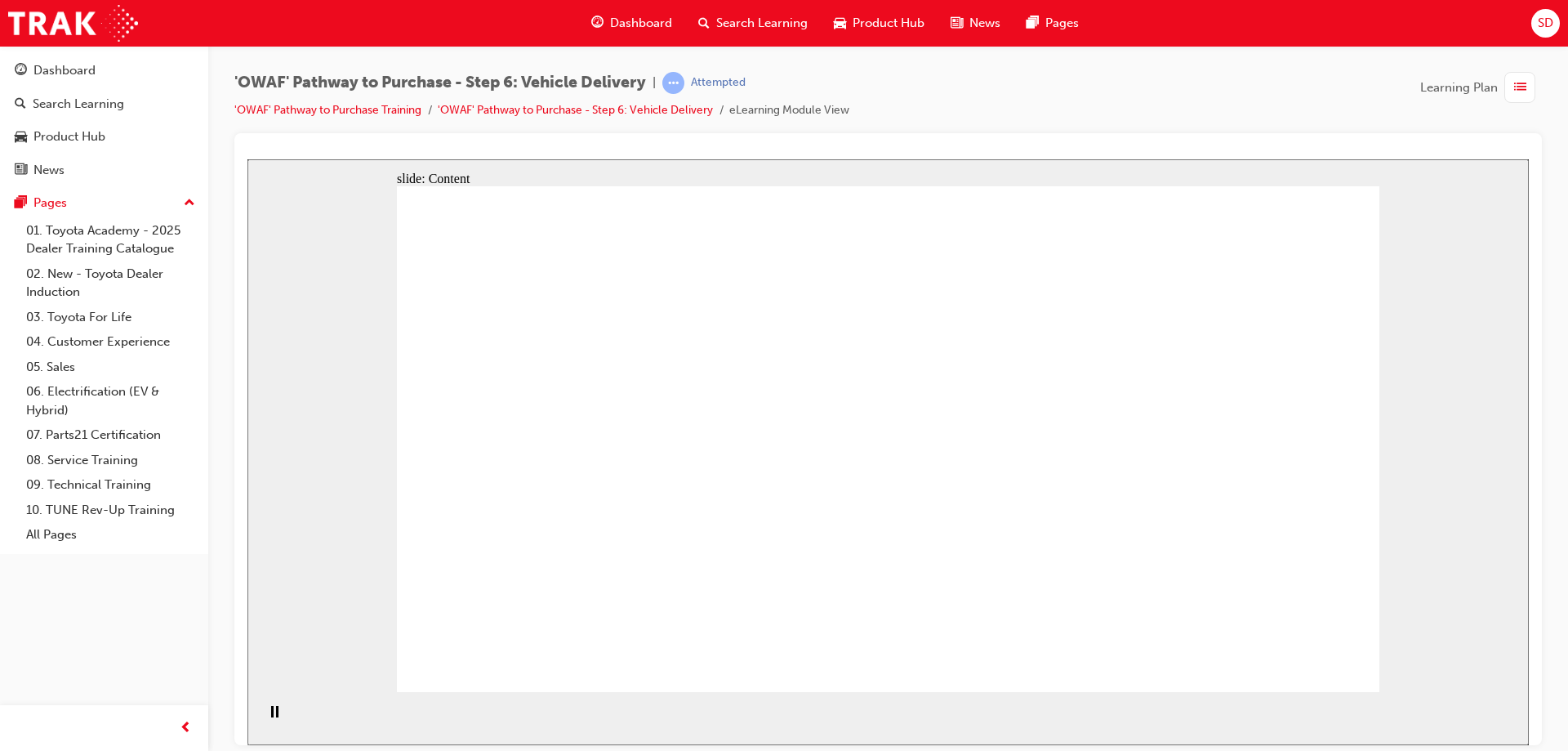
drag, startPoint x: 1322, startPoint y: 325, endPoint x: 1319, endPoint y: 352, distance: 27.2
drag, startPoint x: 1313, startPoint y: 369, endPoint x: 1307, endPoint y: 391, distance: 22.8
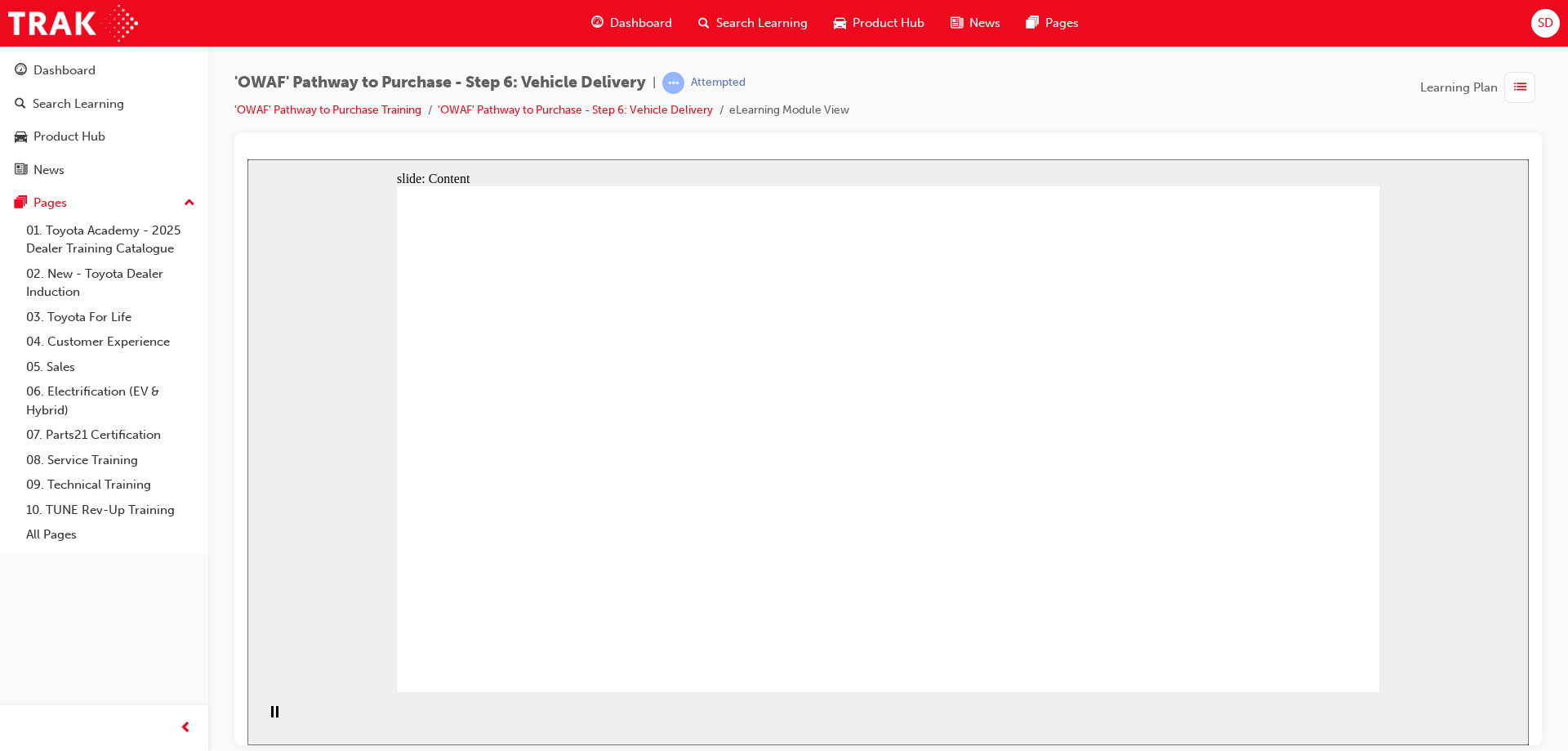
drag, startPoint x: 1303, startPoint y: 409, endPoint x: 1298, endPoint y: 440, distance: 31.4
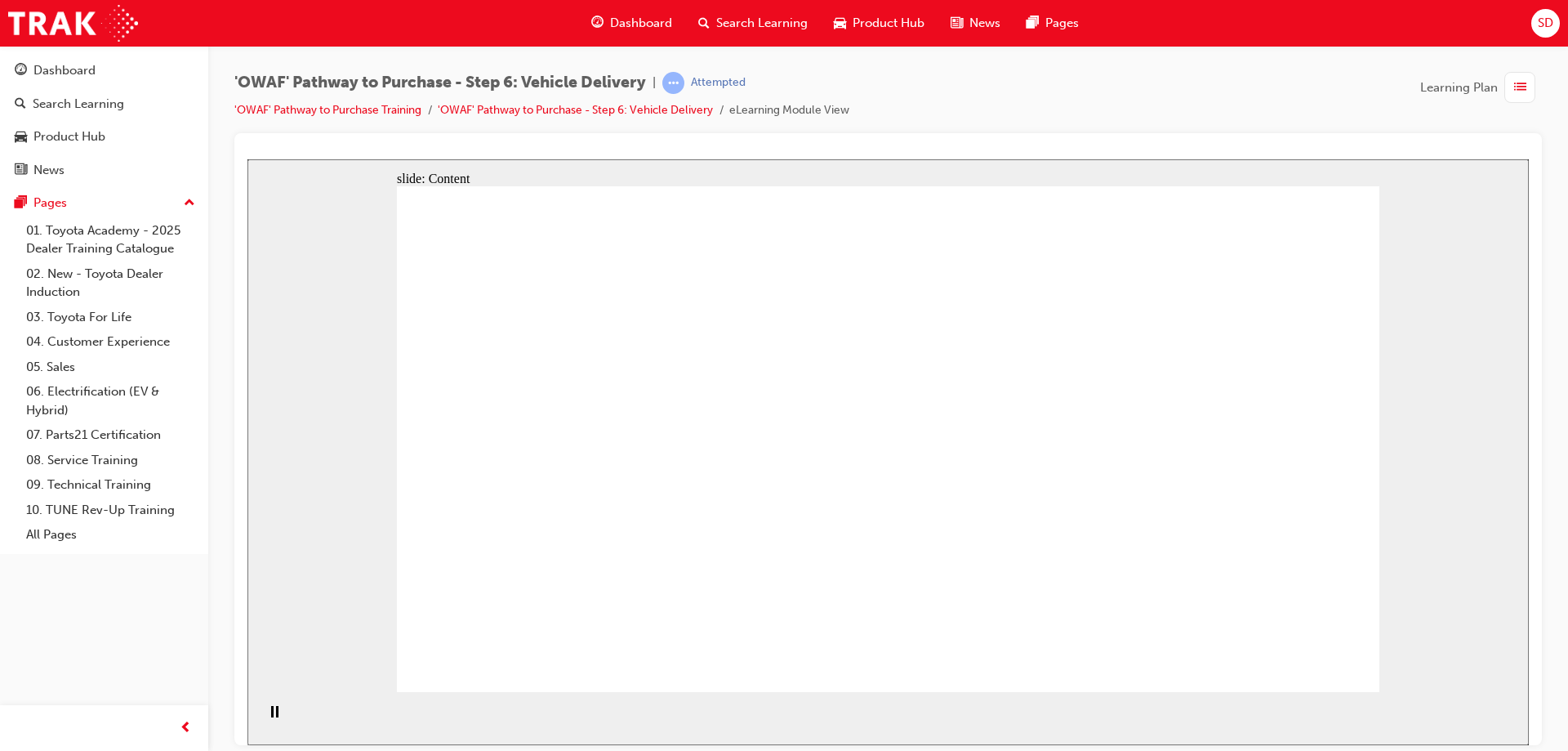
drag, startPoint x: 1072, startPoint y: 481, endPoint x: 1138, endPoint y: 565, distance: 106.8
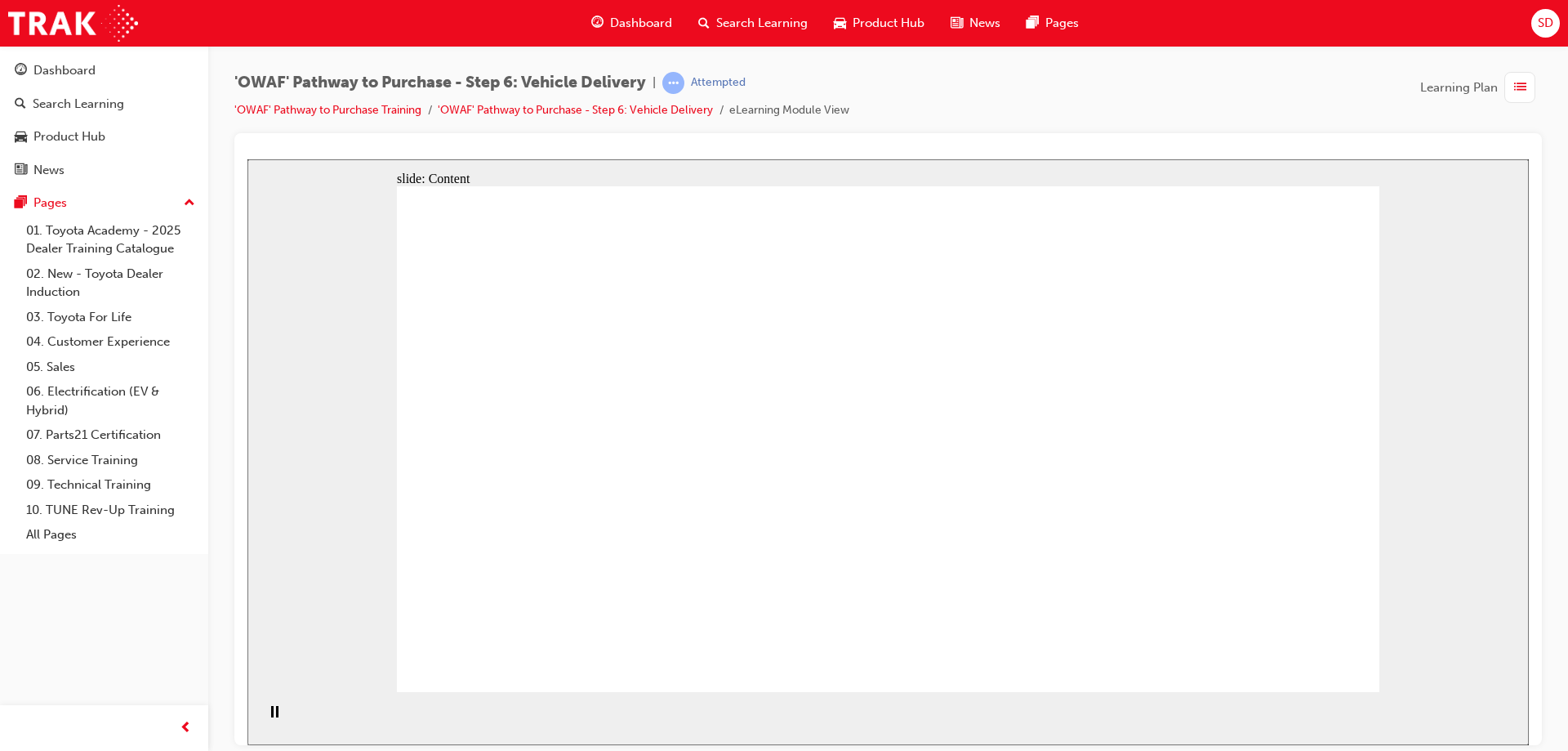
drag, startPoint x: 981, startPoint y: 506, endPoint x: 978, endPoint y: 735, distance: 229.0
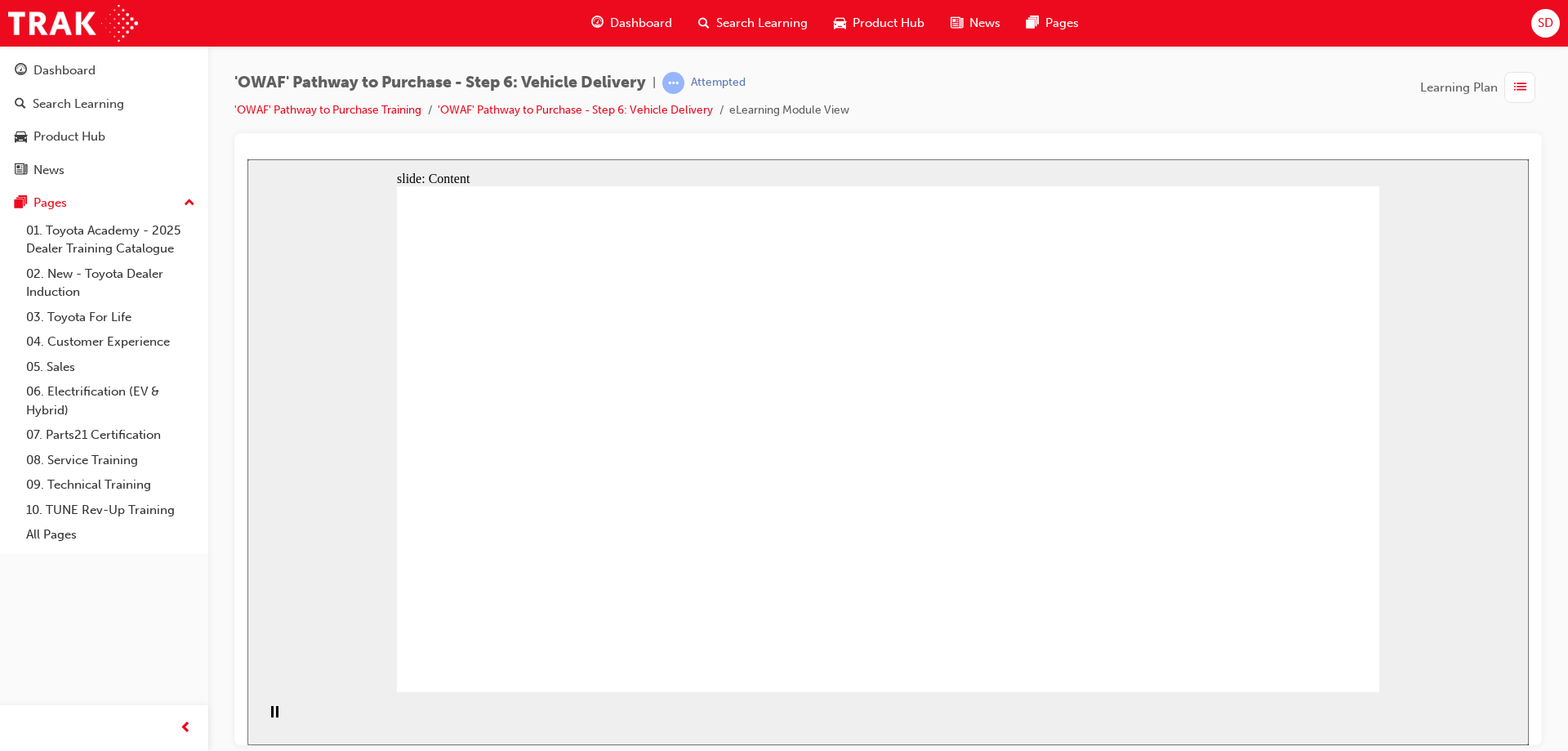
drag, startPoint x: 1193, startPoint y: 437, endPoint x: 1174, endPoint y: 486, distance: 52.6
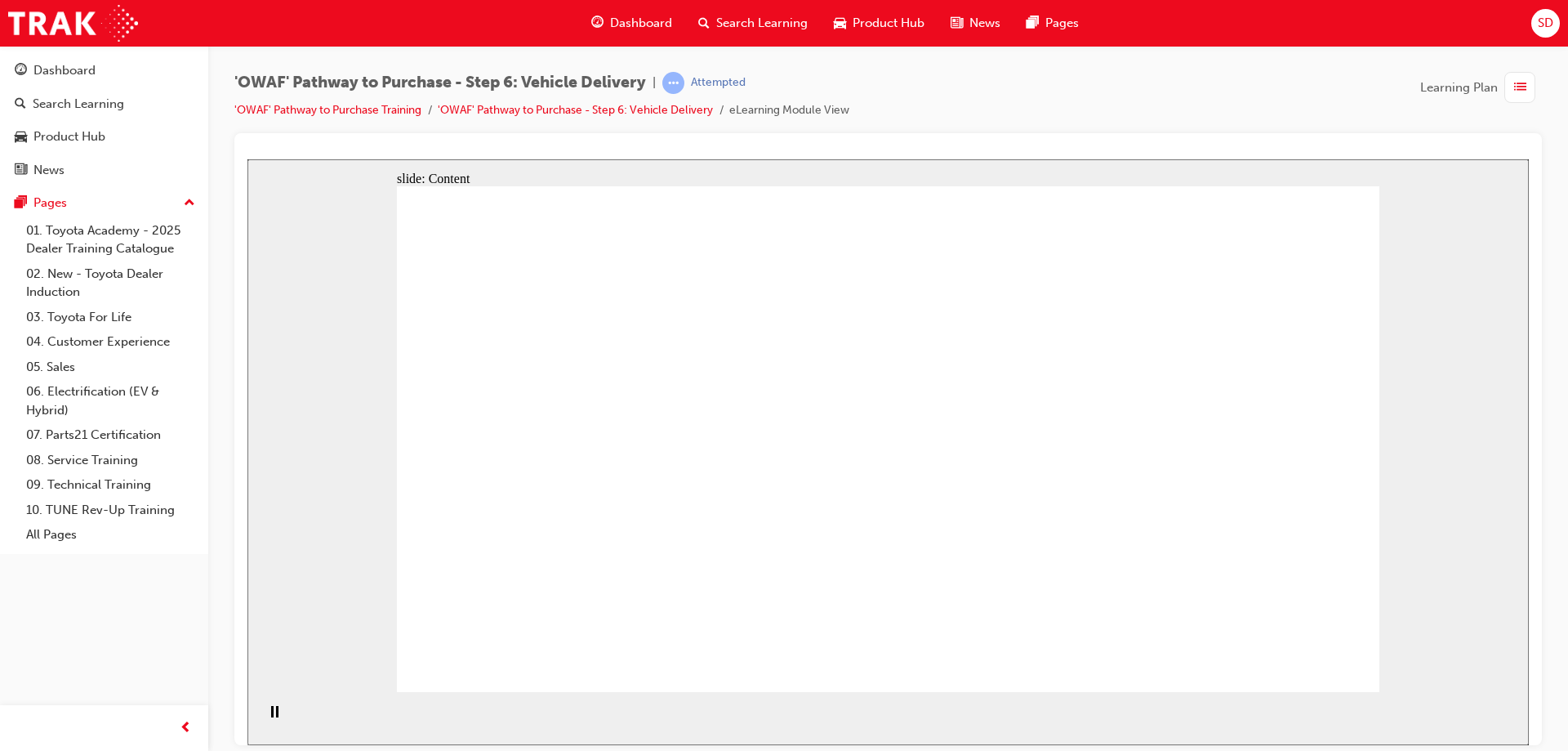
drag, startPoint x: 969, startPoint y: 499, endPoint x: 644, endPoint y: 457, distance: 327.7
drag, startPoint x: 644, startPoint y: 457, endPoint x: 583, endPoint y: 394, distance: 87.7
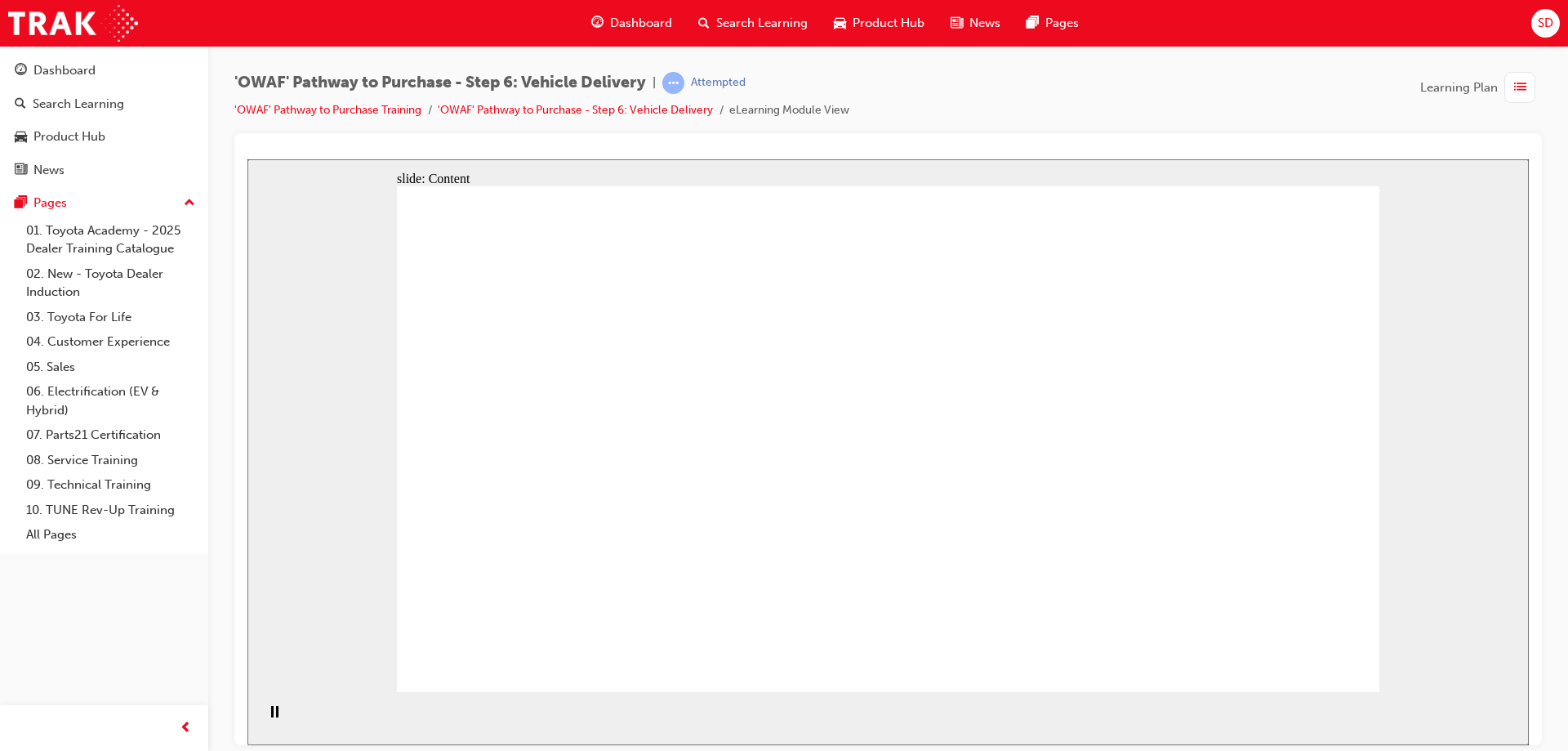
drag, startPoint x: 580, startPoint y: 393, endPoint x: 558, endPoint y: 320, distance: 76.2
drag, startPoint x: 558, startPoint y: 320, endPoint x: 708, endPoint y: 275, distance: 156.6
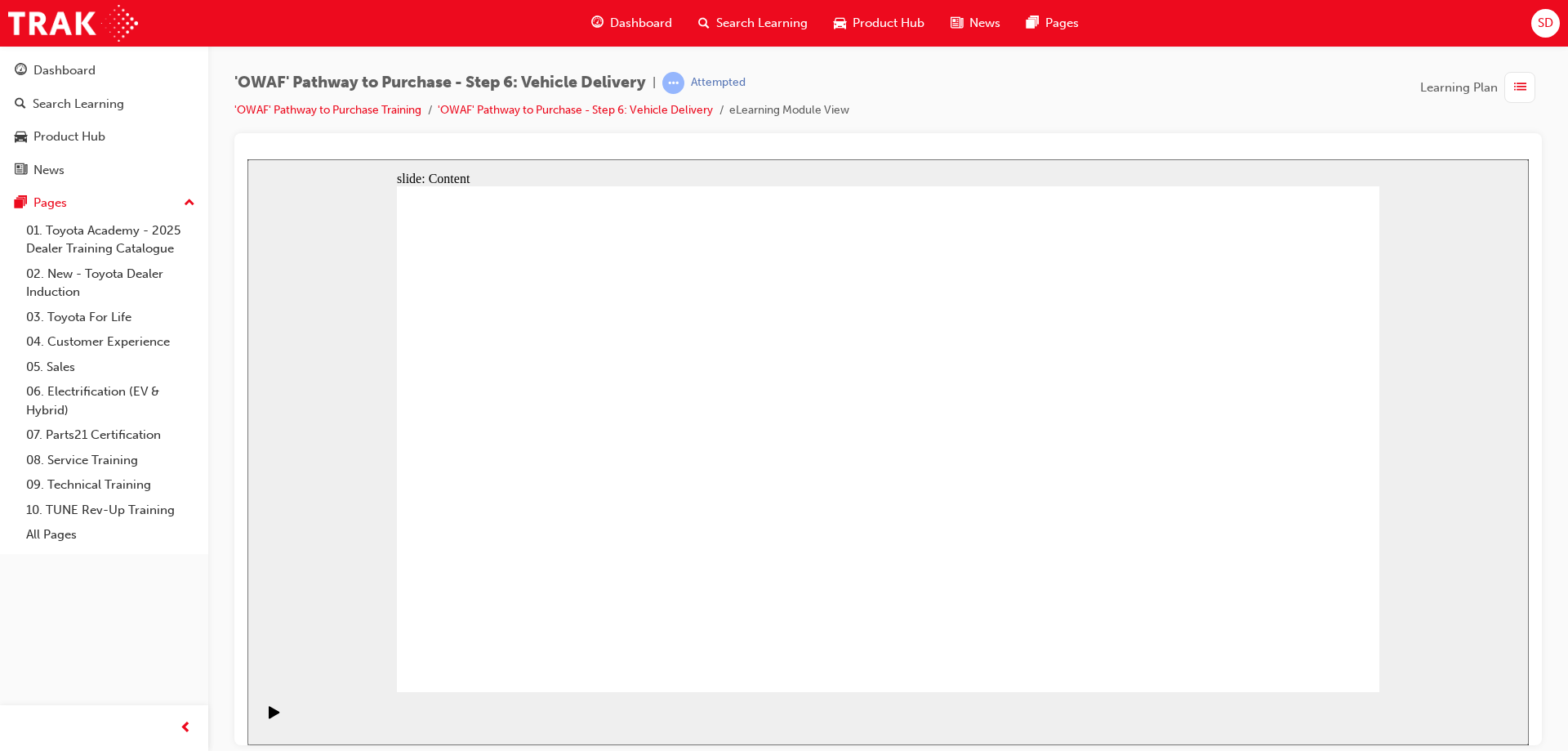
drag, startPoint x: 708, startPoint y: 275, endPoint x: 810, endPoint y: 281, distance: 102.2
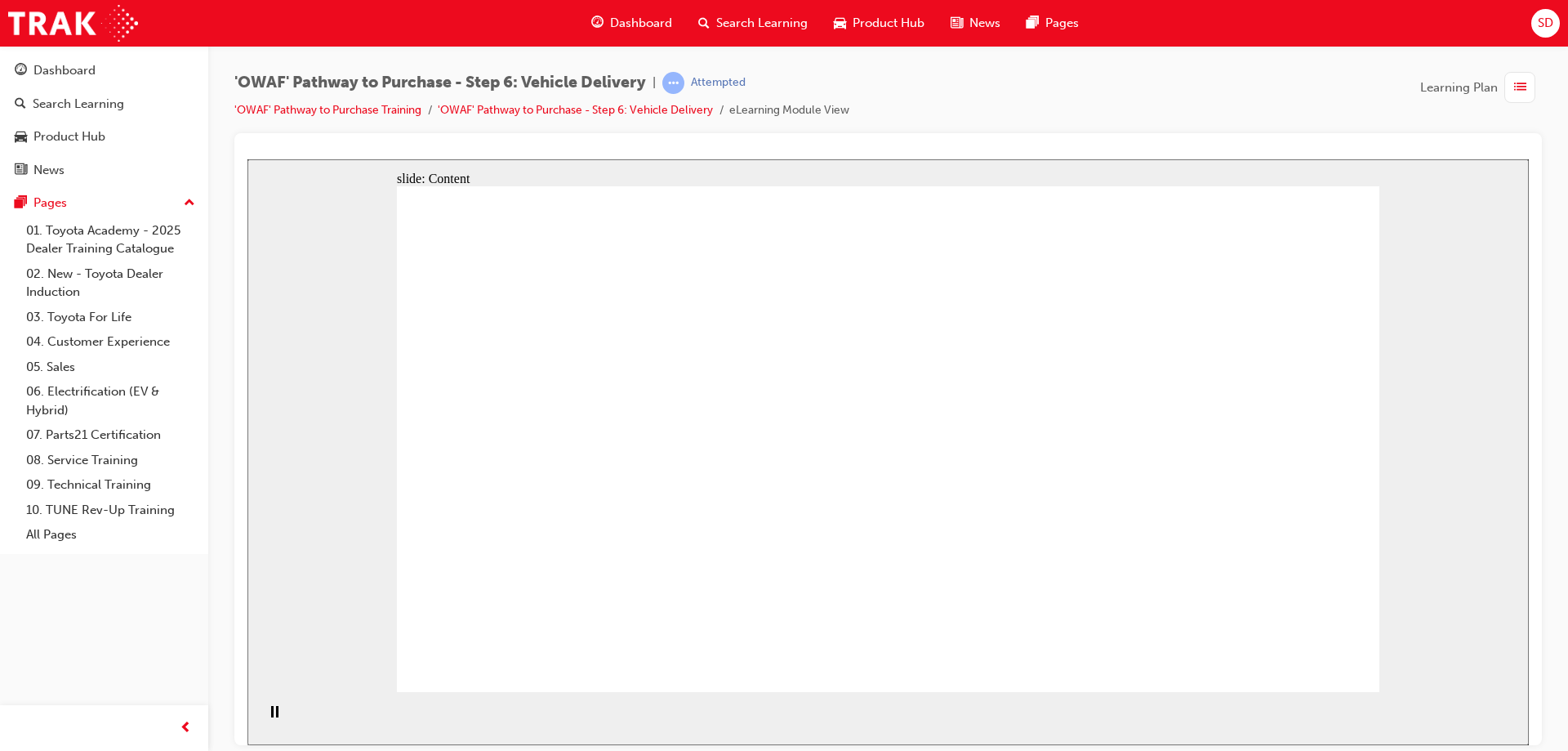
click at [809, 151] on div at bounding box center [888, 152] width 1282 height 13
drag, startPoint x: 570, startPoint y: 406, endPoint x: 679, endPoint y: 426, distance: 110.8
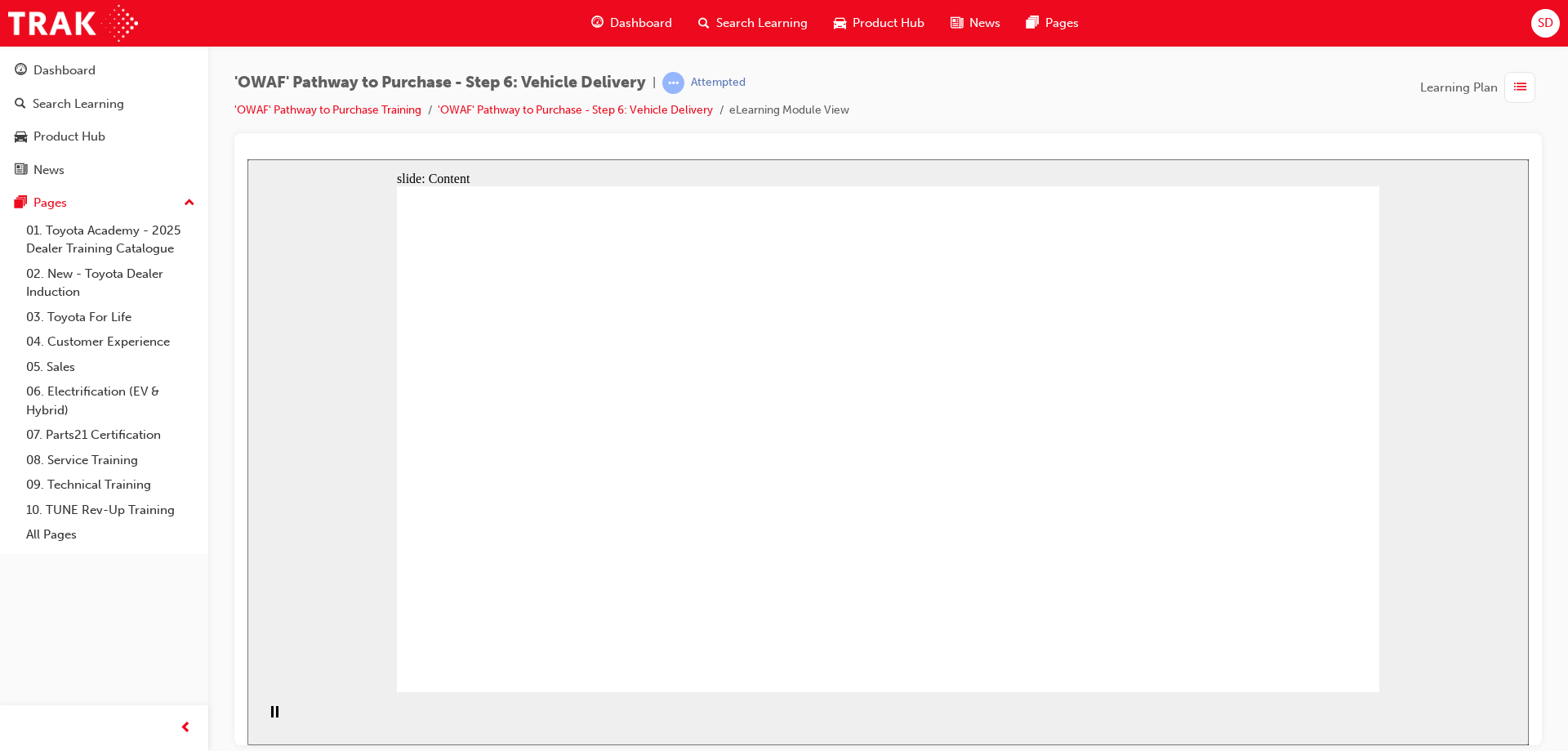
drag, startPoint x: 1098, startPoint y: 245, endPoint x: 1189, endPoint y: 257, distance: 91.8
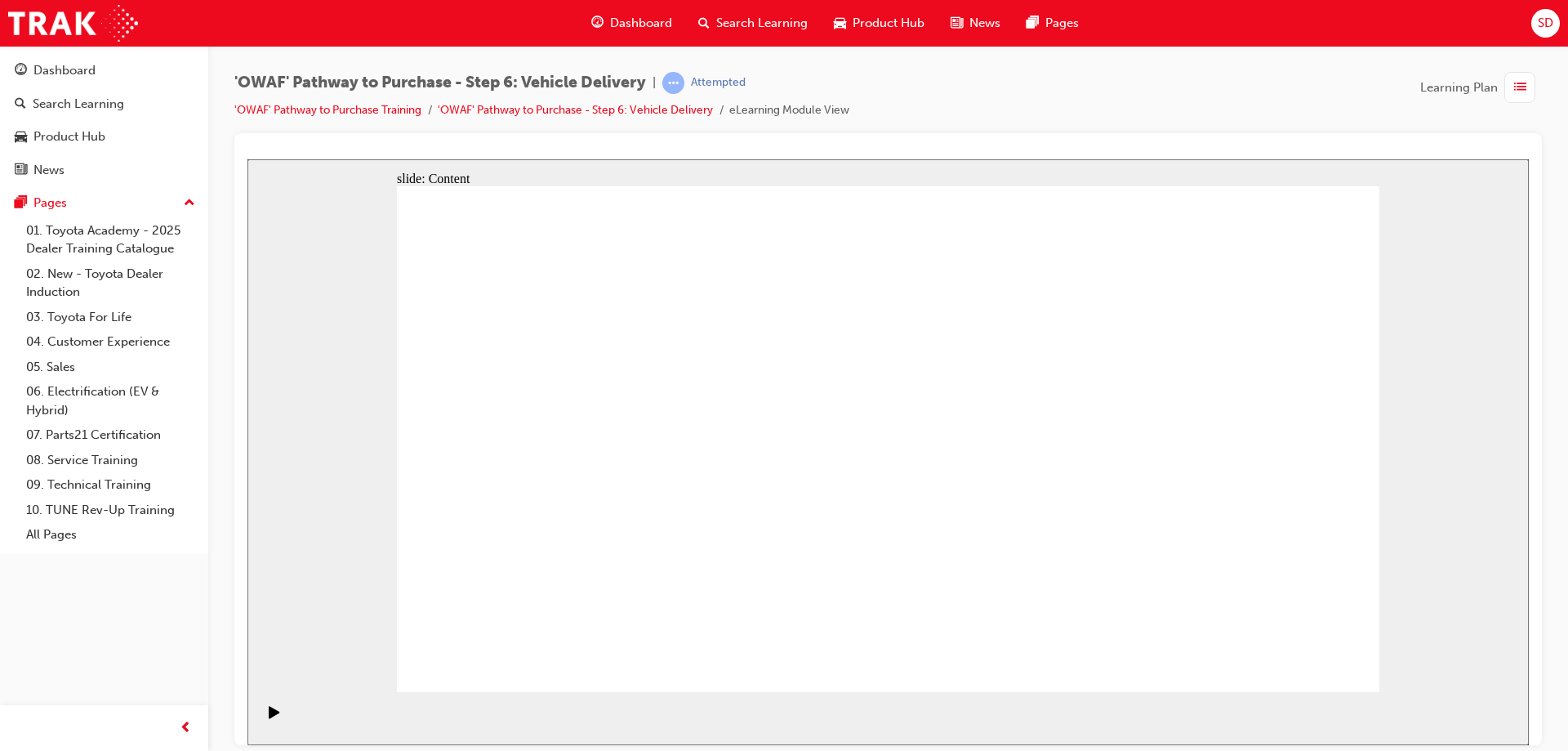
drag, startPoint x: 1037, startPoint y: 231, endPoint x: 1047, endPoint y: 218, distance: 16.4
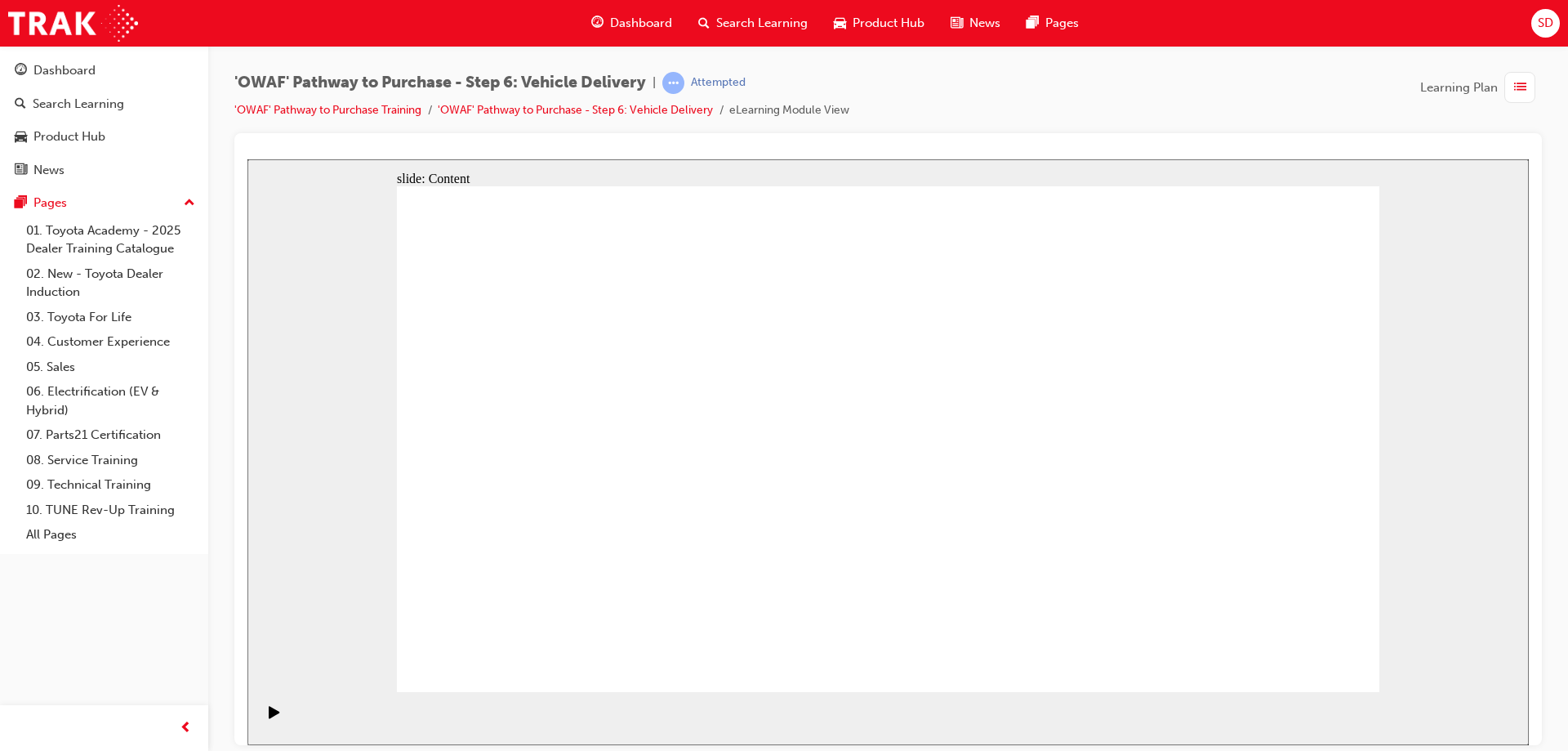
drag, startPoint x: 1210, startPoint y: 220, endPoint x: 1206, endPoint y: 238, distance: 18.4
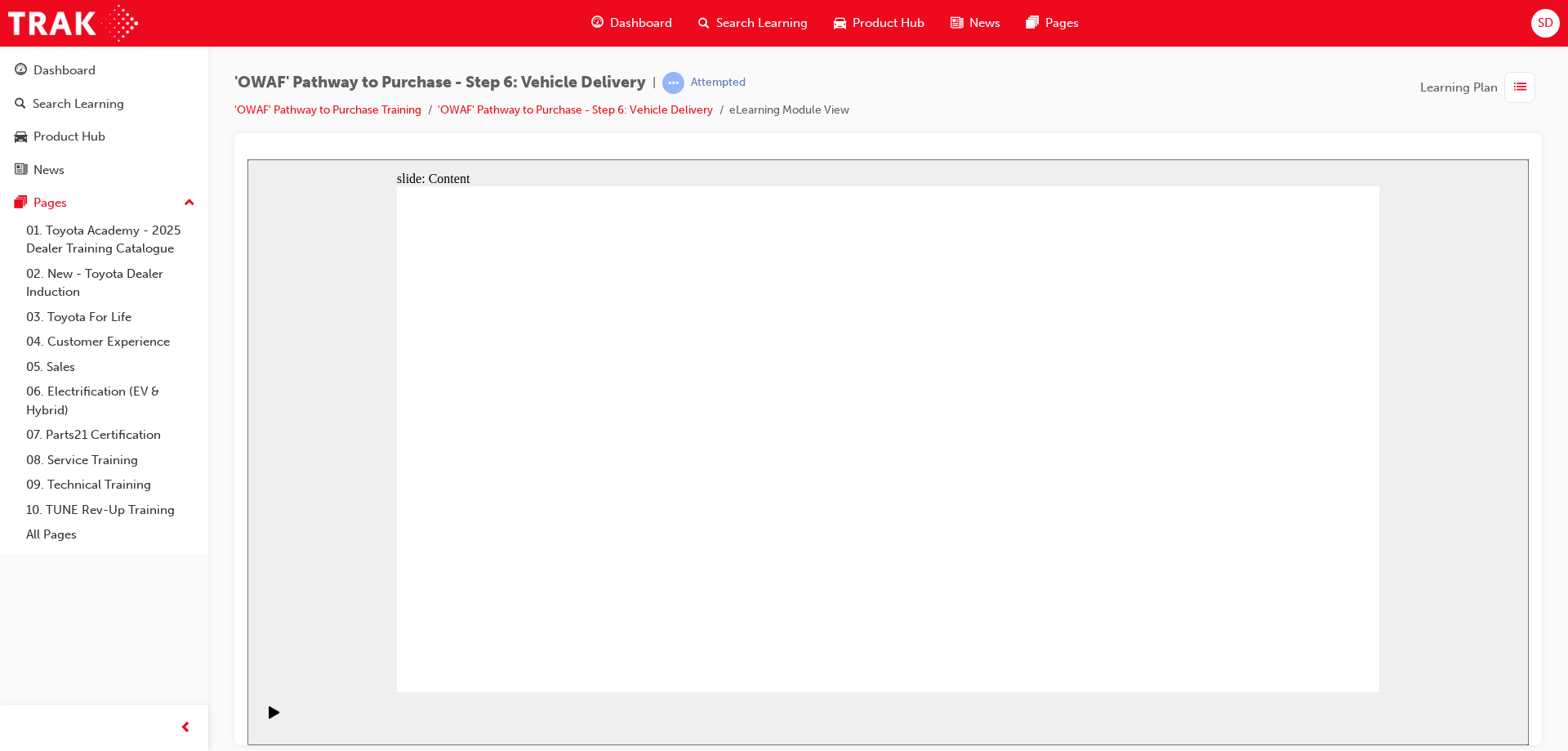
drag, startPoint x: 1218, startPoint y: 267, endPoint x: 1220, endPoint y: 258, distance: 9.2
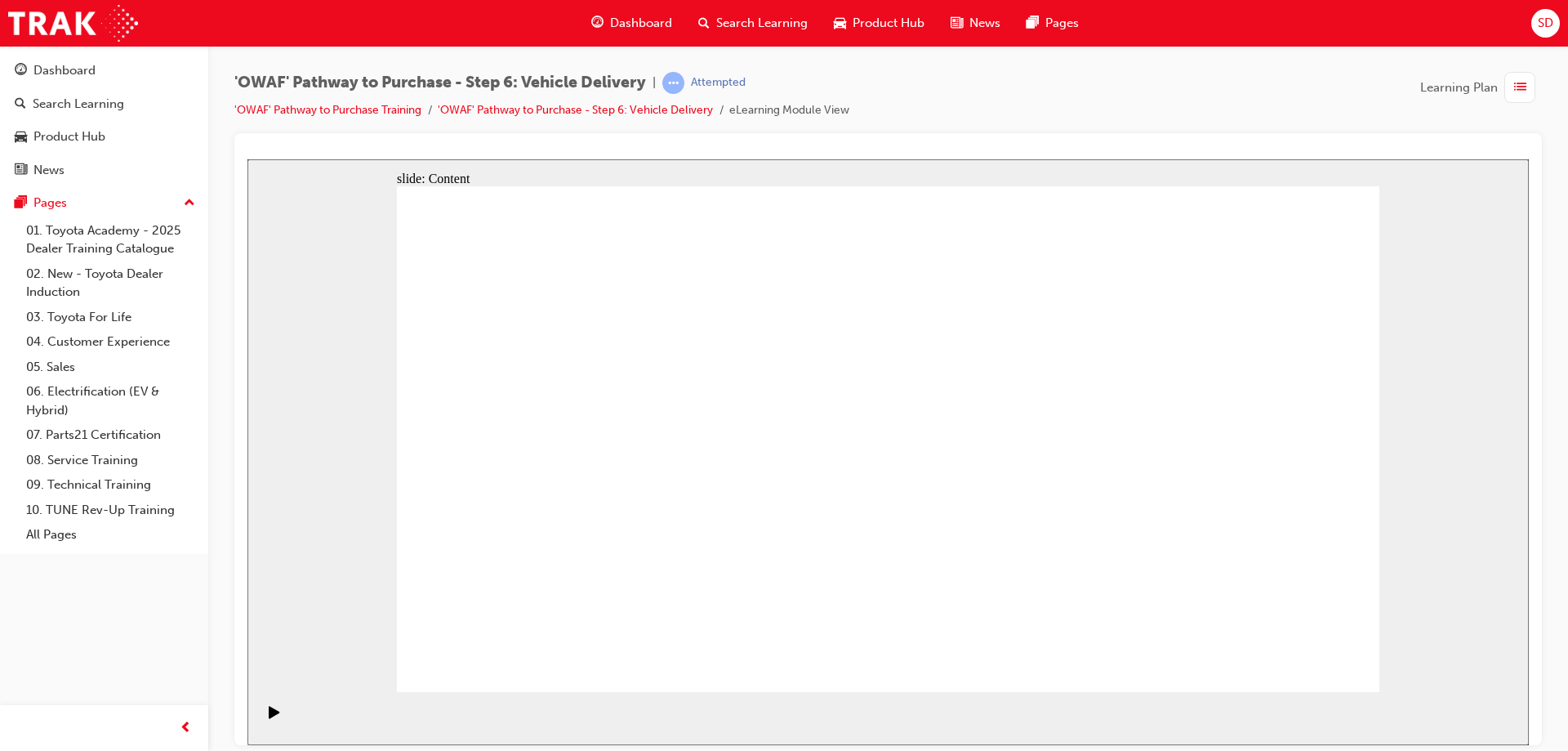
drag, startPoint x: 1225, startPoint y: 229, endPoint x: 1221, endPoint y: 242, distance: 13.6
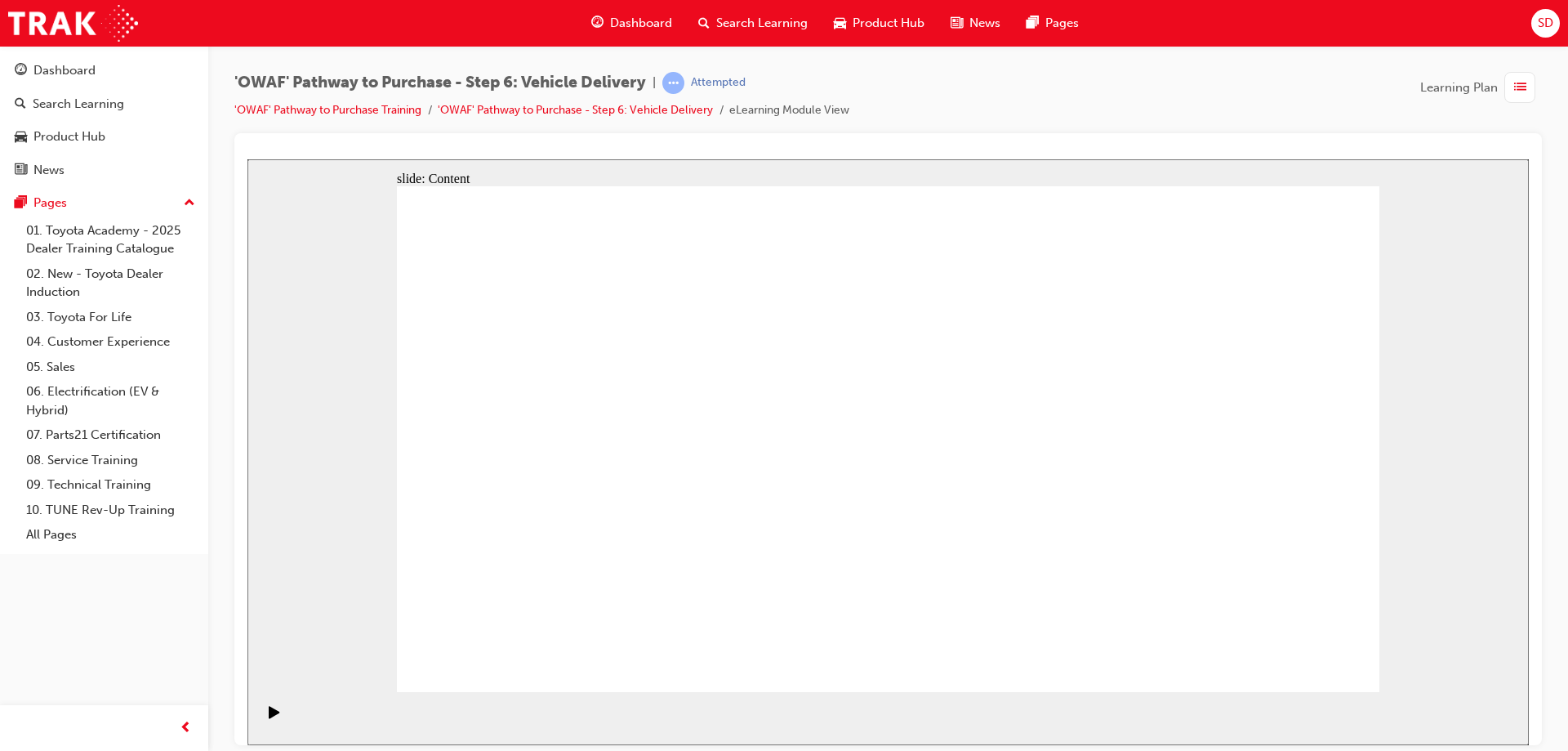
drag, startPoint x: 1213, startPoint y: 238, endPoint x: 1205, endPoint y: 242, distance: 8.9
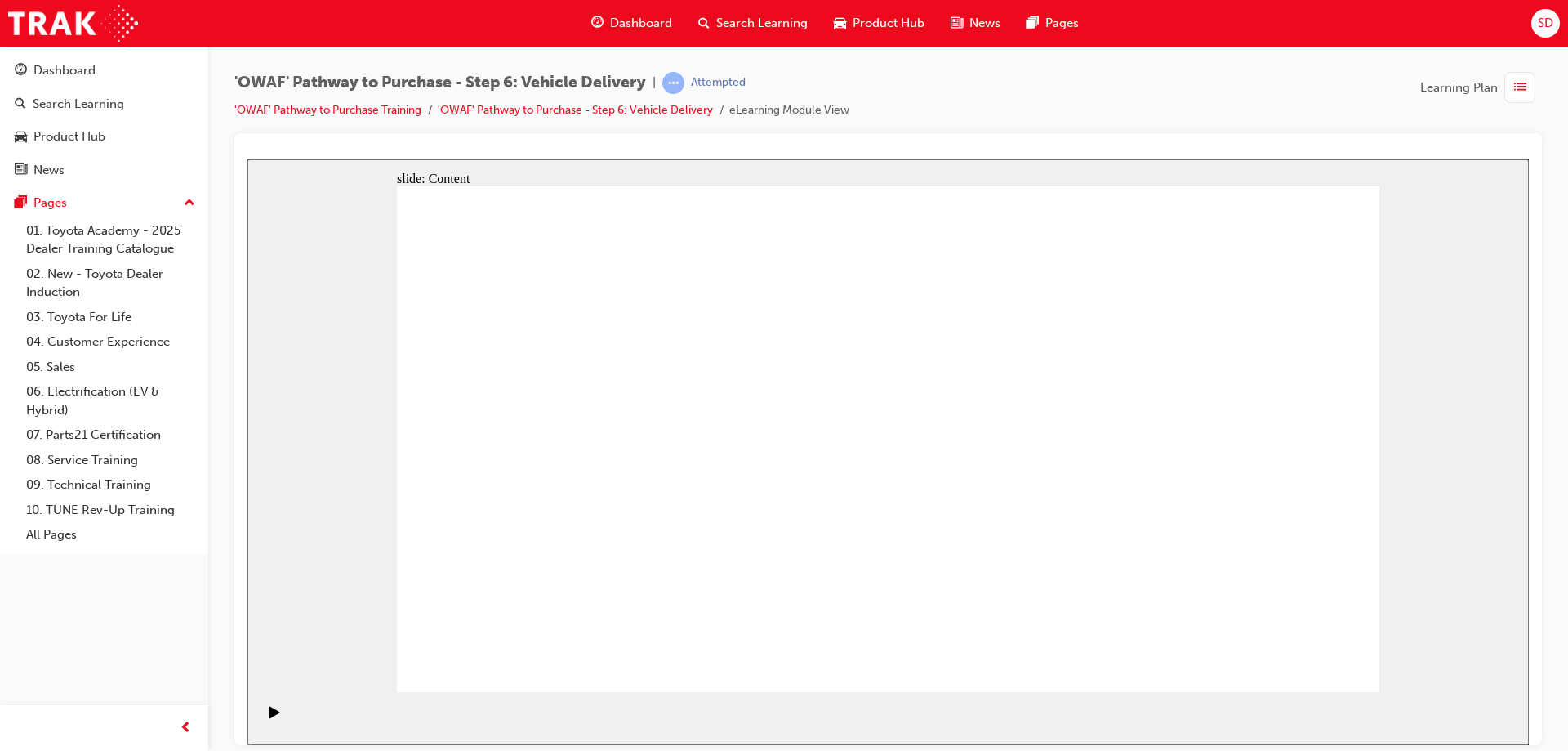
drag, startPoint x: 977, startPoint y: 263, endPoint x: 863, endPoint y: 247, distance: 115.1
drag, startPoint x: 815, startPoint y: 237, endPoint x: 846, endPoint y: 237, distance: 31.0
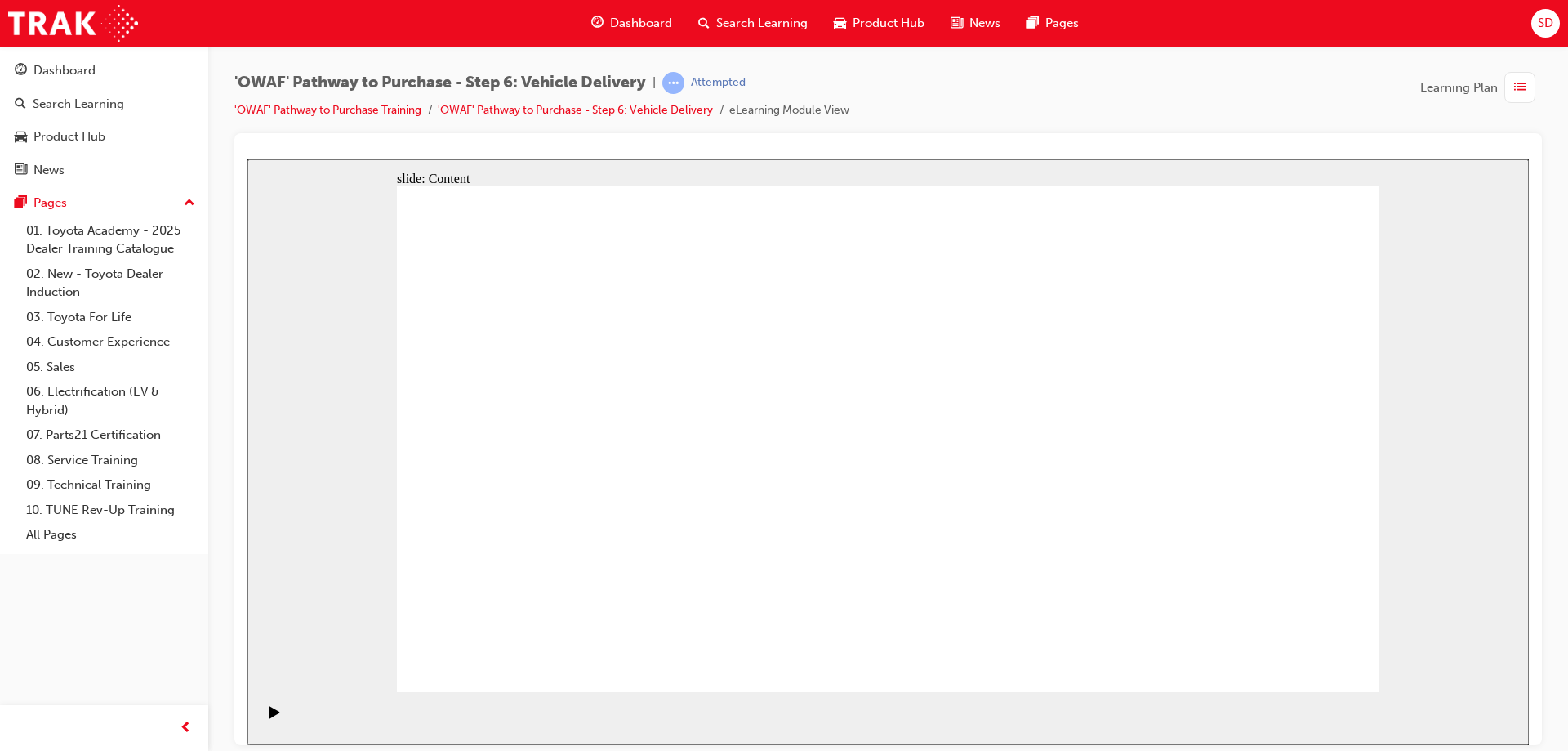
drag, startPoint x: 926, startPoint y: 237, endPoint x: 1330, endPoint y: 283, distance: 406.6
drag, startPoint x: 1330, startPoint y: 283, endPoint x: 1121, endPoint y: 293, distance: 209.2
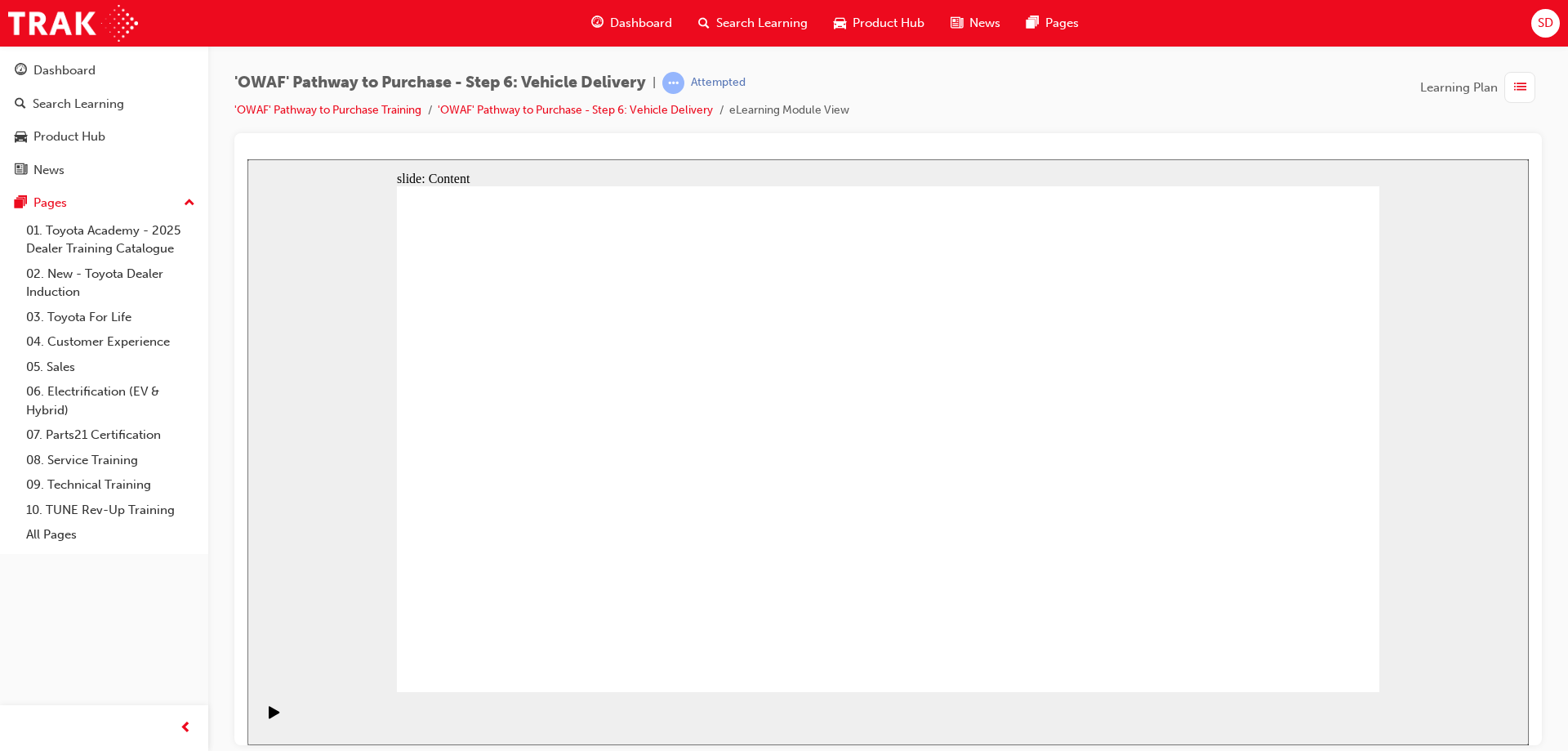
drag, startPoint x: 707, startPoint y: 540, endPoint x: 856, endPoint y: 300, distance: 282.5
drag, startPoint x: 857, startPoint y: 297, endPoint x: 1109, endPoint y: 303, distance: 252.1
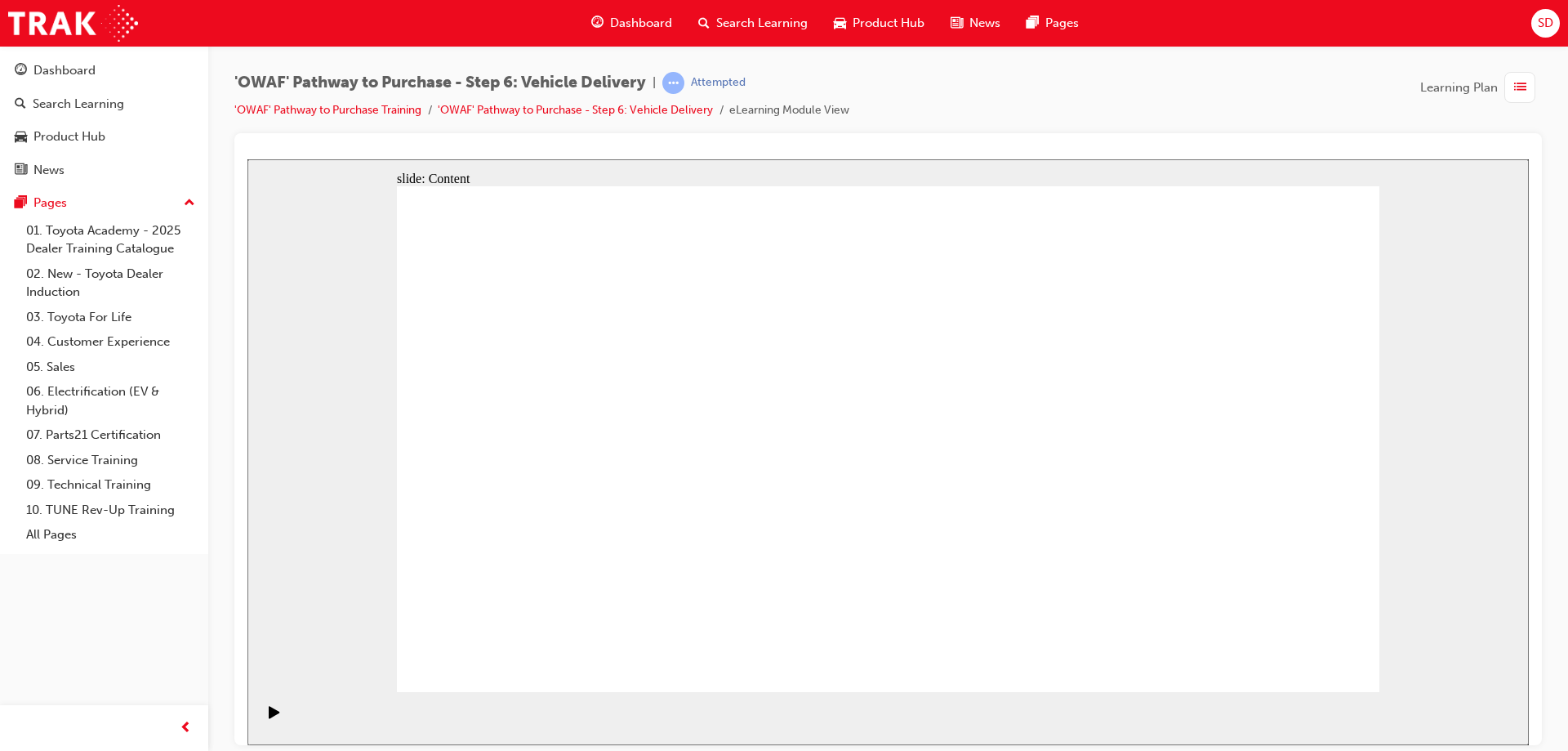
drag, startPoint x: 1154, startPoint y: 251, endPoint x: 1030, endPoint y: 262, distance: 124.5
drag, startPoint x: 1030, startPoint y: 262, endPoint x: 990, endPoint y: 261, distance: 40.0
drag, startPoint x: 895, startPoint y: 252, endPoint x: 1088, endPoint y: 262, distance: 193.3
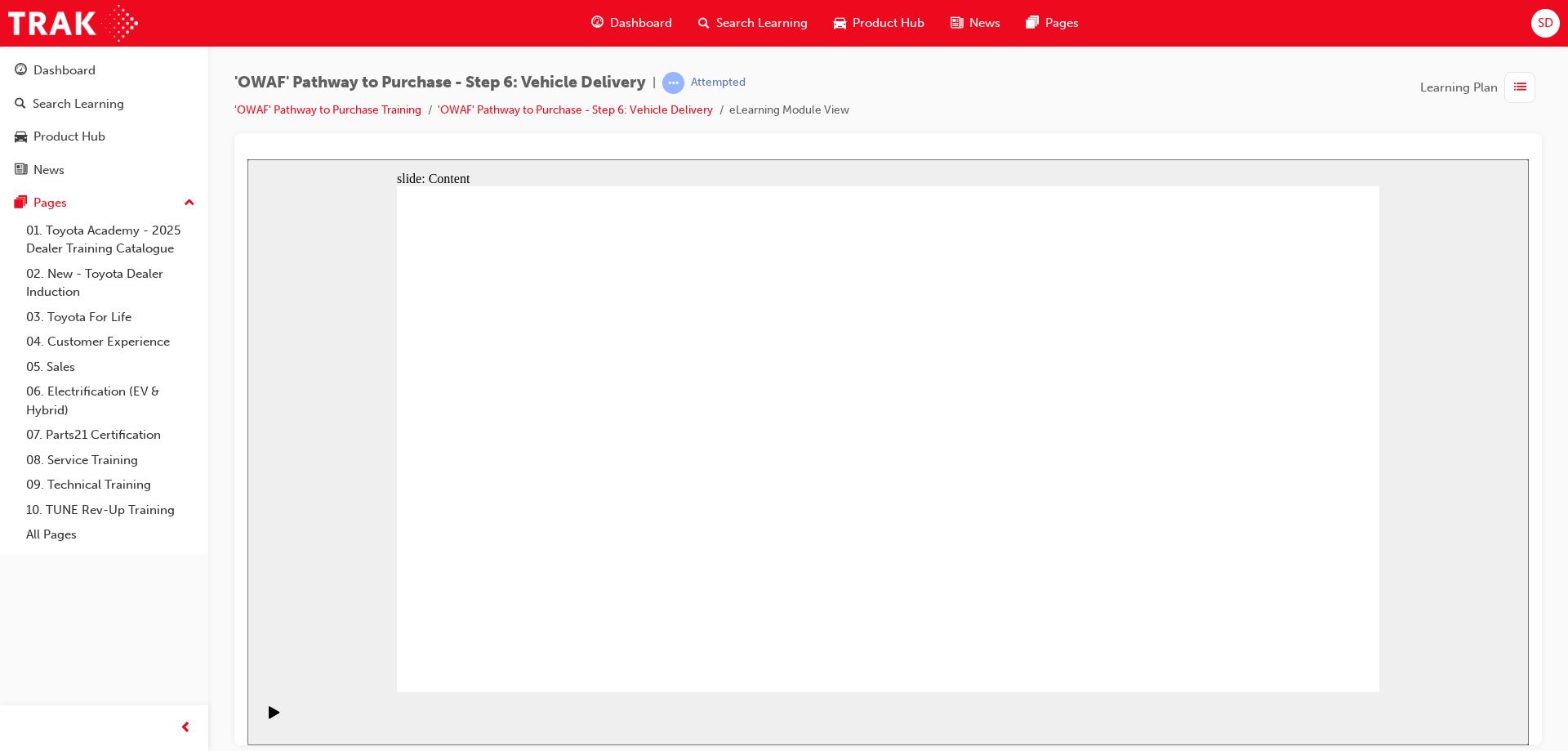
drag, startPoint x: 1088, startPoint y: 262, endPoint x: 1102, endPoint y: 349, distance: 88.1
drag, startPoint x: 1102, startPoint y: 353, endPoint x: 1085, endPoint y: 416, distance: 65.3
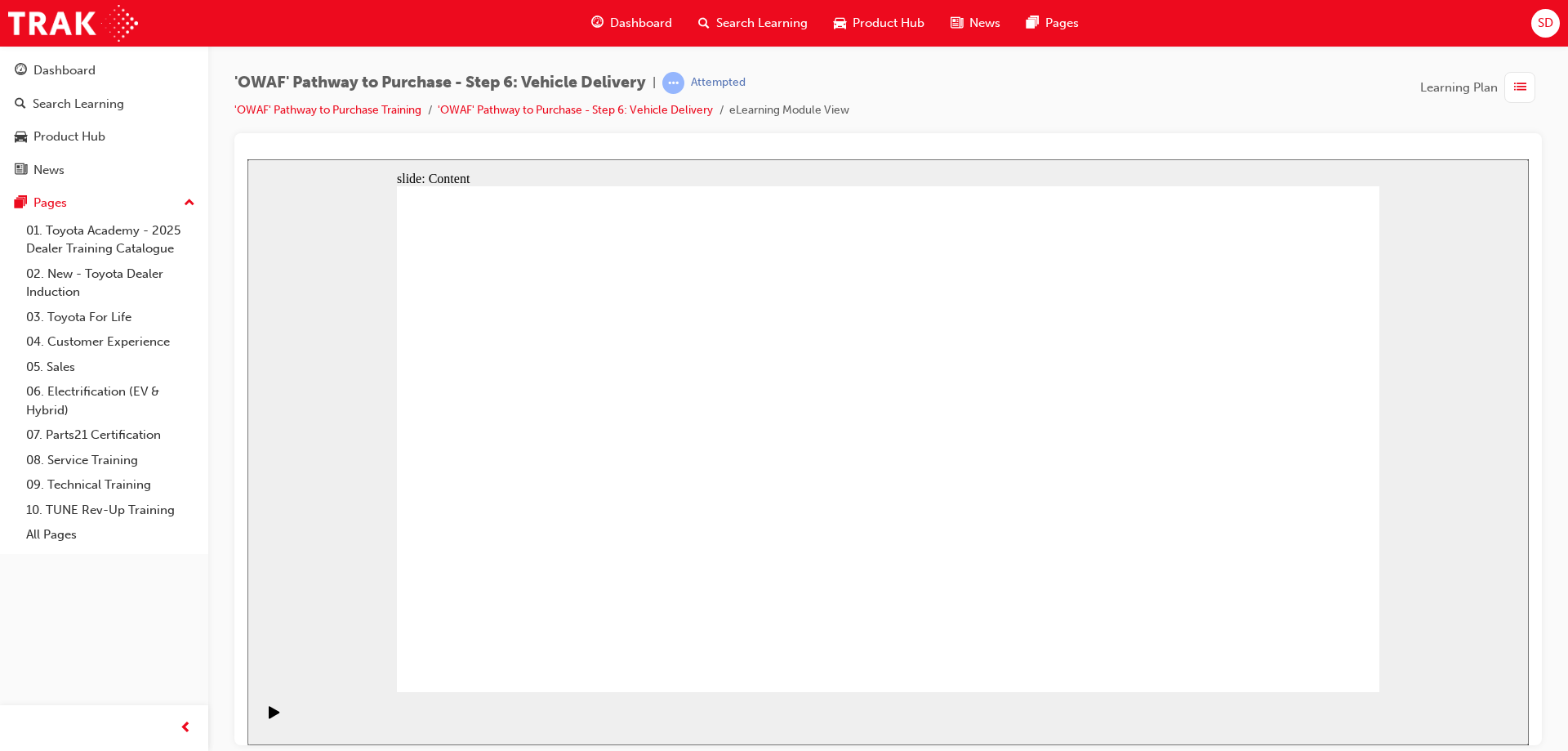
drag, startPoint x: 1083, startPoint y: 420, endPoint x: 1083, endPoint y: 443, distance: 23.0
drag, startPoint x: 1083, startPoint y: 443, endPoint x: 1082, endPoint y: 458, distance: 15.0
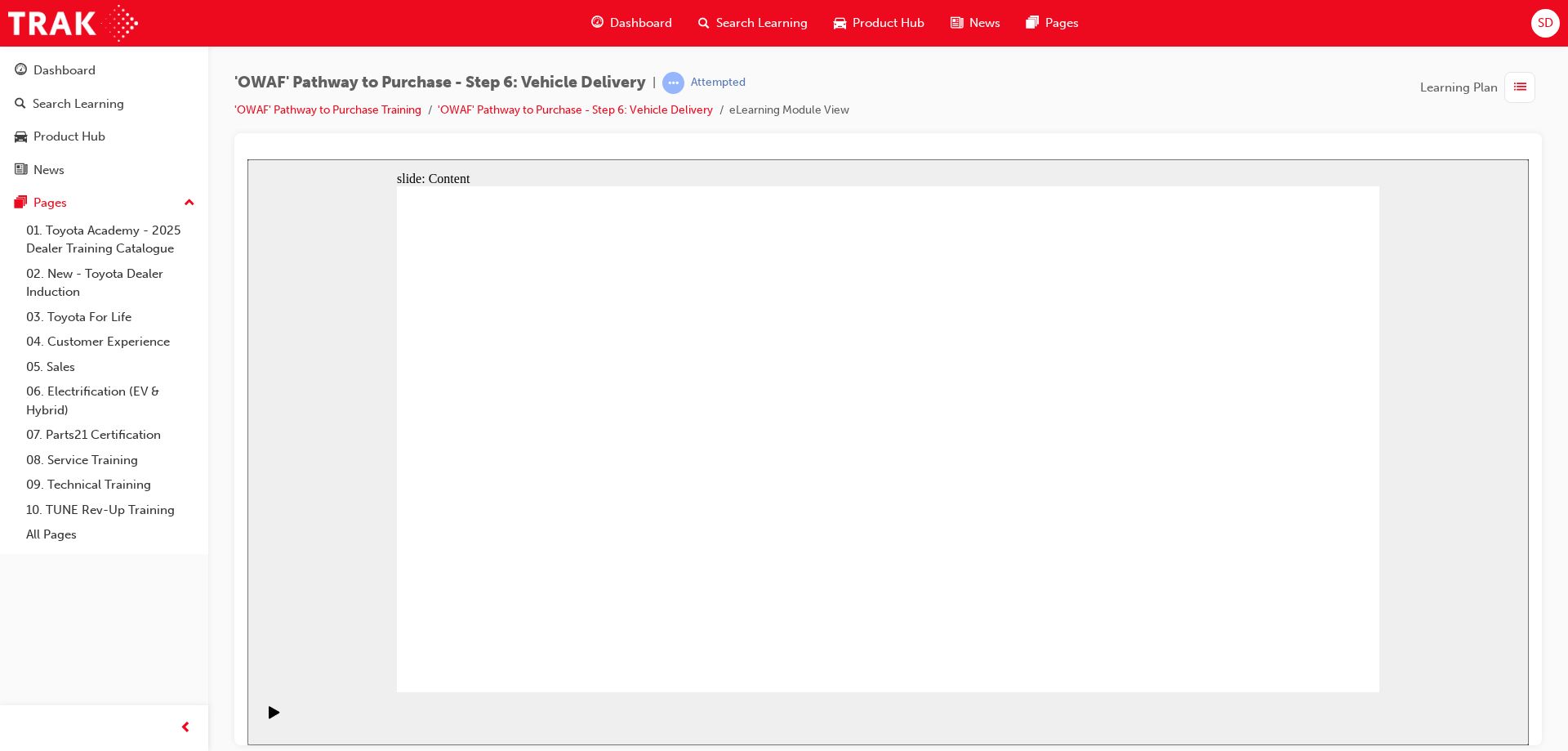
drag, startPoint x: 1082, startPoint y: 458, endPoint x: 1078, endPoint y: 473, distance: 15.5
drag, startPoint x: 1075, startPoint y: 477, endPoint x: 1051, endPoint y: 506, distance: 37.6
drag, startPoint x: 1051, startPoint y: 506, endPoint x: 1035, endPoint y: 535, distance: 33.1
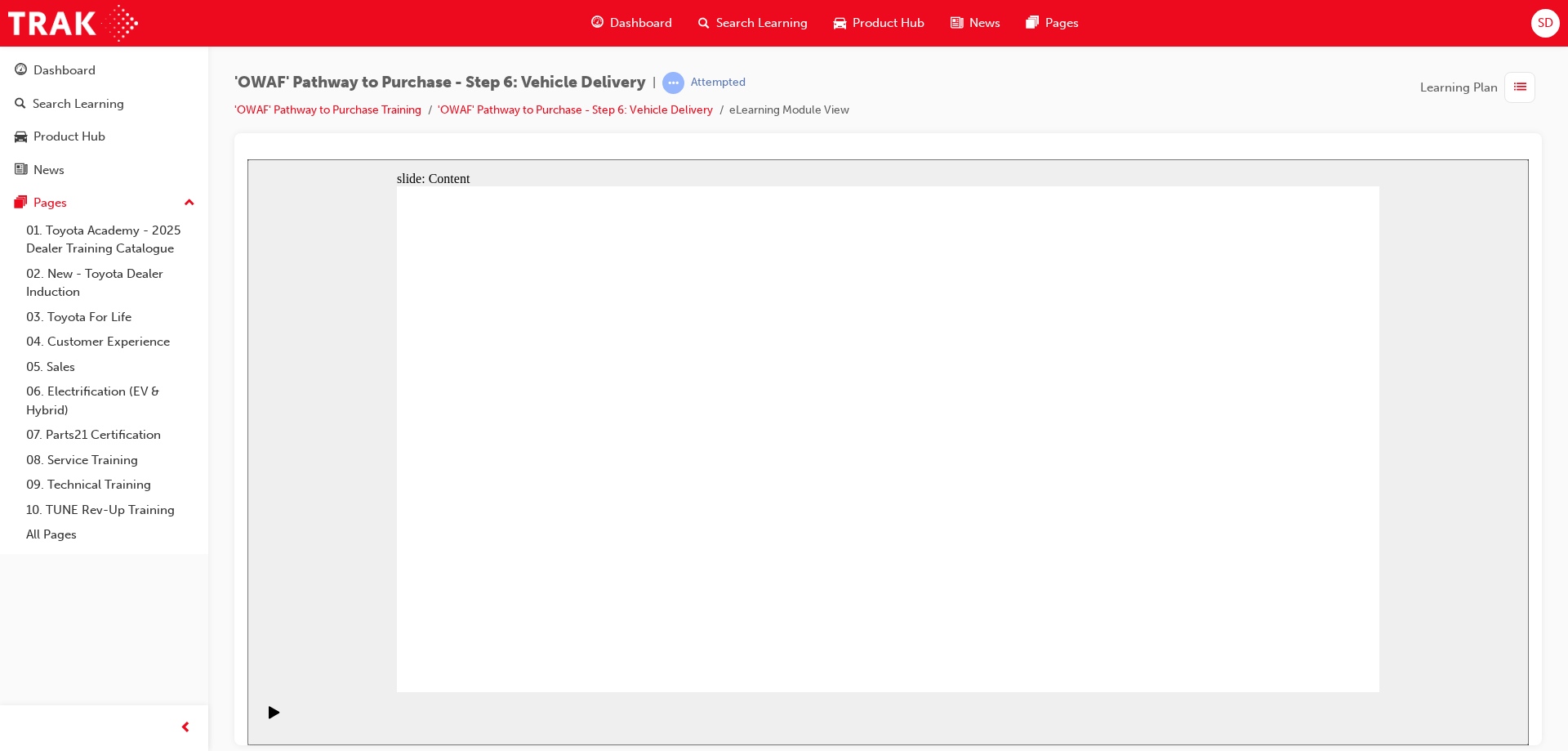
drag, startPoint x: 1121, startPoint y: 457, endPoint x: 1134, endPoint y: 418, distance: 41.1
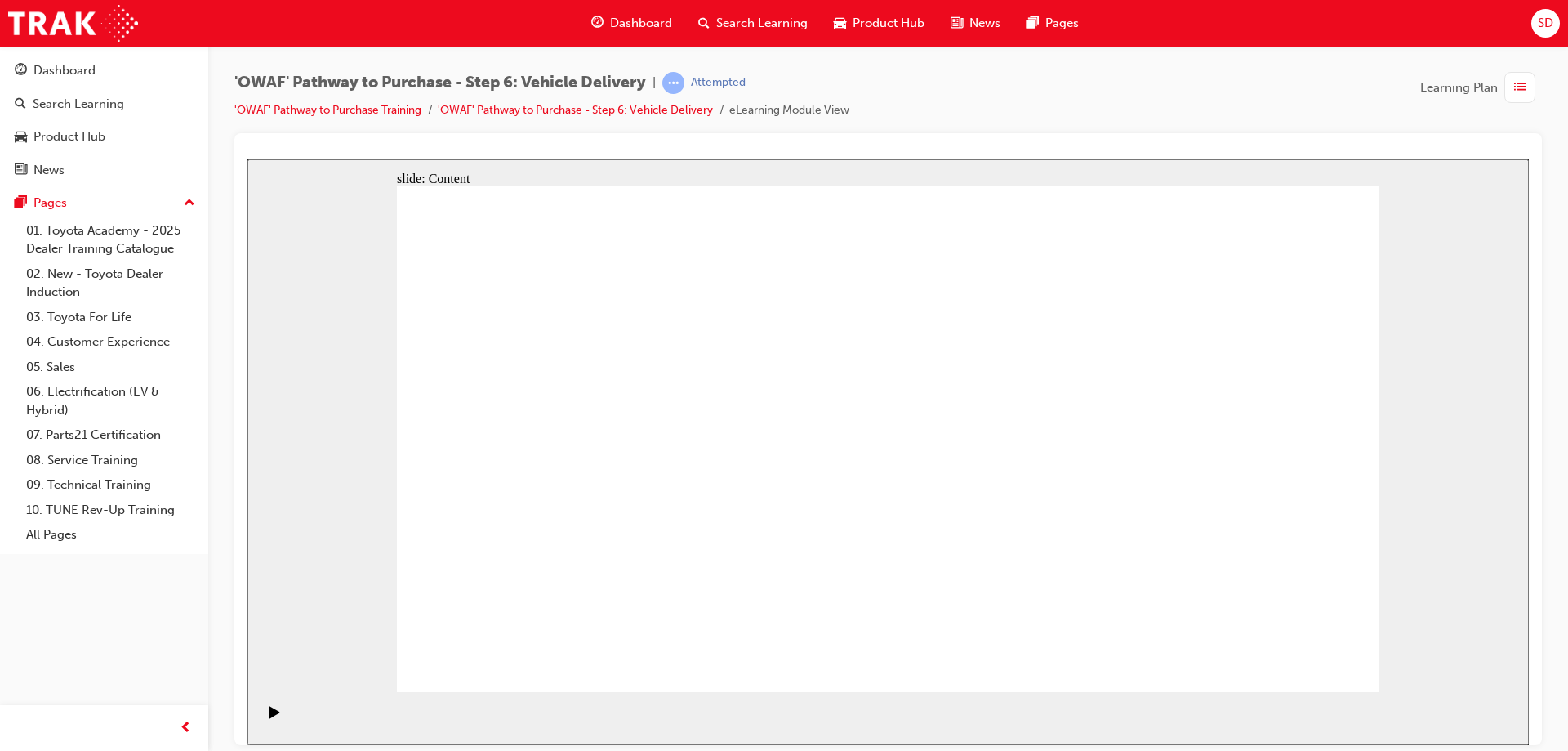
drag, startPoint x: 1266, startPoint y: 641, endPoint x: 1280, endPoint y: 661, distance: 24.4
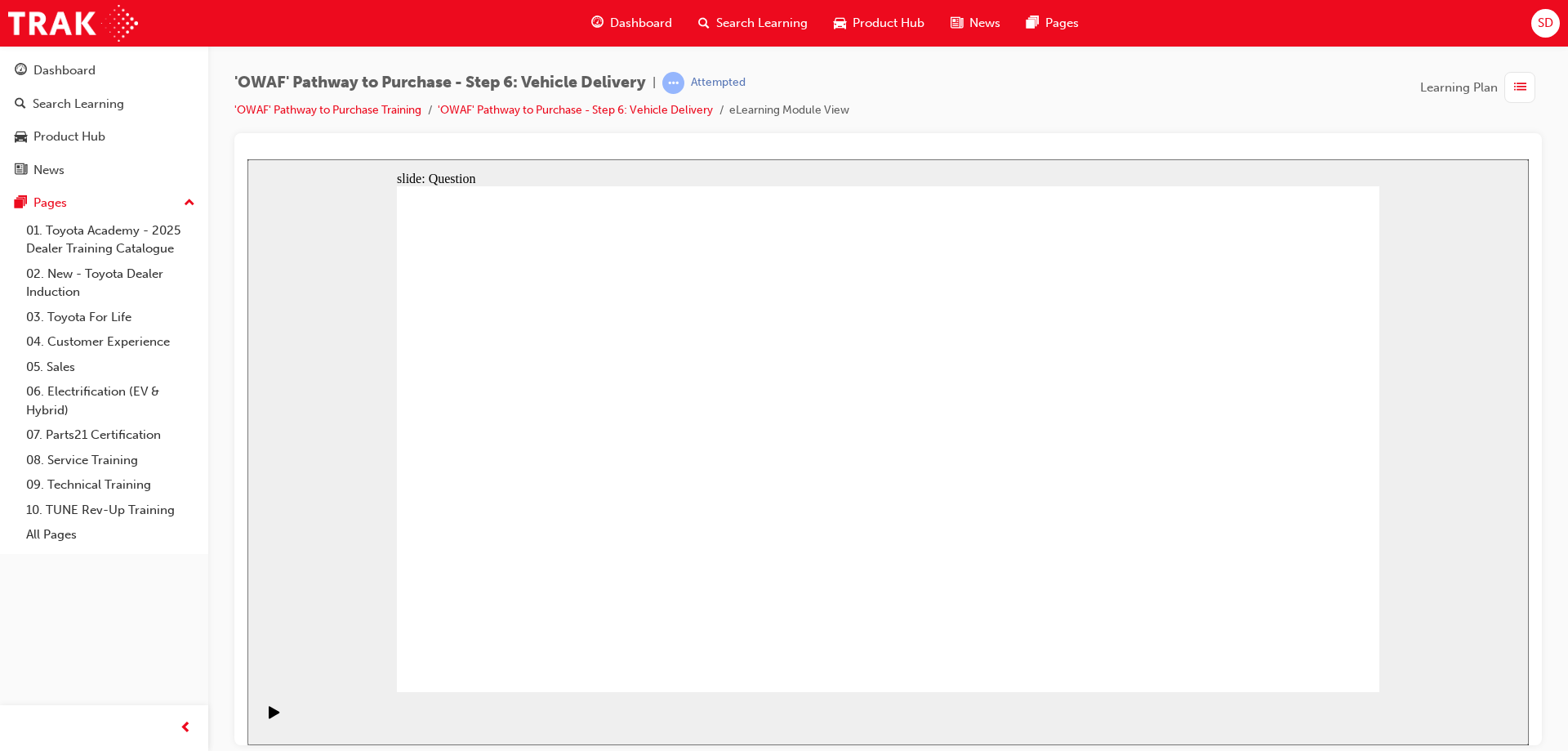
drag, startPoint x: 680, startPoint y: 406, endPoint x: 754, endPoint y: 422, distance: 75.7
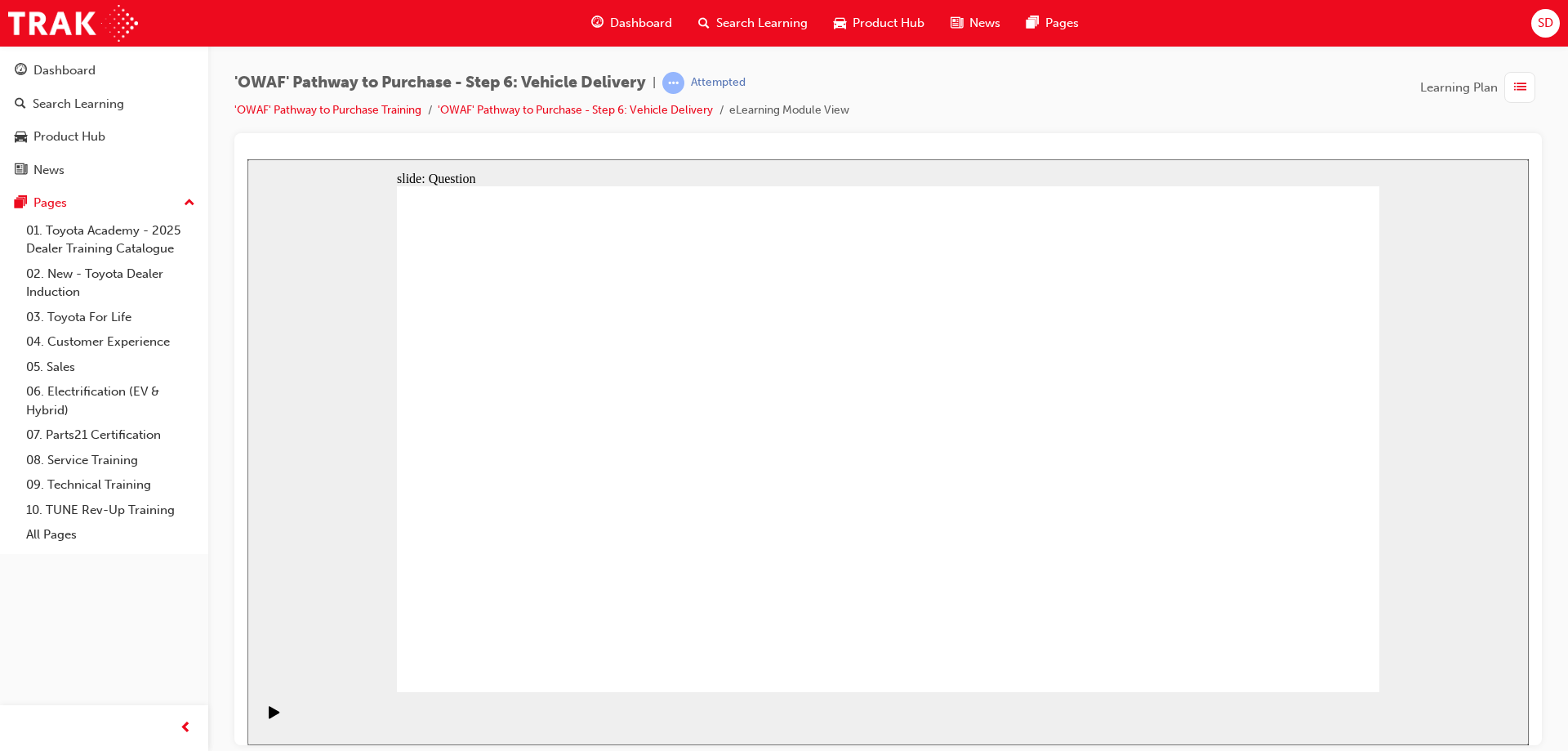
radio input "false"
radio input "true"
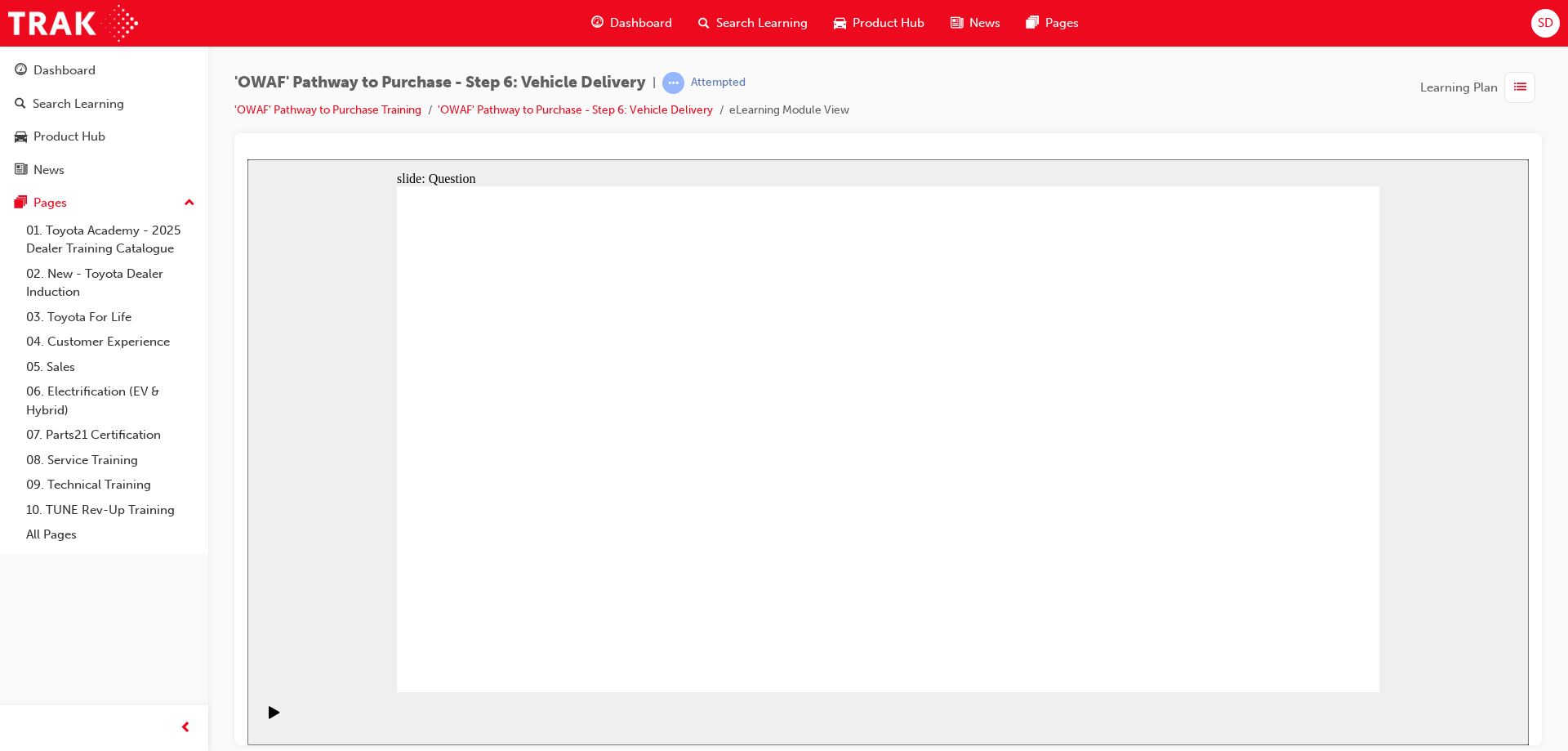
drag, startPoint x: 718, startPoint y: 605, endPoint x: 755, endPoint y: 402, distance: 206.3
drag, startPoint x: 911, startPoint y: 548, endPoint x: 1080, endPoint y: 391, distance: 230.7
drag, startPoint x: 1108, startPoint y: 552, endPoint x: 693, endPoint y: 458, distance: 425.5
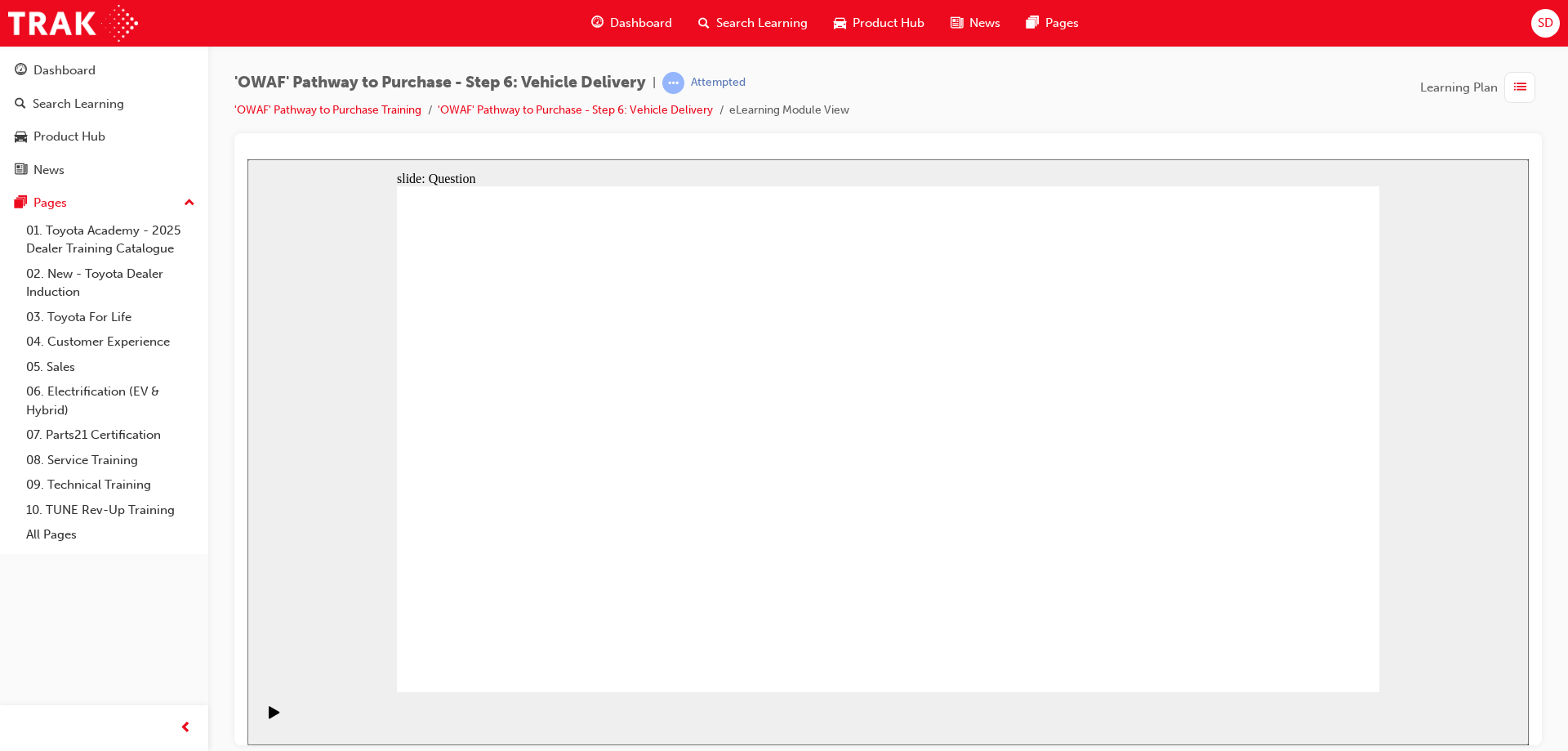
drag, startPoint x: 748, startPoint y: 396, endPoint x: 713, endPoint y: 604, distance: 210.9
drag, startPoint x: 716, startPoint y: 554, endPoint x: 745, endPoint y: 407, distance: 149.8
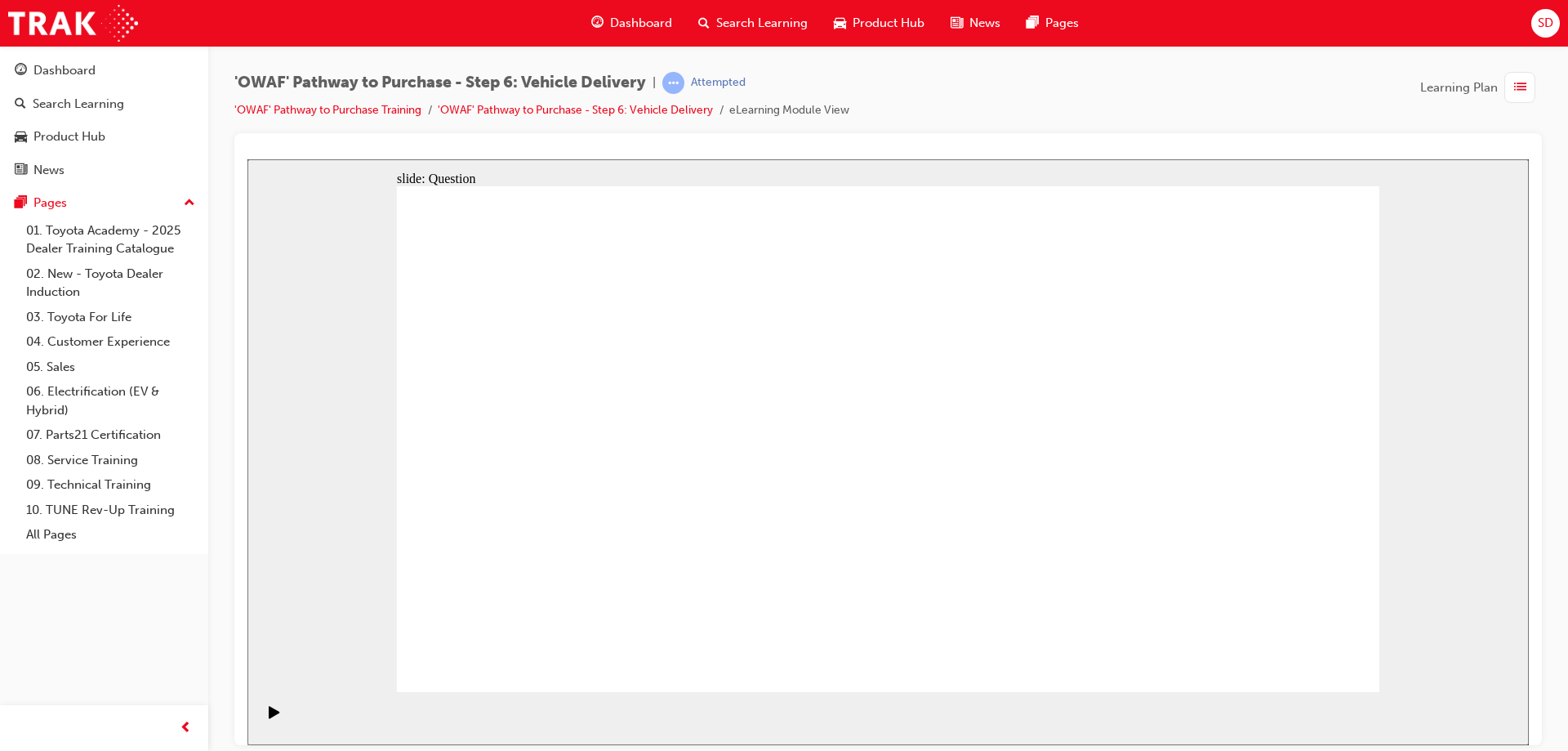
checkbox input "true"
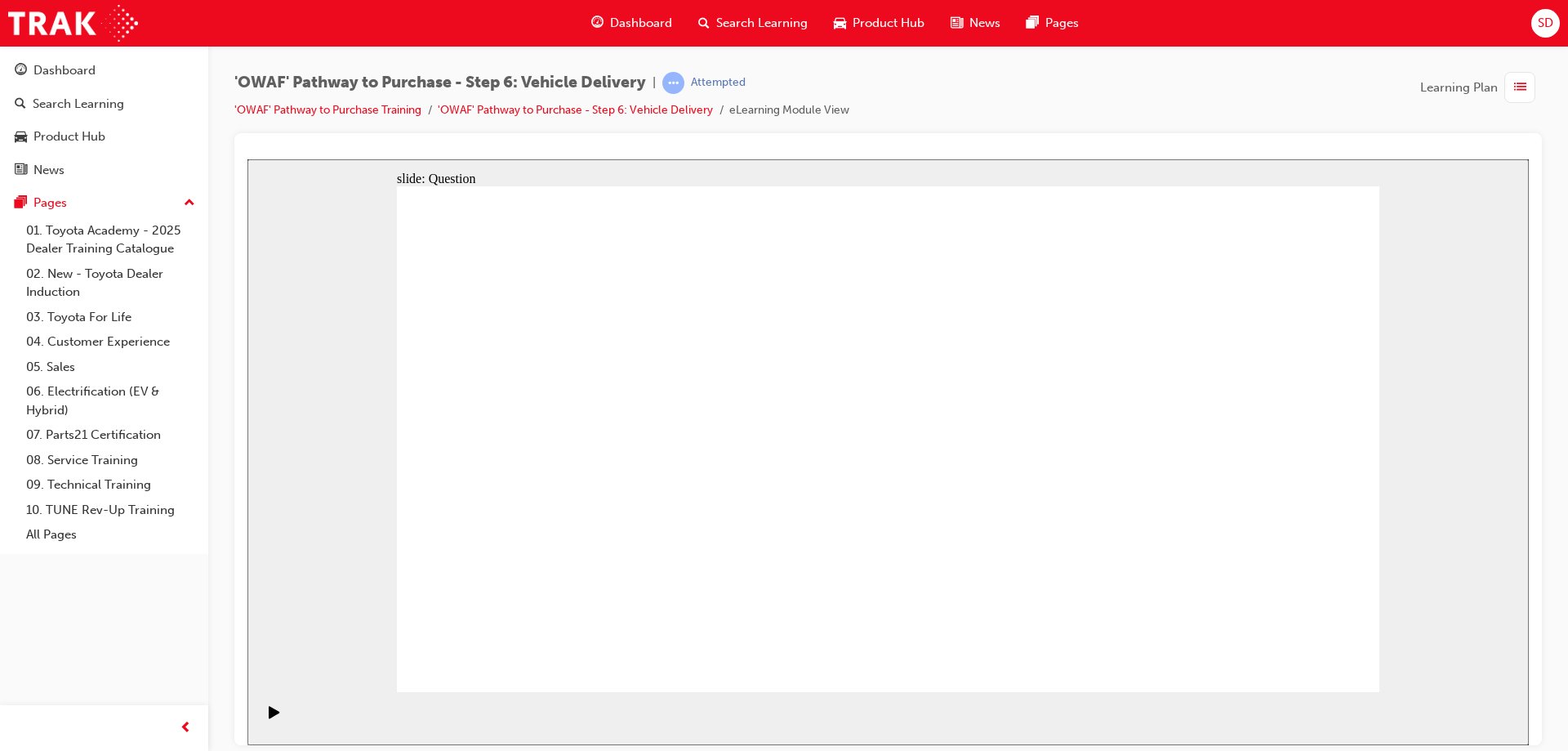
drag, startPoint x: 1233, startPoint y: 458, endPoint x: 566, endPoint y: 513, distance: 669.3
drag, startPoint x: 1270, startPoint y: 456, endPoint x: 623, endPoint y: 529, distance: 651.1
drag, startPoint x: 1239, startPoint y: 488, endPoint x: 919, endPoint y: 598, distance: 338.4
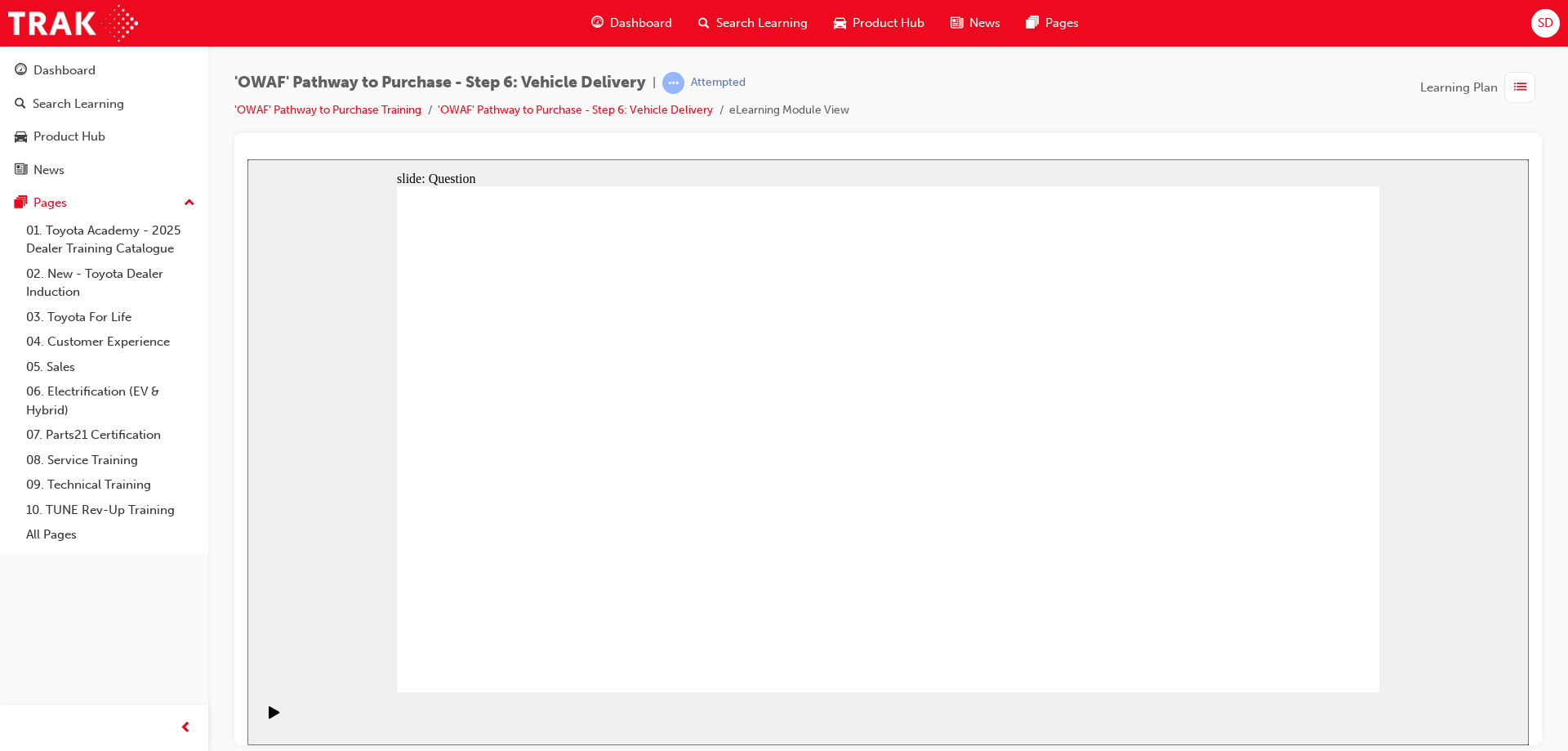
drag, startPoint x: 1272, startPoint y: 466, endPoint x: 581, endPoint y: 482, distance: 691.2
drag, startPoint x: 1230, startPoint y: 488, endPoint x: 552, endPoint y: 519, distance: 678.7
drag, startPoint x: 1254, startPoint y: 505, endPoint x: 966, endPoint y: 558, distance: 292.8
drag, startPoint x: 1240, startPoint y: 502, endPoint x: 590, endPoint y: 520, distance: 650.2
drag, startPoint x: 1237, startPoint y: 476, endPoint x: 587, endPoint y: 537, distance: 652.9
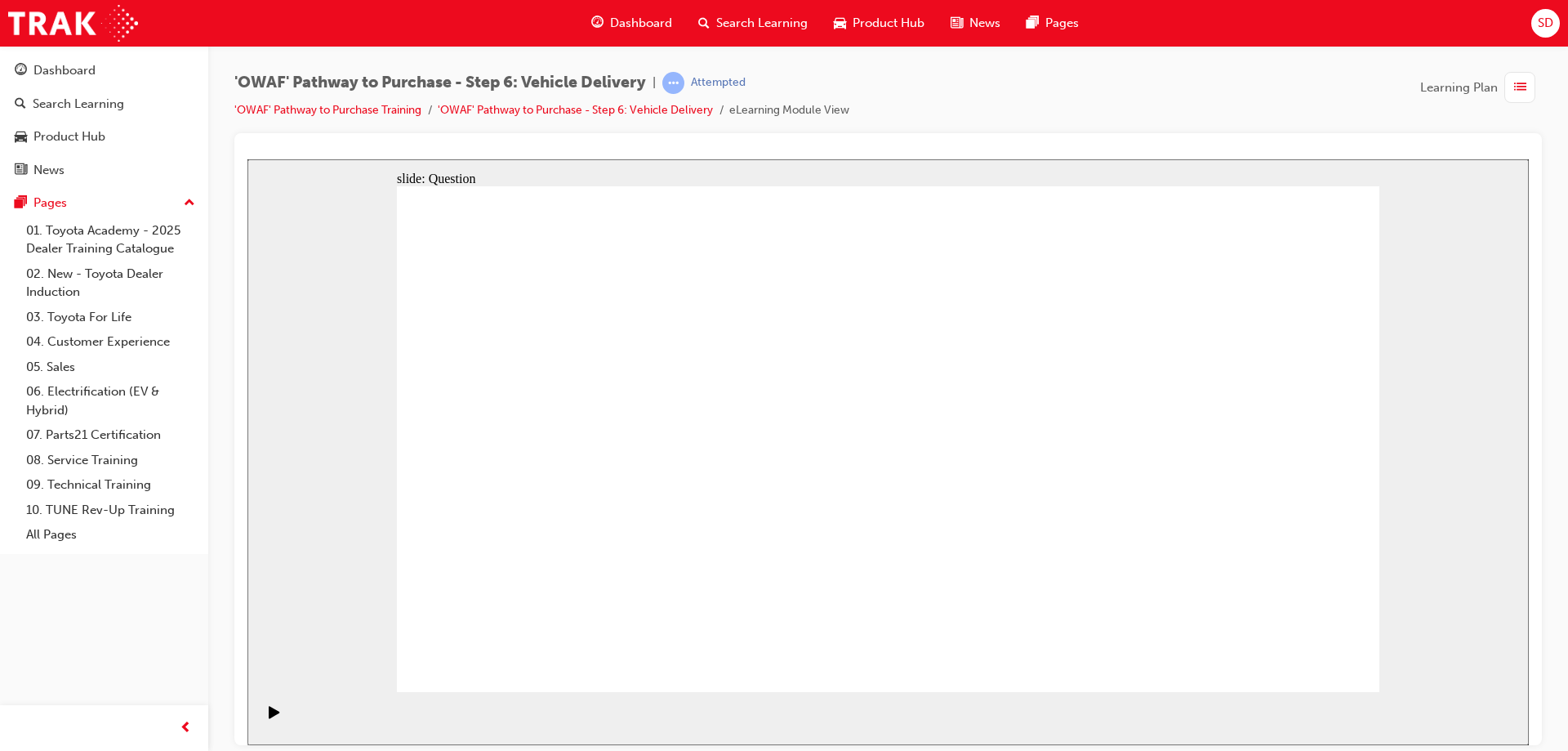
radio input "true"
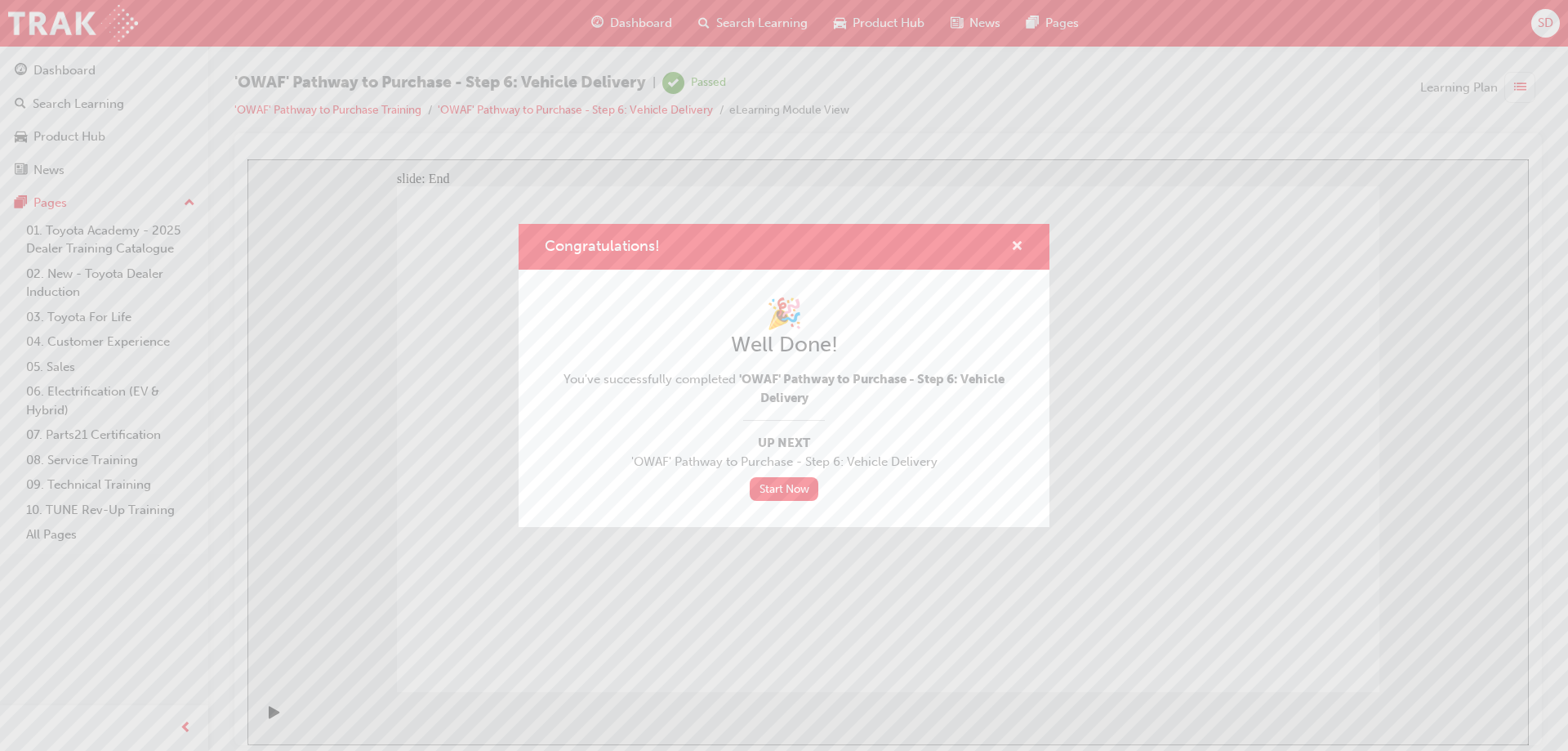
click at [1023, 245] on span "cross-icon" at bounding box center [1017, 247] width 12 height 15
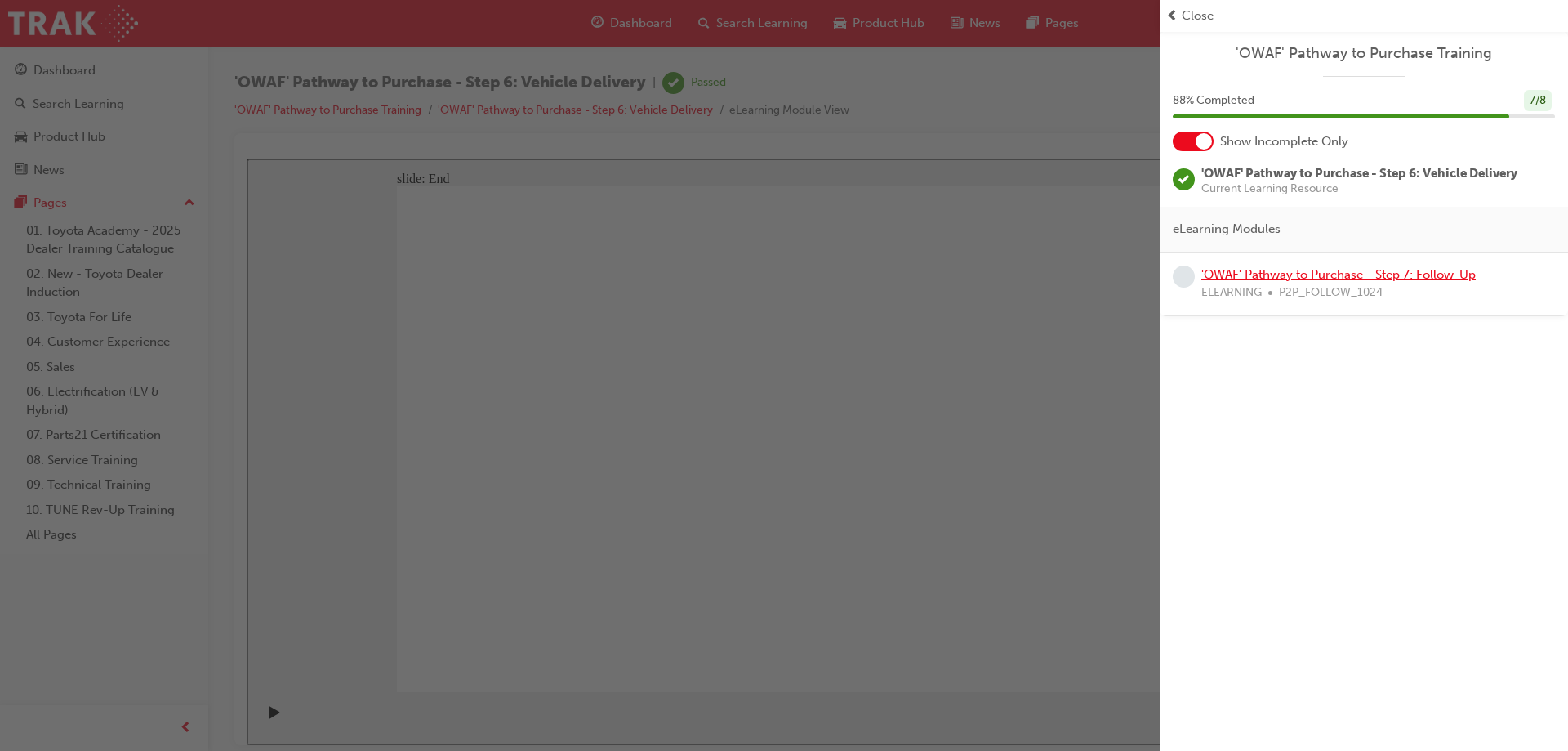
click at [1371, 273] on link "'OWAF' Pathway to Purchase - Step 7: Follow-Up" at bounding box center [1338, 275] width 275 height 15
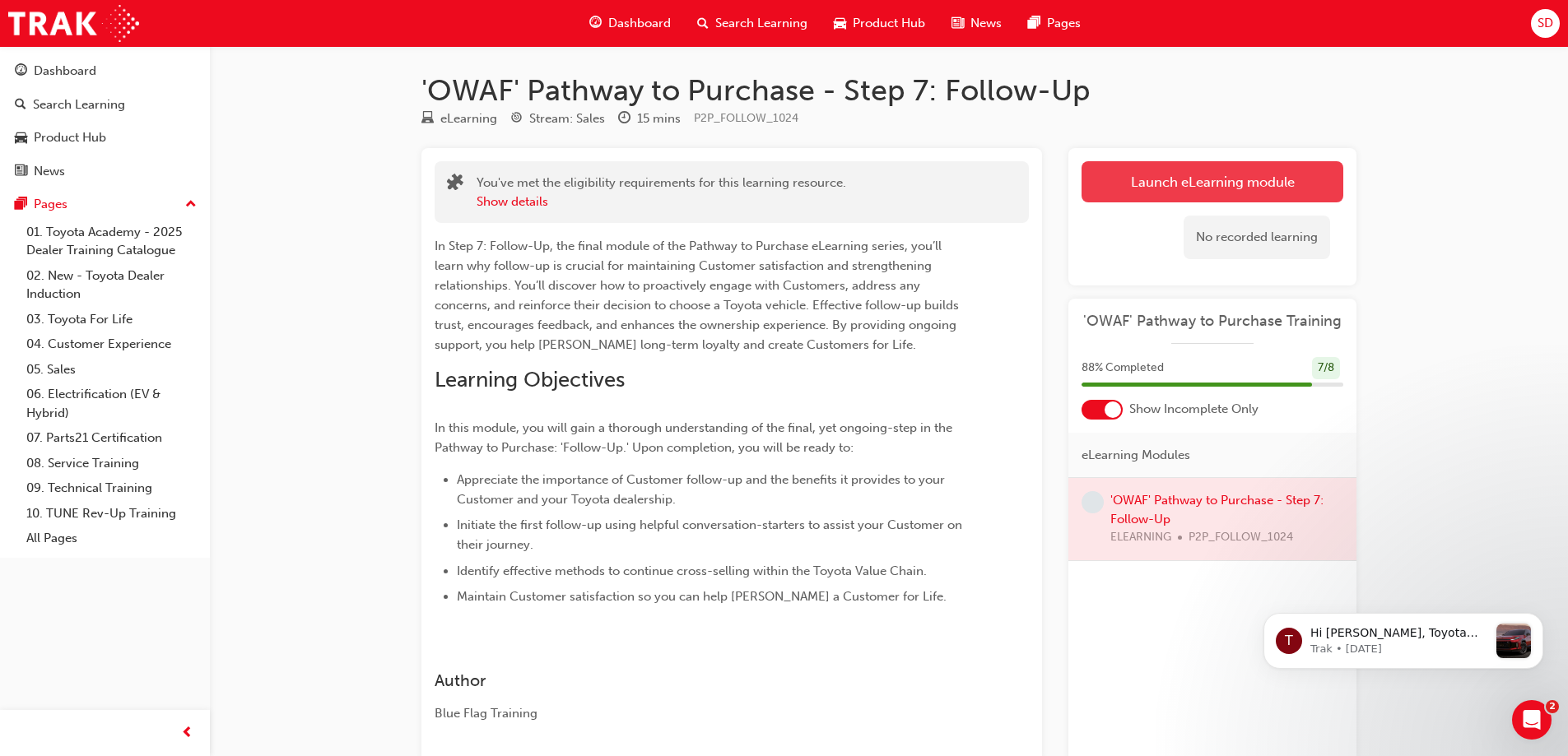
click at [1256, 175] on link "Launch eLearning module" at bounding box center [1212, 182] width 262 height 41
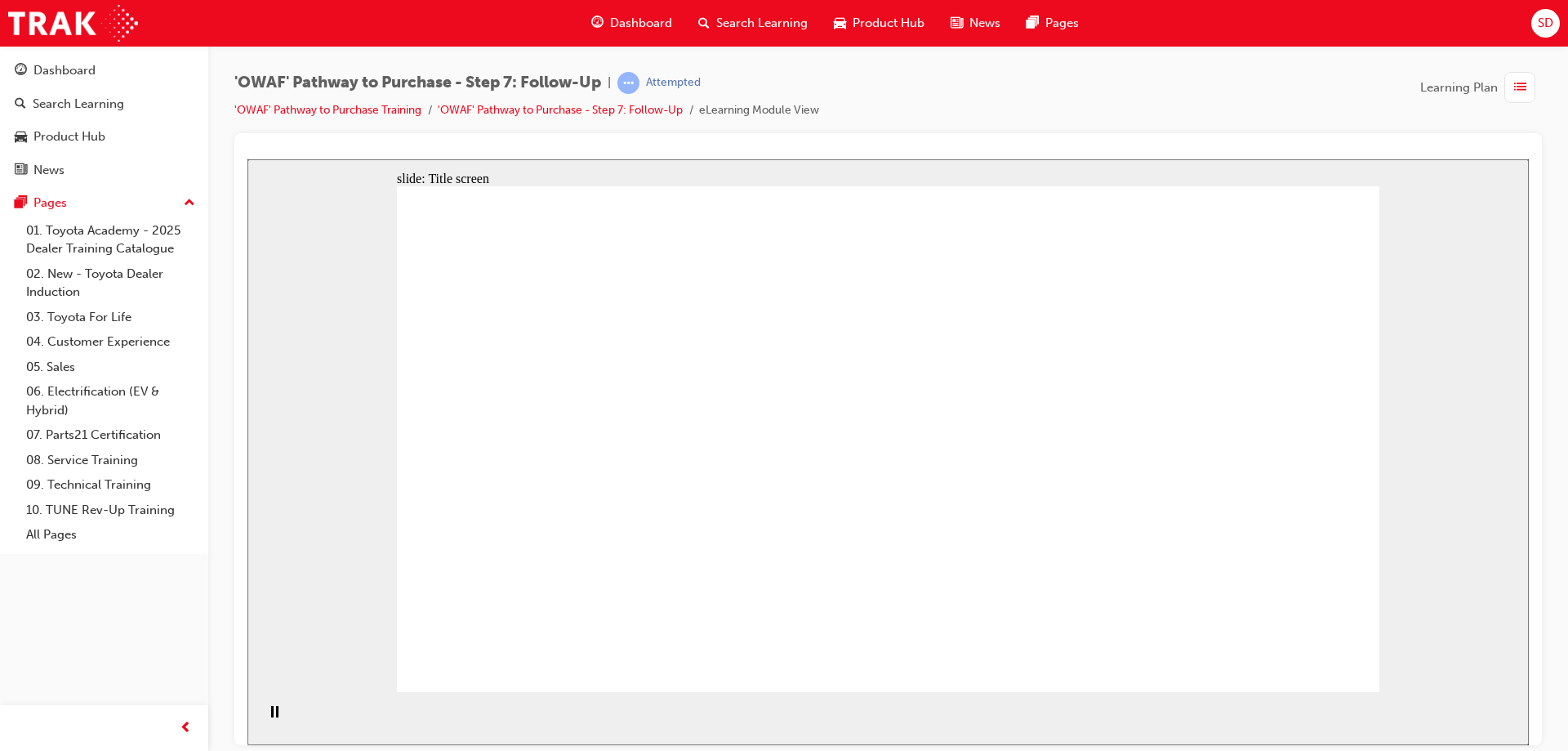
drag, startPoint x: 1318, startPoint y: 491, endPoint x: 1312, endPoint y: 508, distance: 18.0
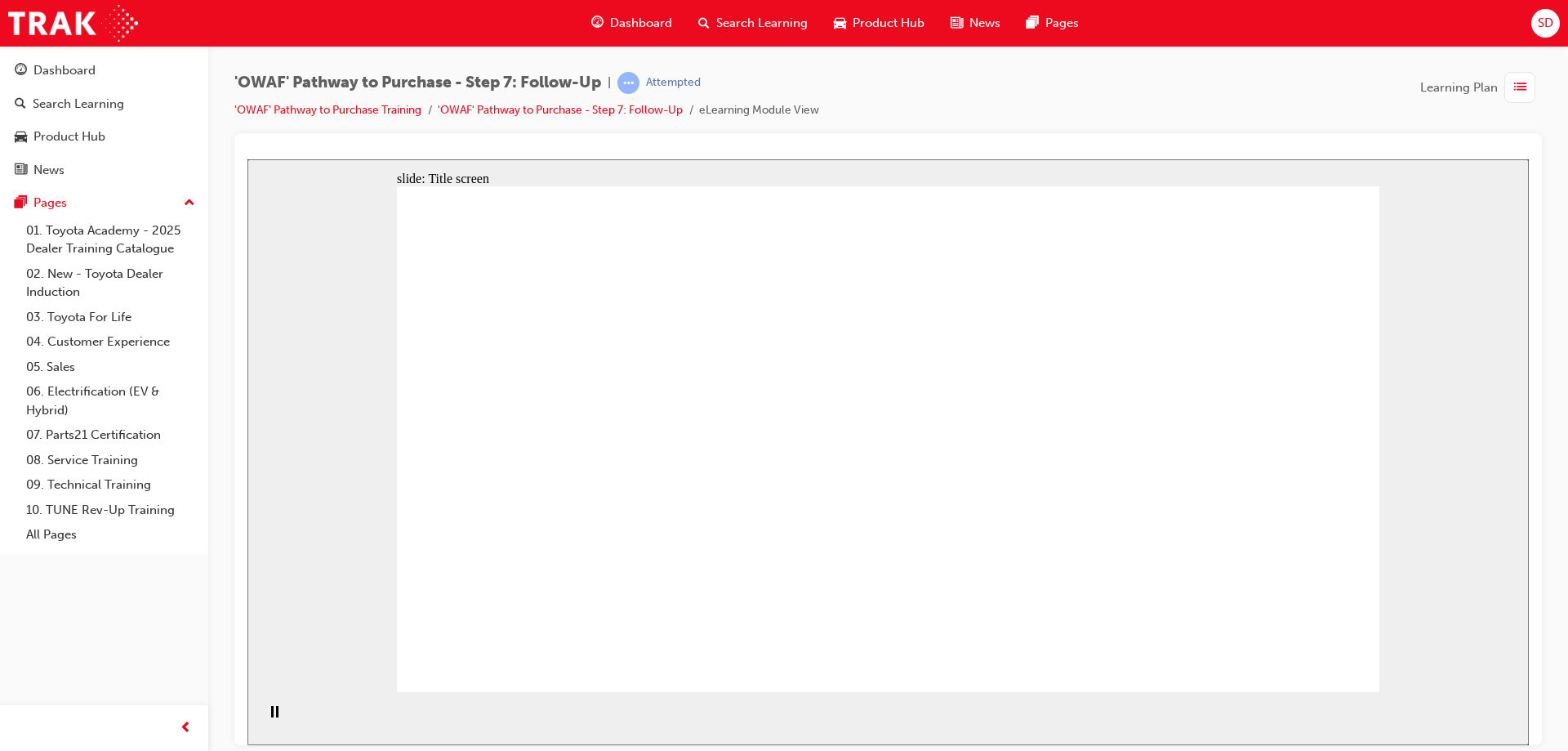
drag, startPoint x: 1272, startPoint y: 562, endPoint x: 1205, endPoint y: 579, distance: 69.1
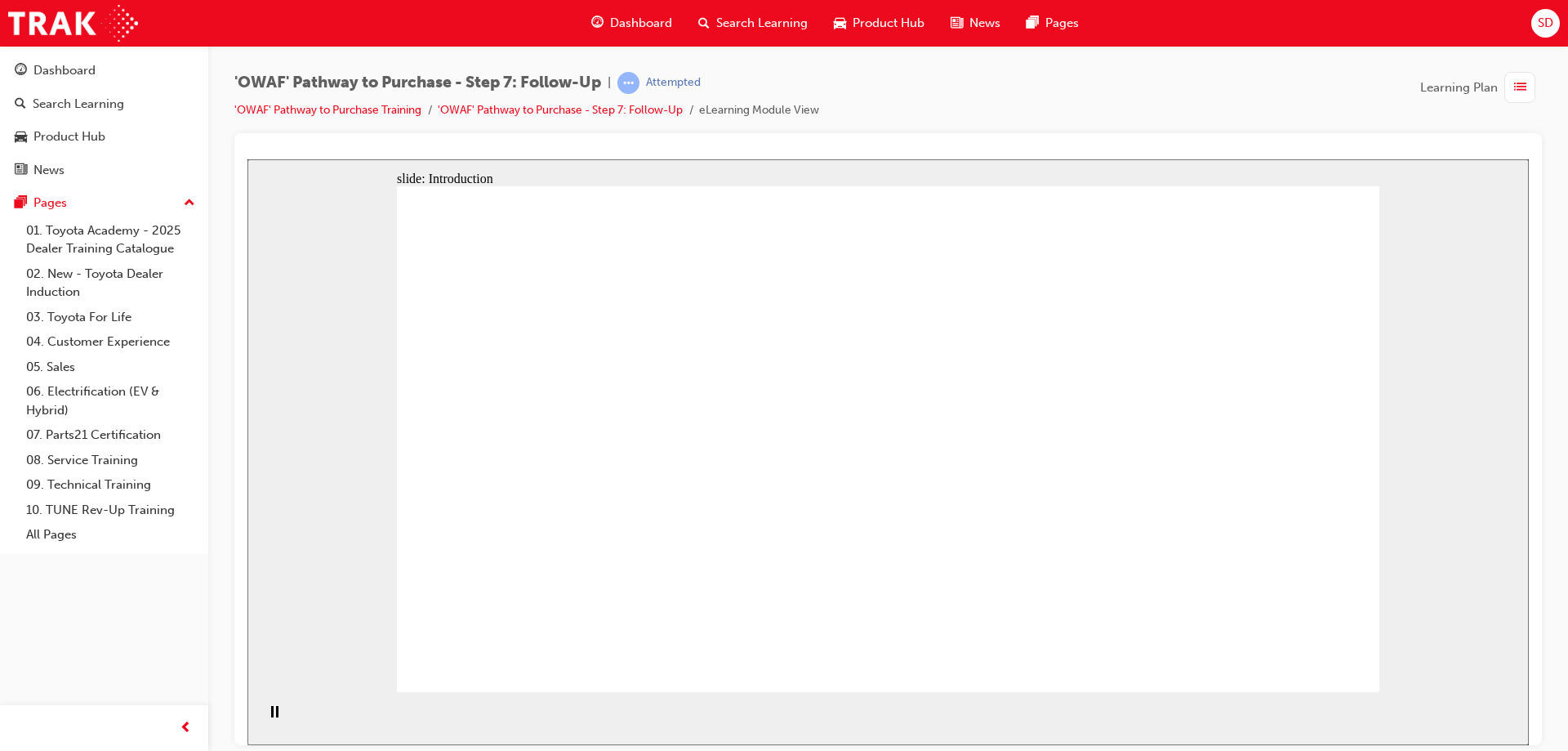
drag, startPoint x: 1037, startPoint y: 407, endPoint x: 1010, endPoint y: 266, distance: 143.6
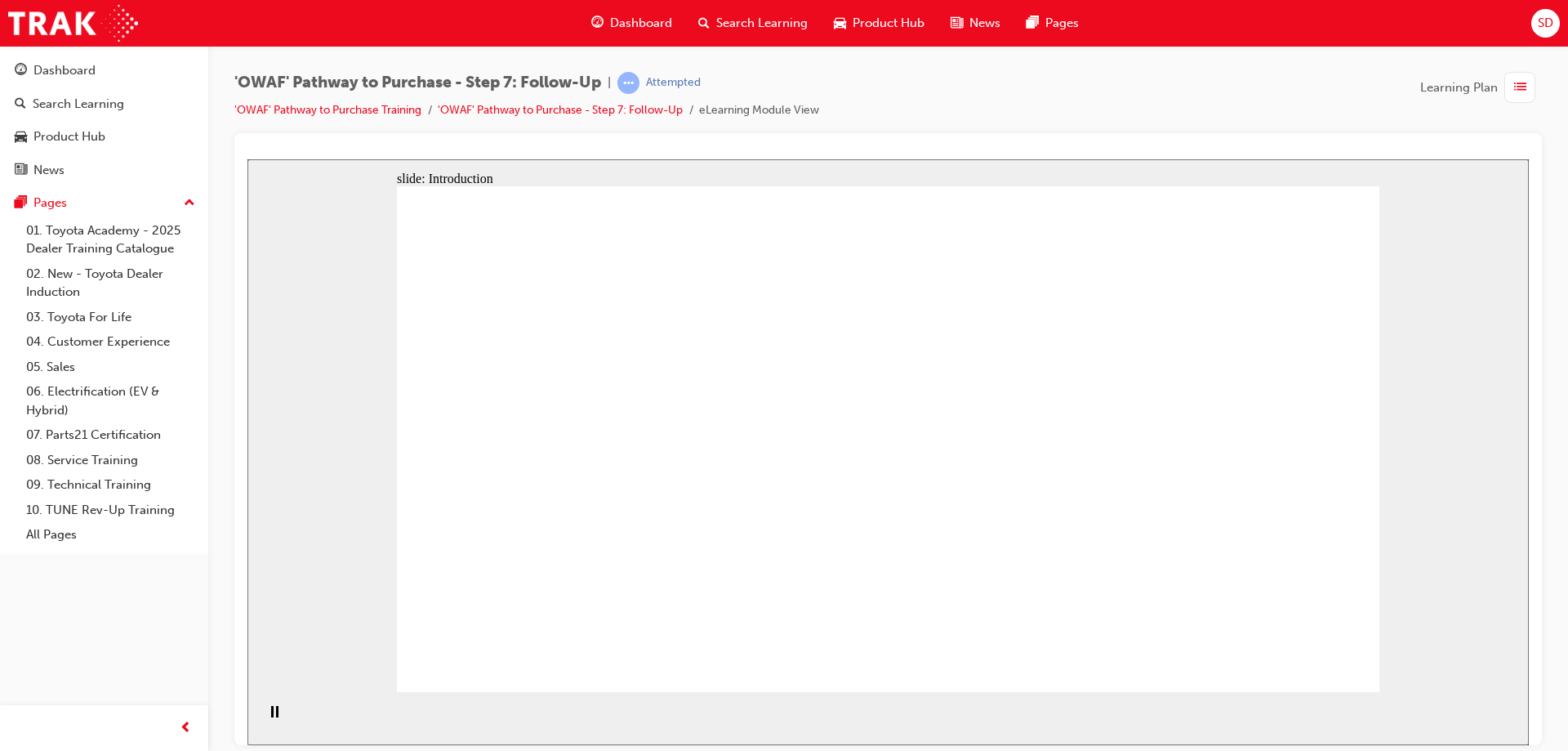
drag, startPoint x: 1010, startPoint y: 266, endPoint x: 1085, endPoint y: 277, distance: 75.8
drag, startPoint x: 1132, startPoint y: 547, endPoint x: 1006, endPoint y: 568, distance: 127.7
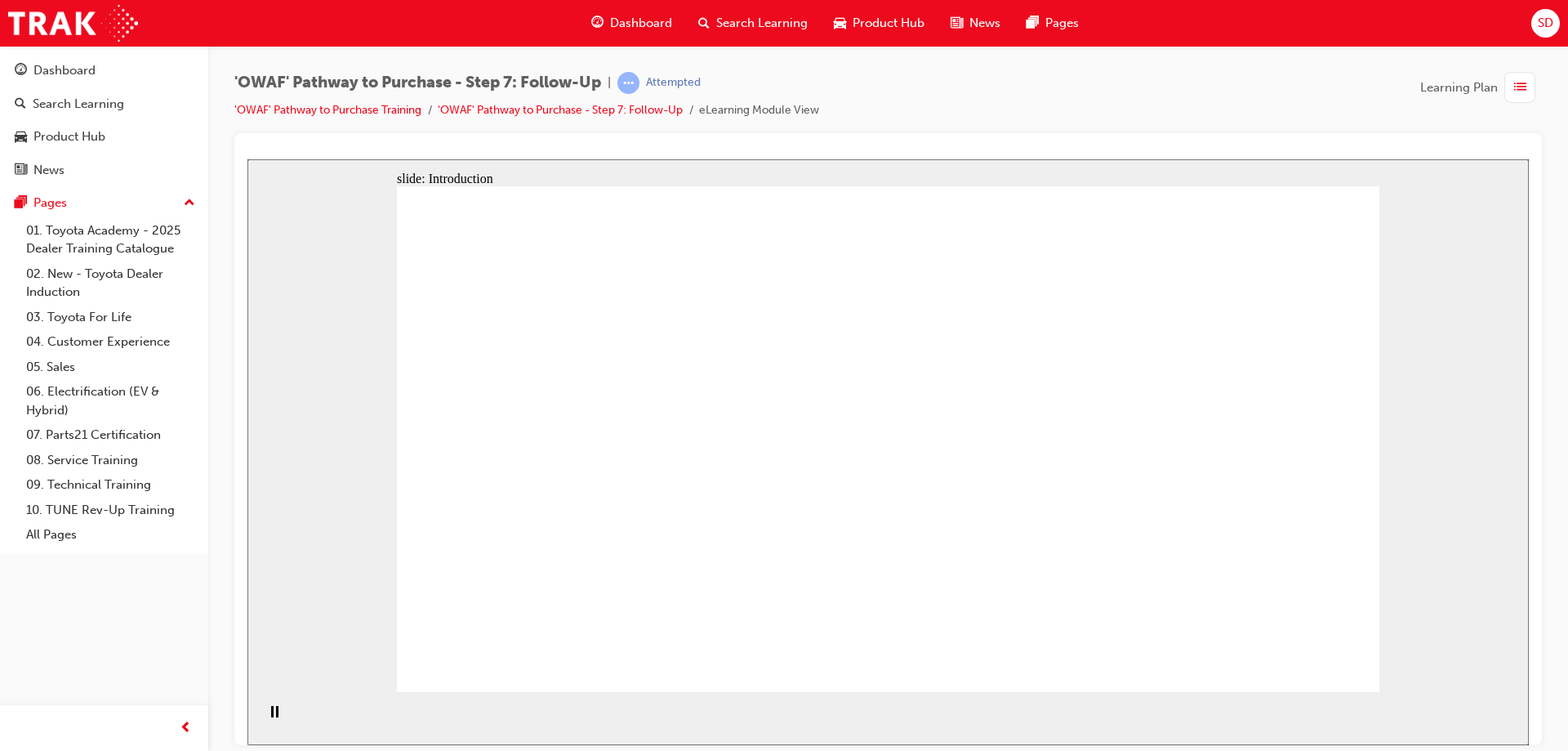
drag, startPoint x: 898, startPoint y: 445, endPoint x: 945, endPoint y: 330, distance: 124.2
drag, startPoint x: 945, startPoint y: 329, endPoint x: 1033, endPoint y: 261, distance: 111.2
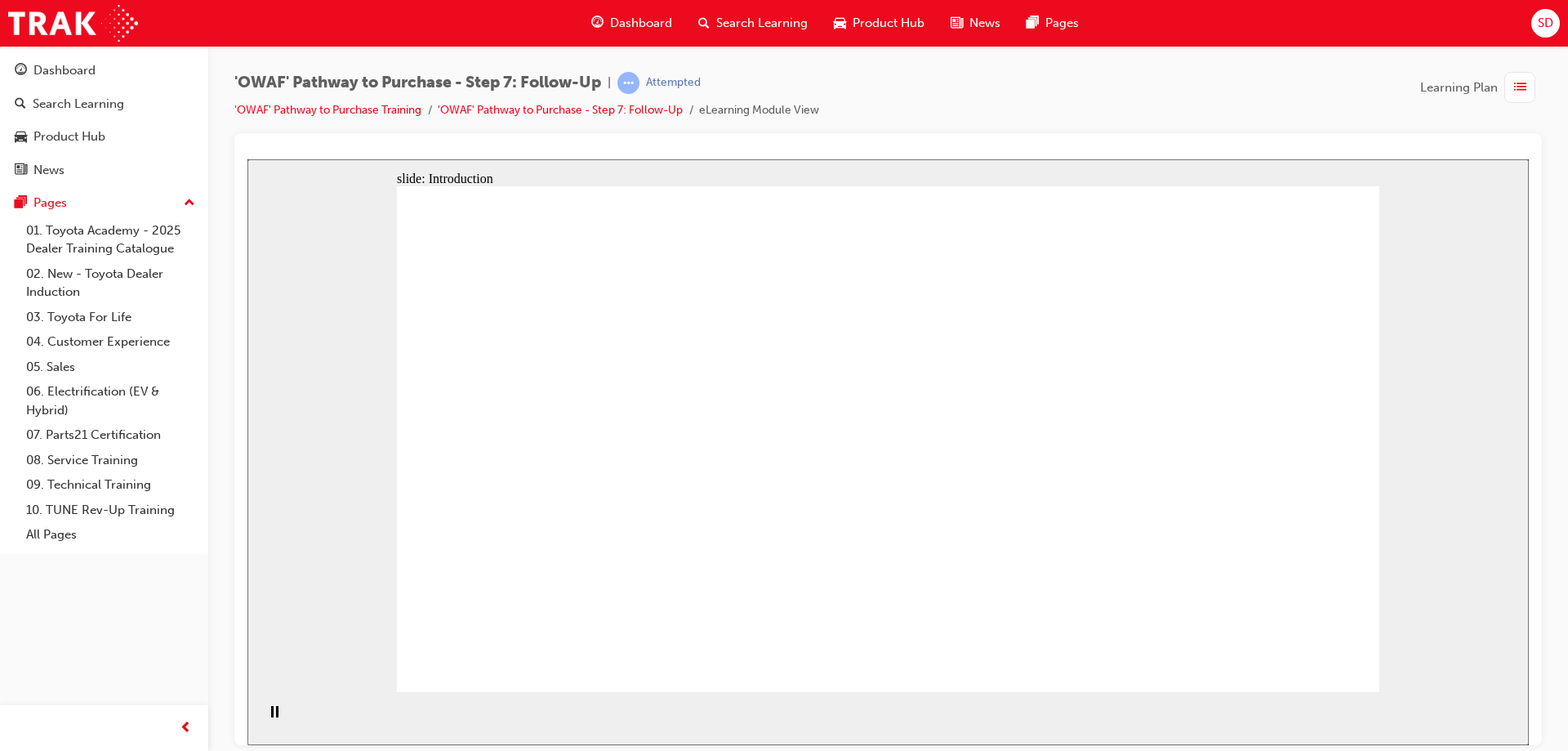
drag, startPoint x: 1079, startPoint y: 269, endPoint x: 1159, endPoint y: 360, distance: 121.2
drag, startPoint x: 1191, startPoint y: 433, endPoint x: 1190, endPoint y: 457, distance: 24.0
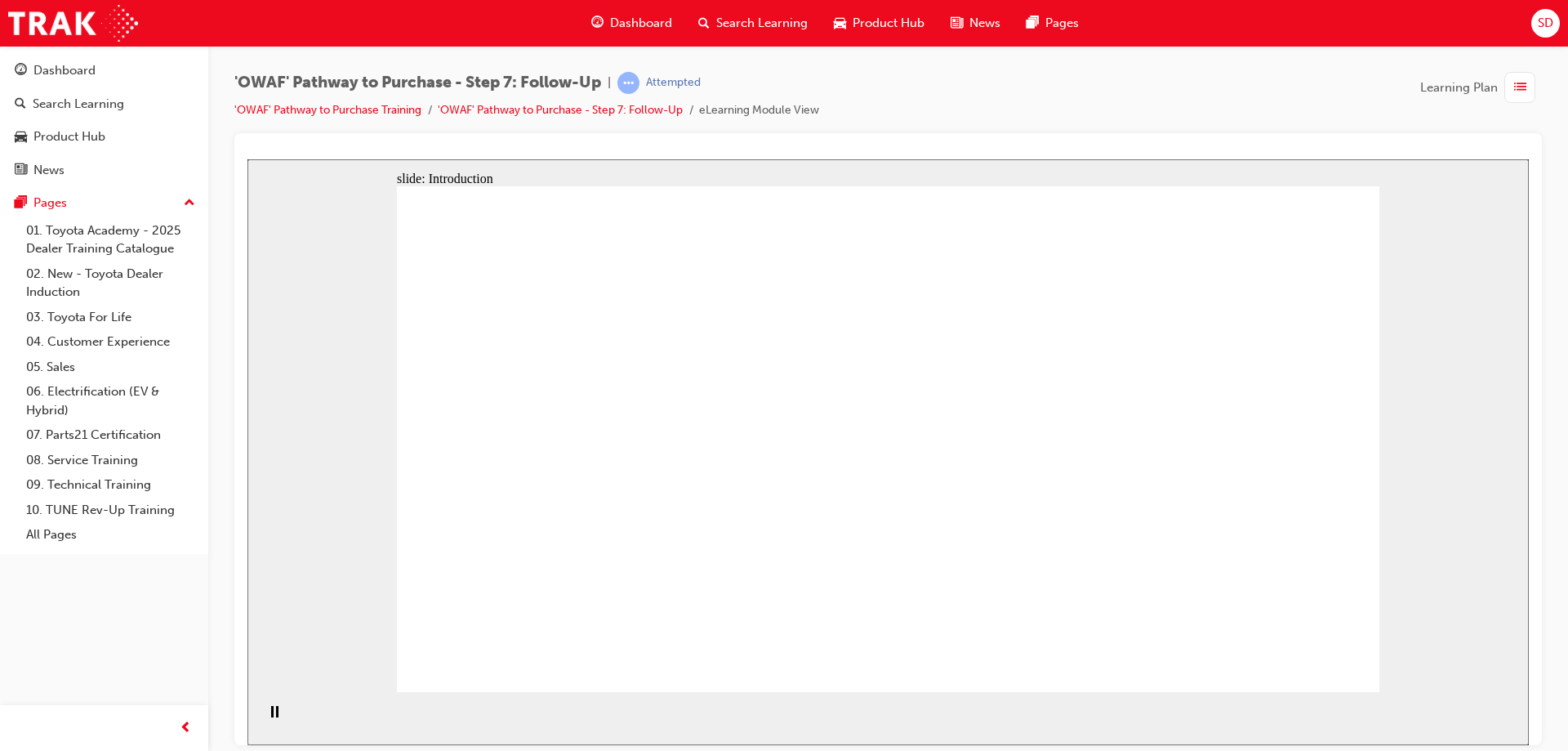
drag, startPoint x: 972, startPoint y: 579, endPoint x: 904, endPoint y: 478, distance: 121.8
drag, startPoint x: 883, startPoint y: 450, endPoint x: 895, endPoint y: 410, distance: 41.8
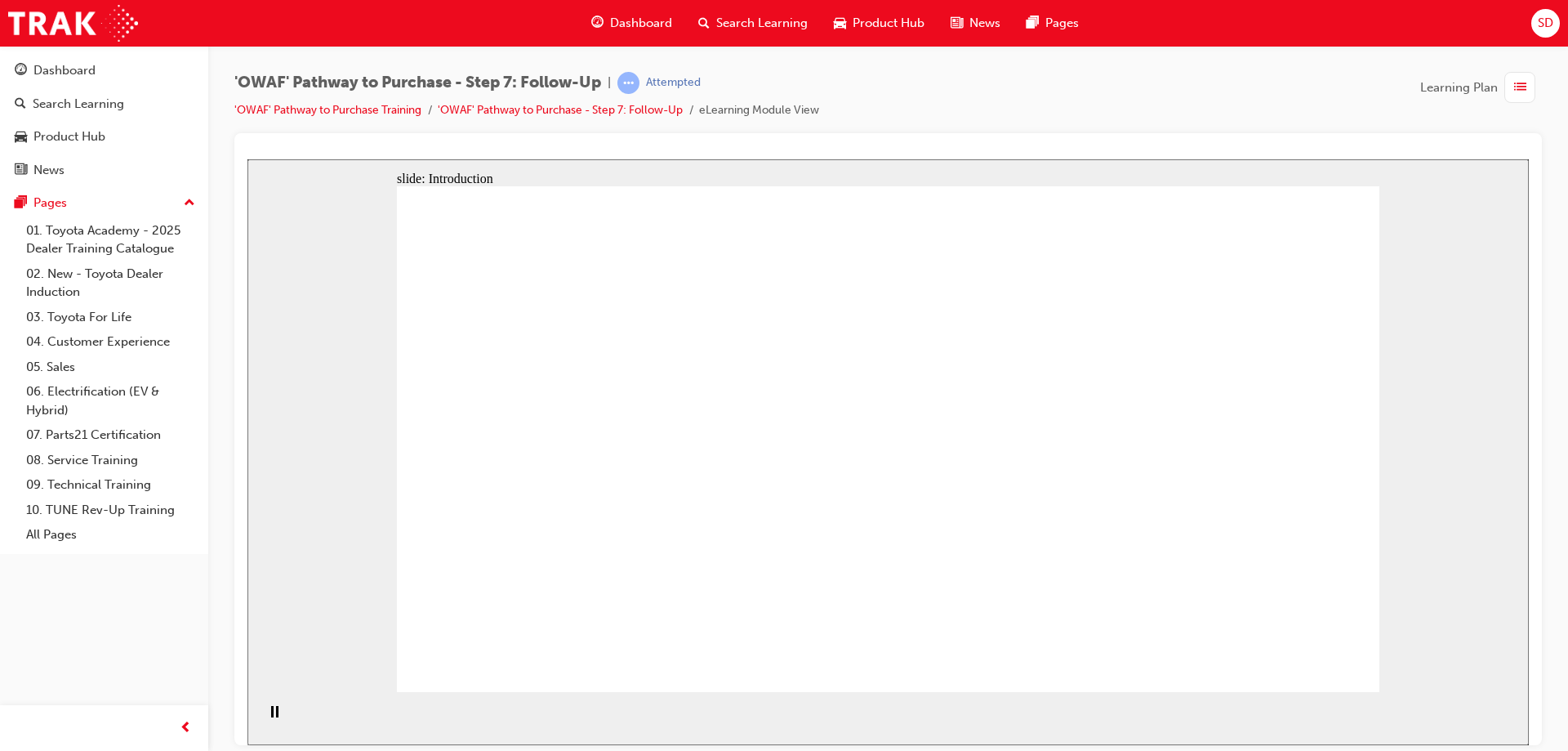
drag, startPoint x: 919, startPoint y: 339, endPoint x: 1050, endPoint y: 297, distance: 137.6
drag, startPoint x: 1050, startPoint y: 297, endPoint x: 1054, endPoint y: 309, distance: 12.6
